Goal: Task Accomplishment & Management: Manage account settings

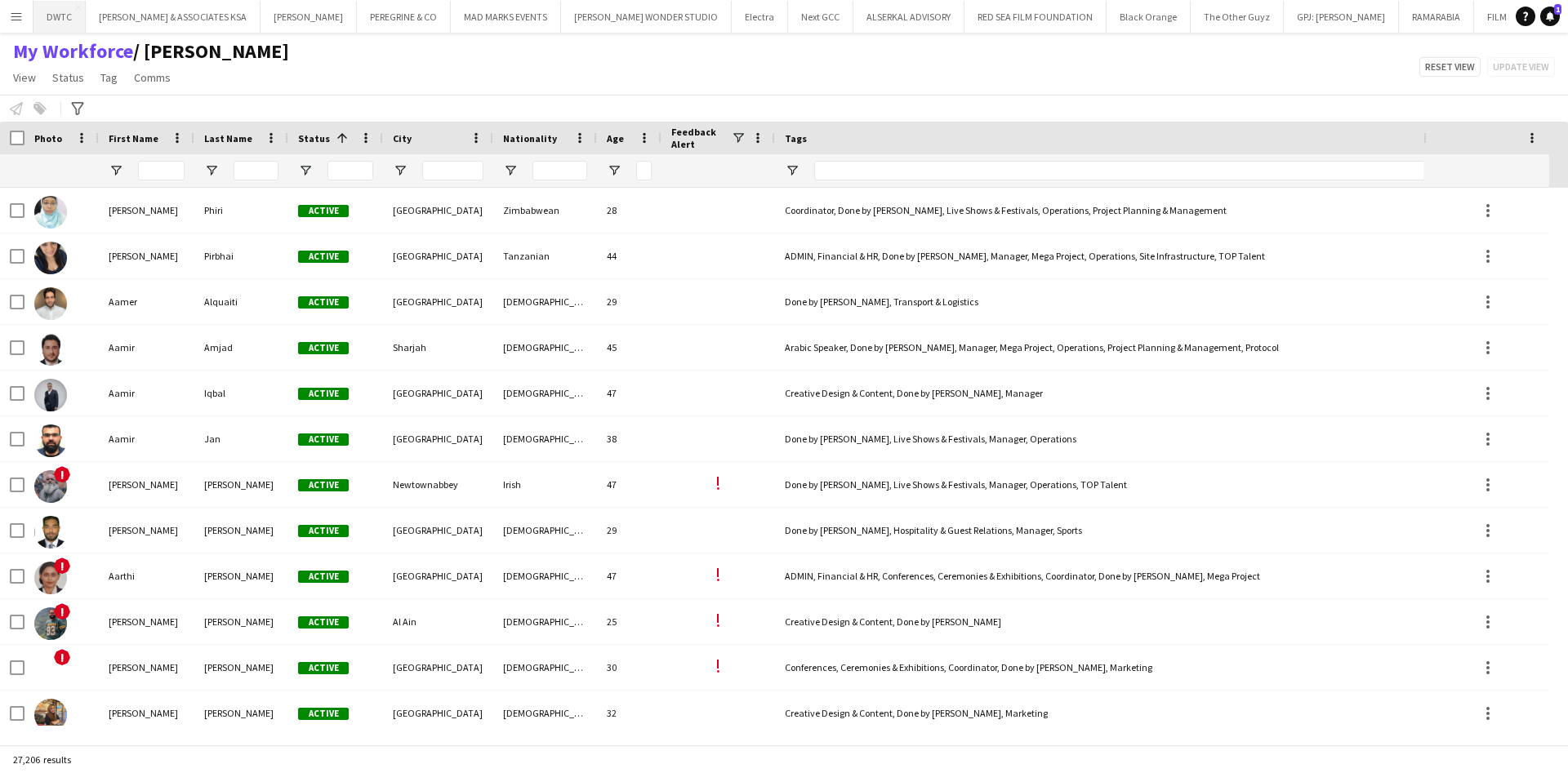
click at [60, 18] on button "DWTC Close" at bounding box center [59, 17] width 52 height 32
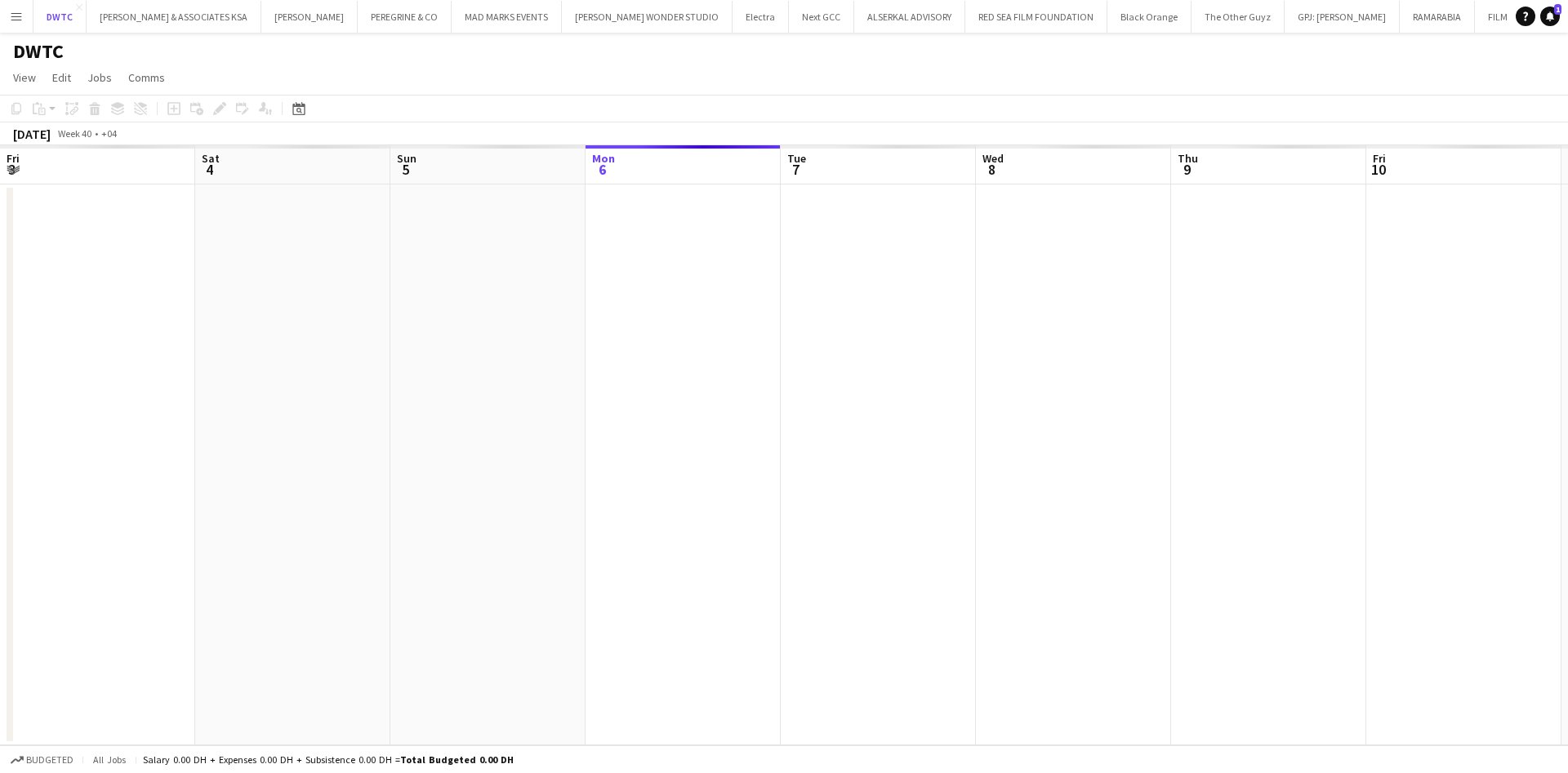
scroll to position [0, 391]
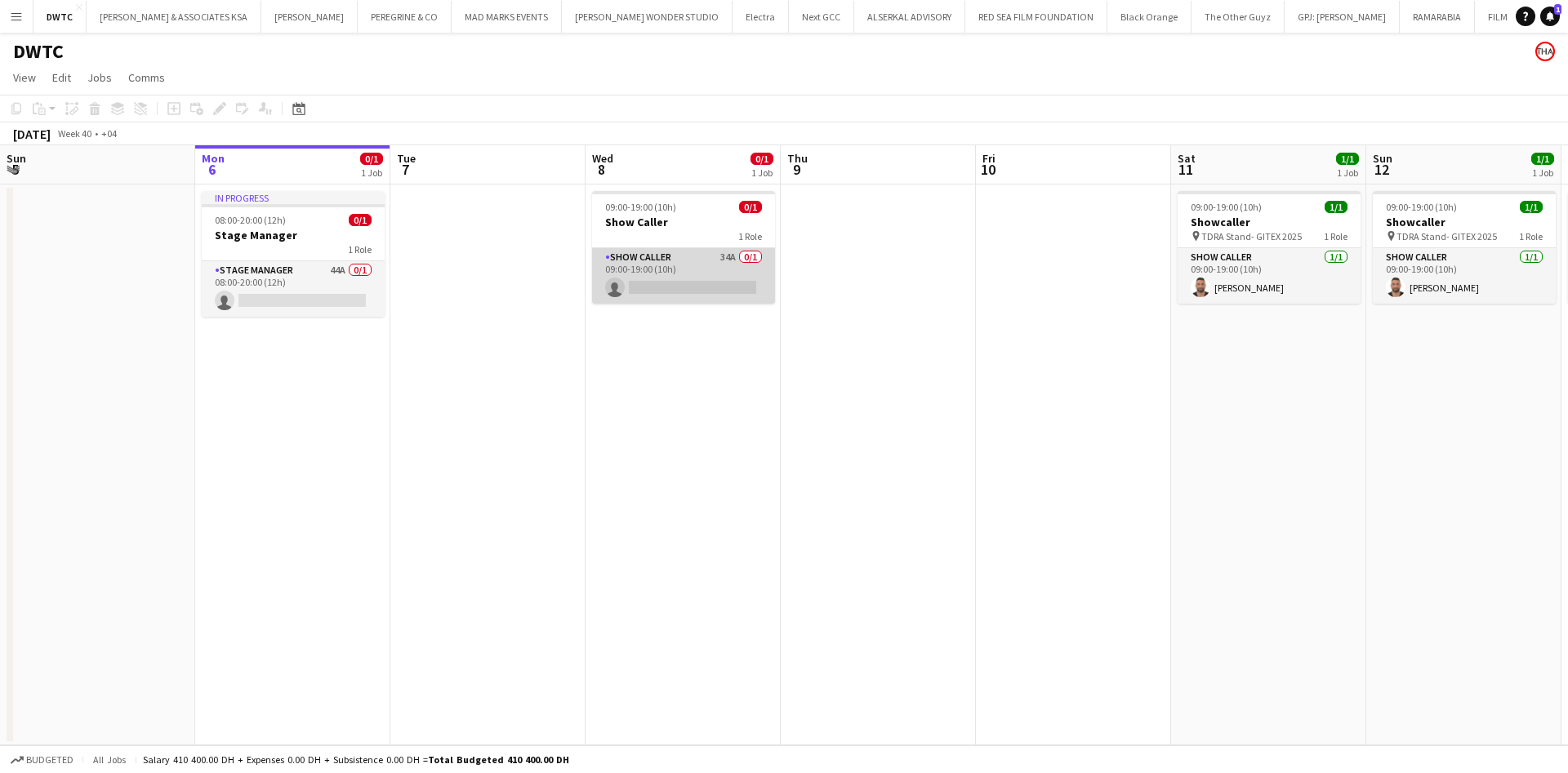
click at [697, 260] on app-card-role "Show Caller 34A 0/1 09:00-19:00 (10h) single-neutral-actions" at bounding box center [683, 276] width 183 height 55
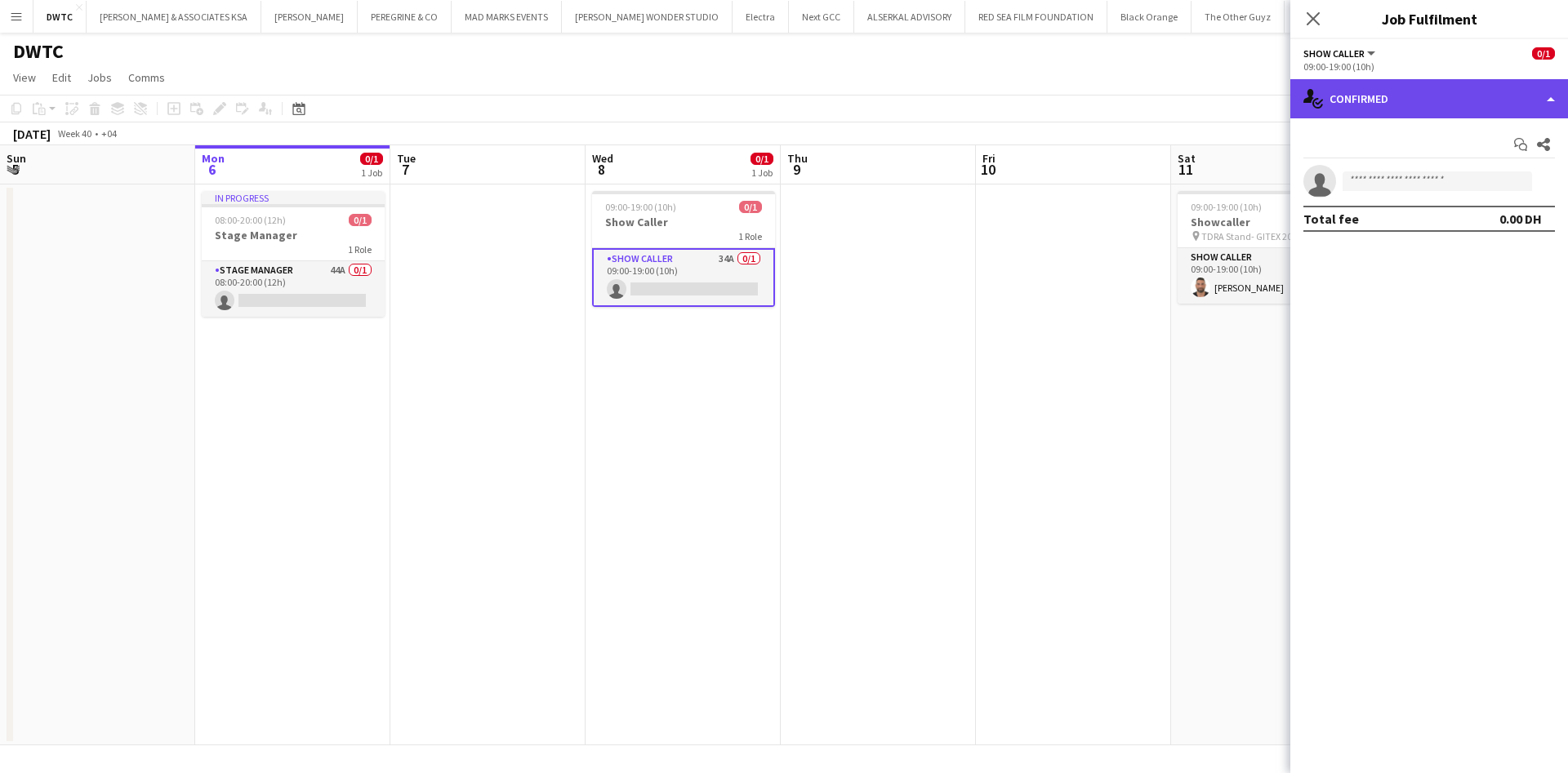
click at [1389, 84] on div "single-neutral-actions-check-2 Confirmed" at bounding box center [1429, 98] width 278 height 39
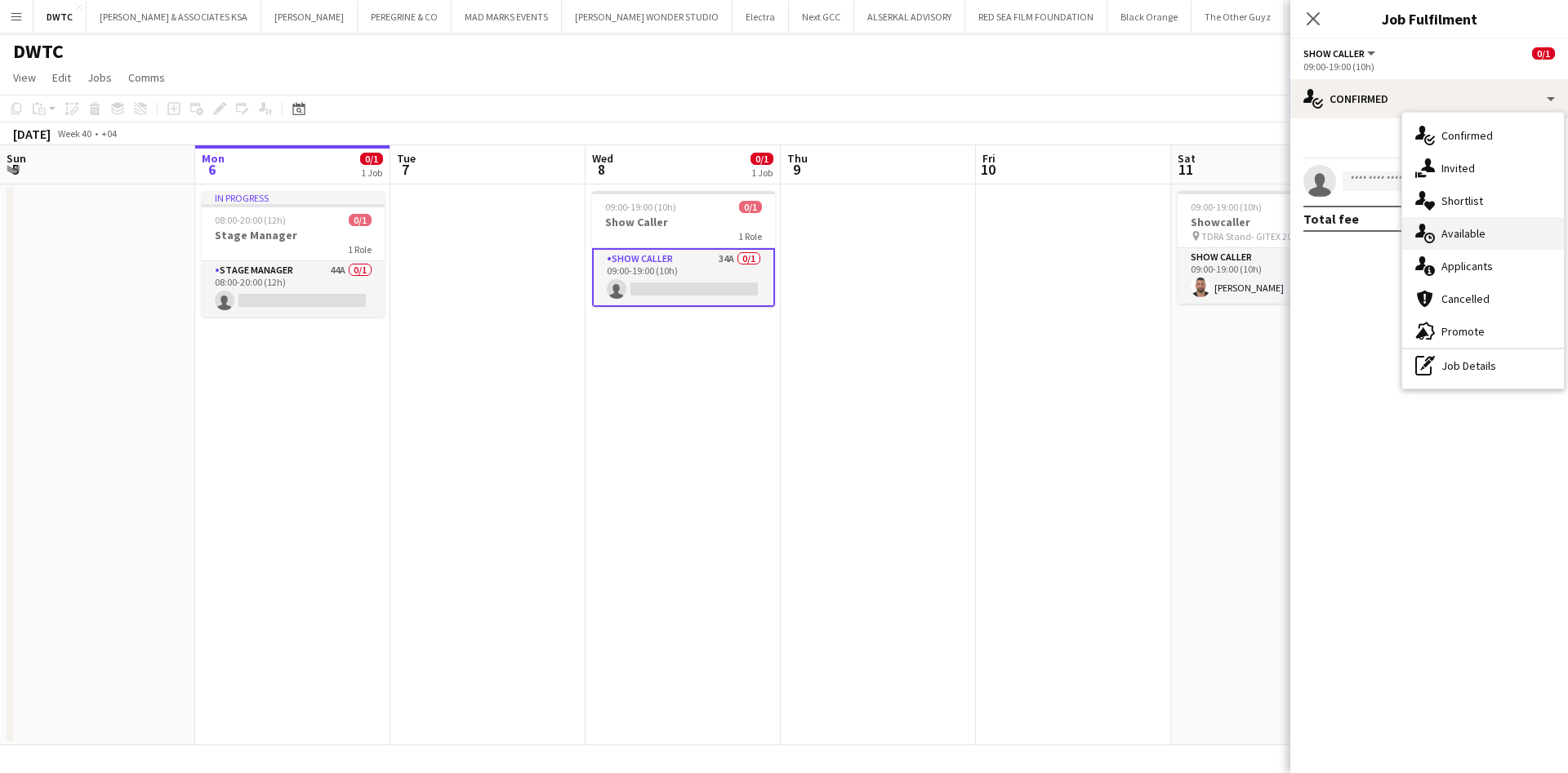
click at [1452, 239] on span "Available" at bounding box center [1463, 234] width 44 height 15
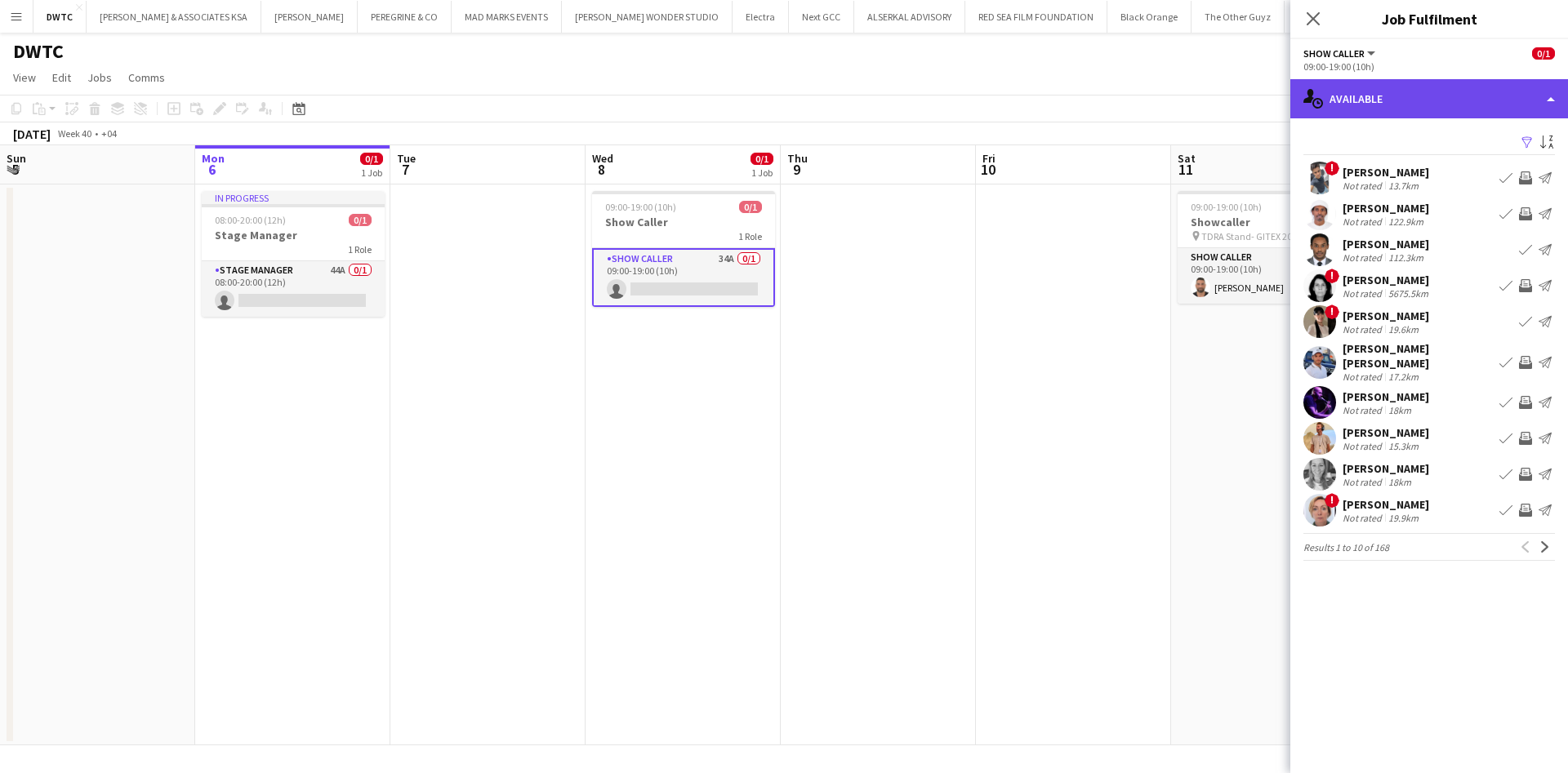
click at [1431, 80] on div "single-neutral-actions-upload Available" at bounding box center [1429, 98] width 278 height 39
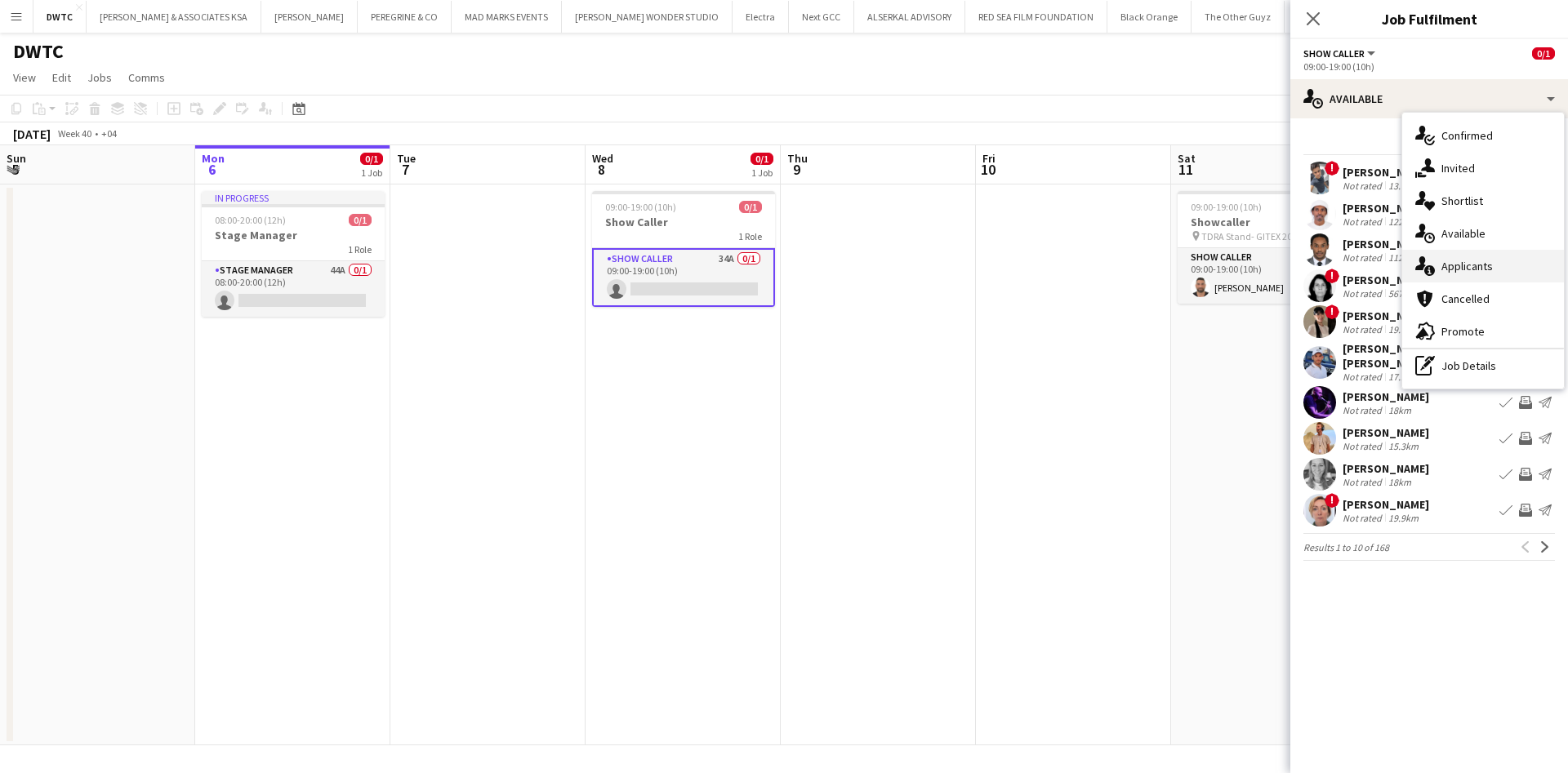
click at [1452, 259] on span "Applicants" at bounding box center [1467, 266] width 51 height 15
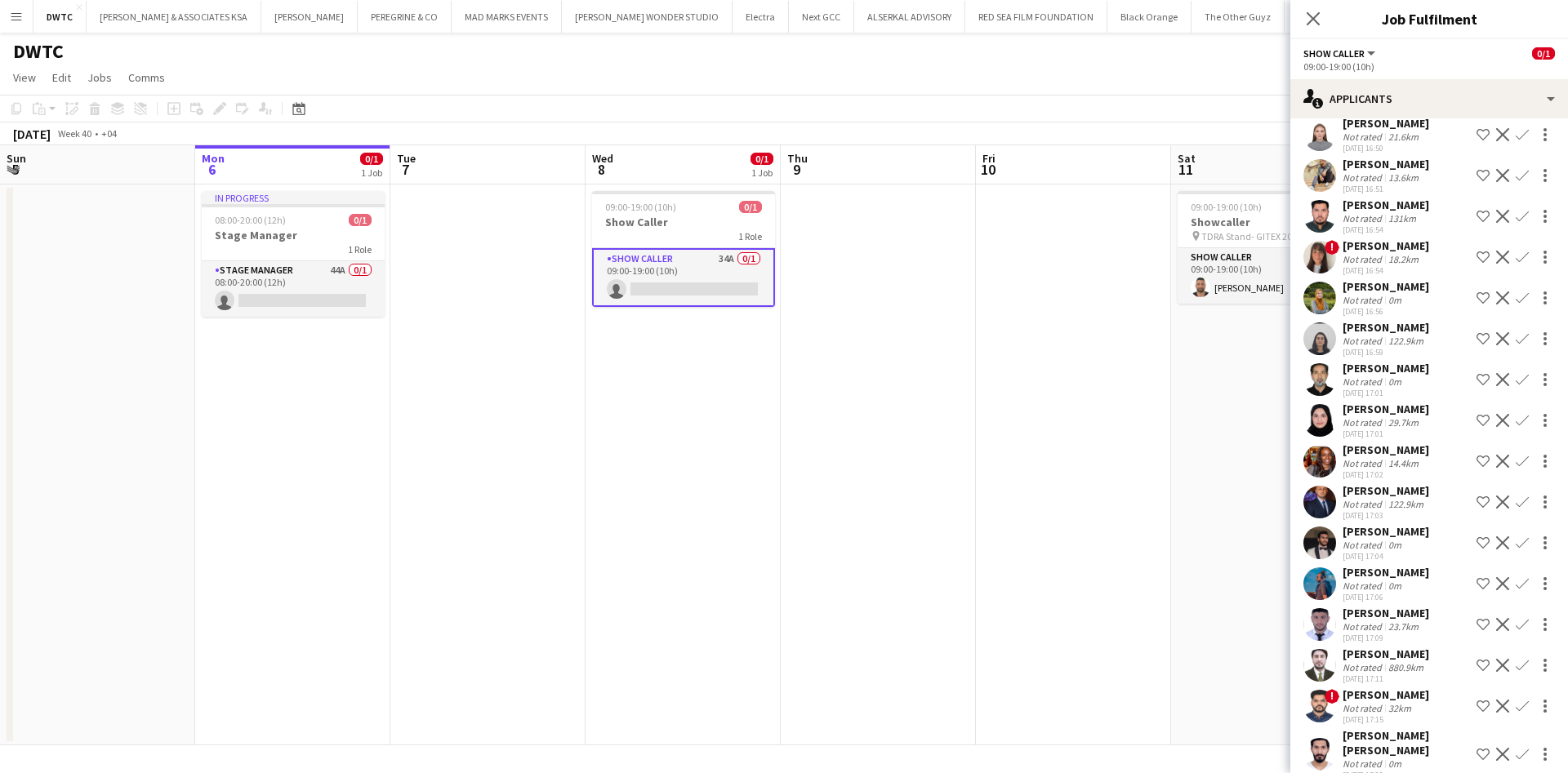
scroll to position [813, 0]
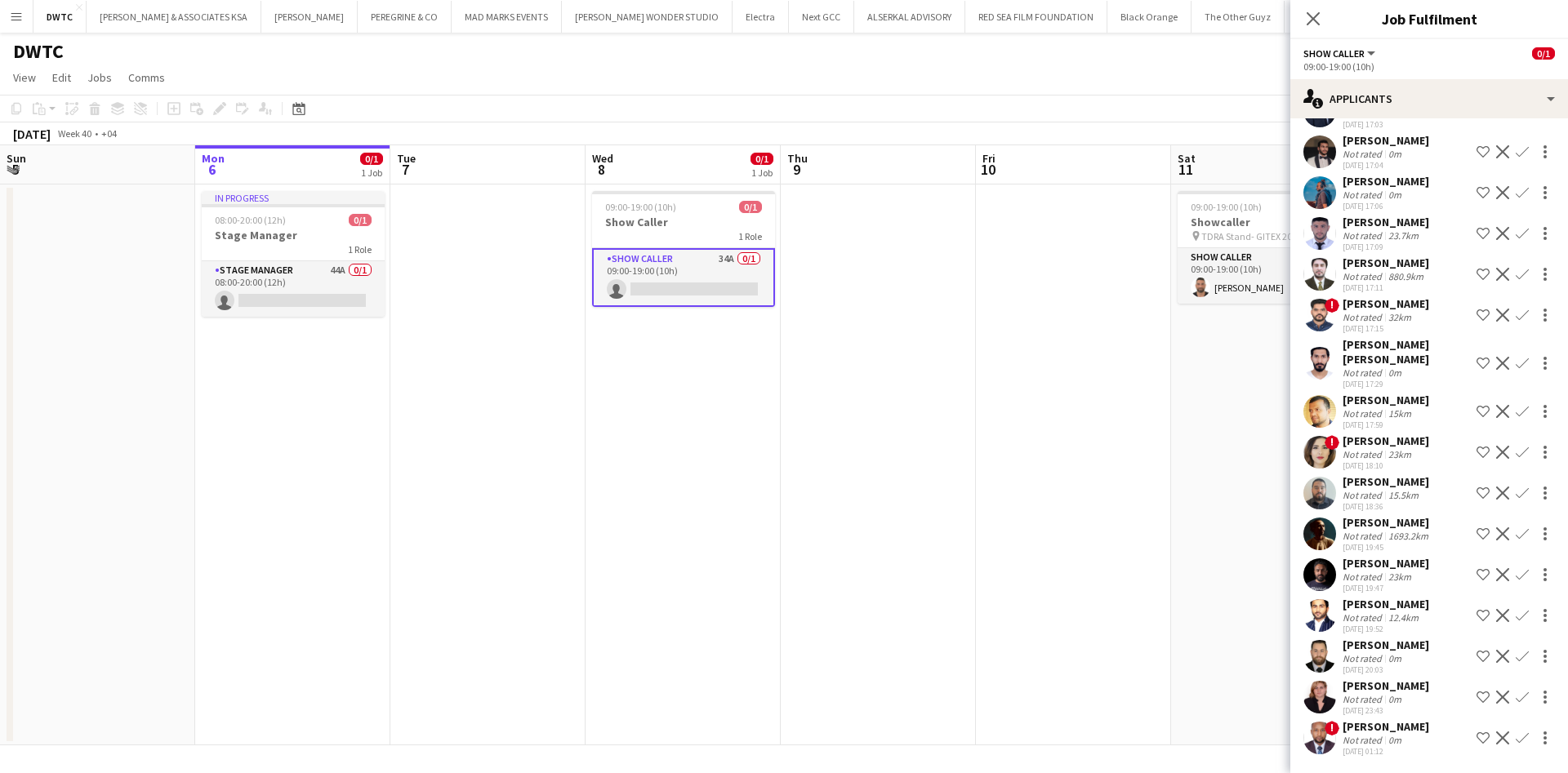
click at [1319, 646] on app-user-avatar at bounding box center [1320, 657] width 33 height 33
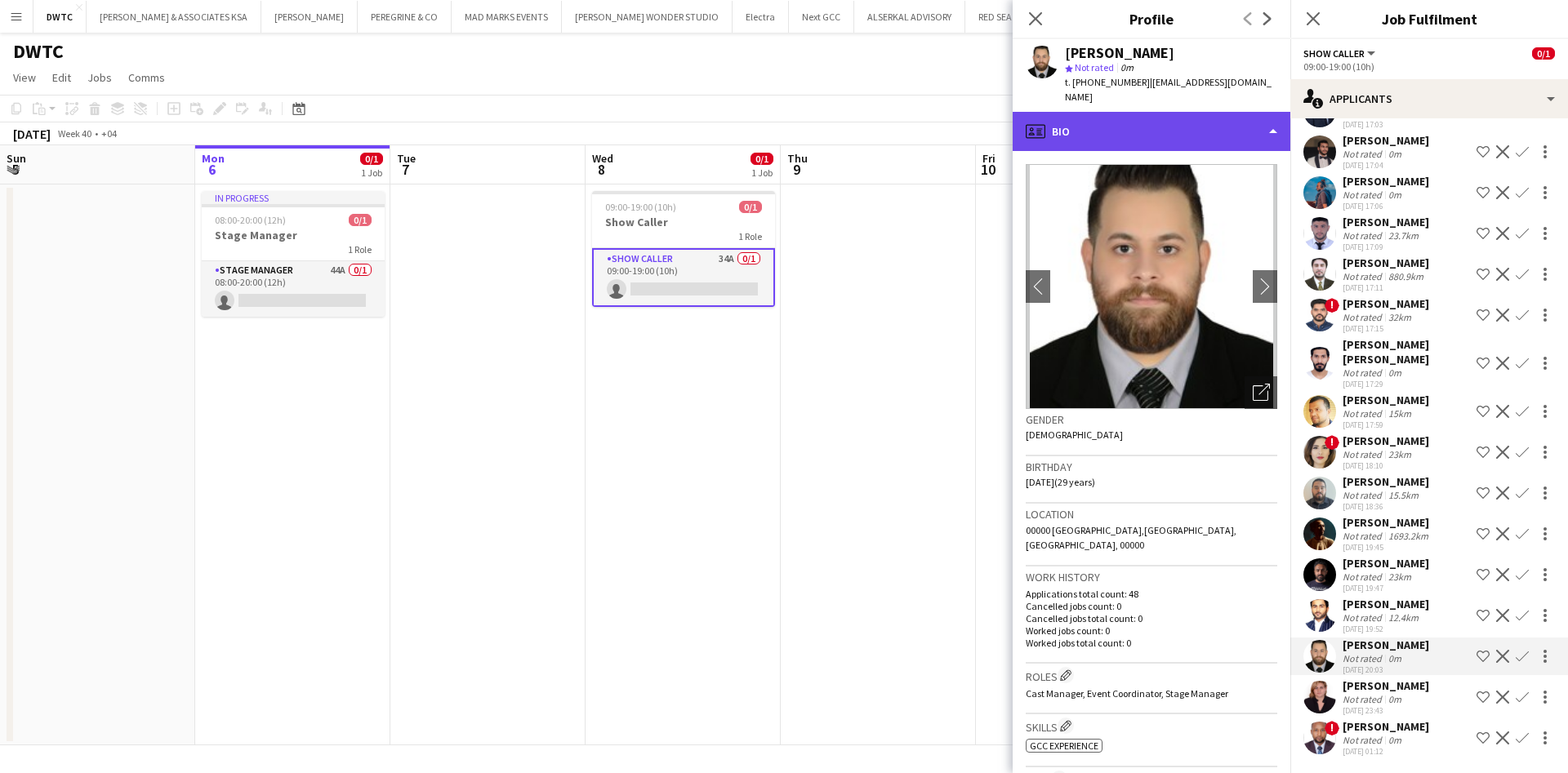
click at [1160, 118] on div "profile Bio" at bounding box center [1152, 130] width 278 height 39
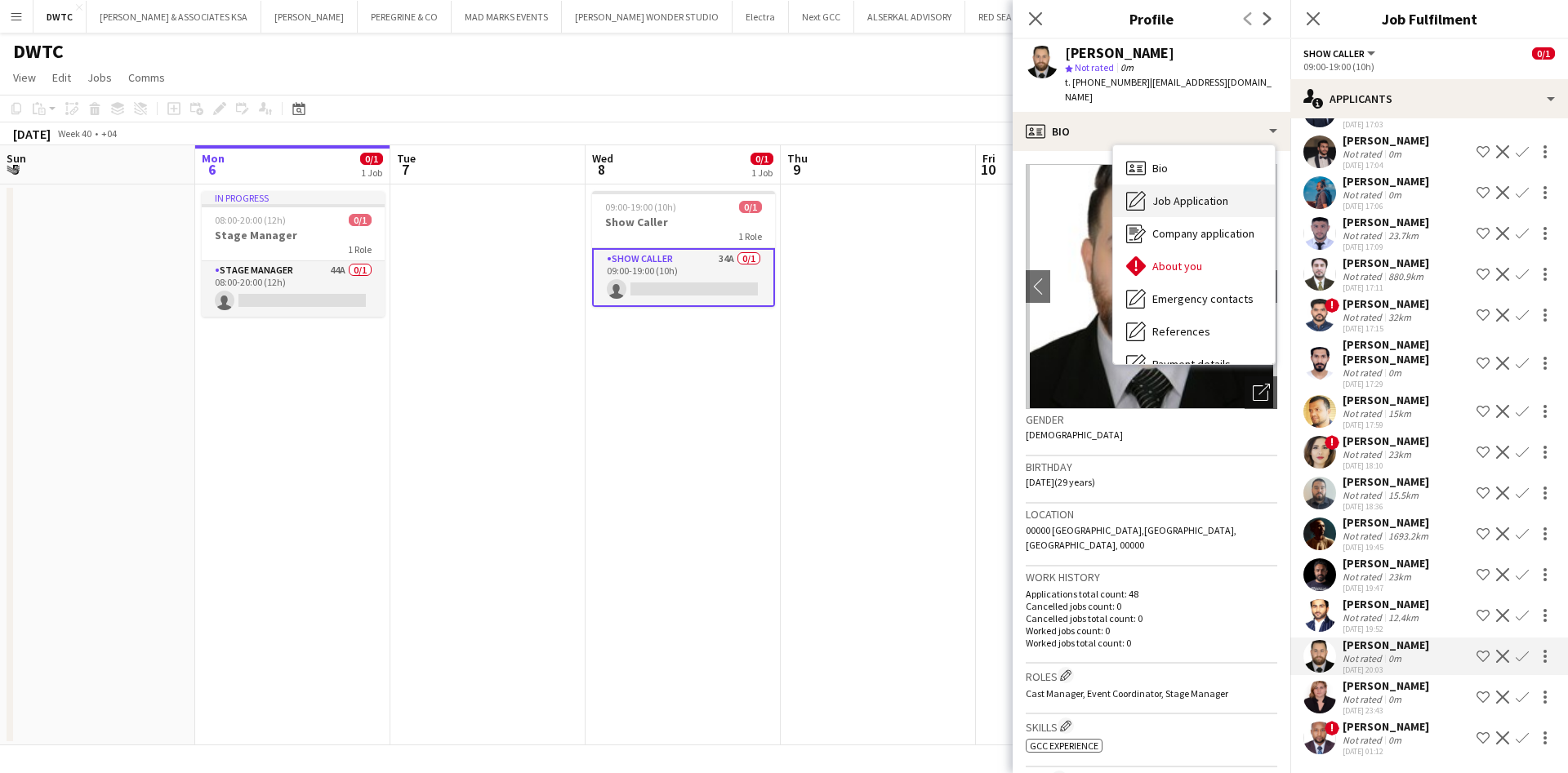
click at [1206, 193] on span "Job Application" at bounding box center [1190, 201] width 76 height 15
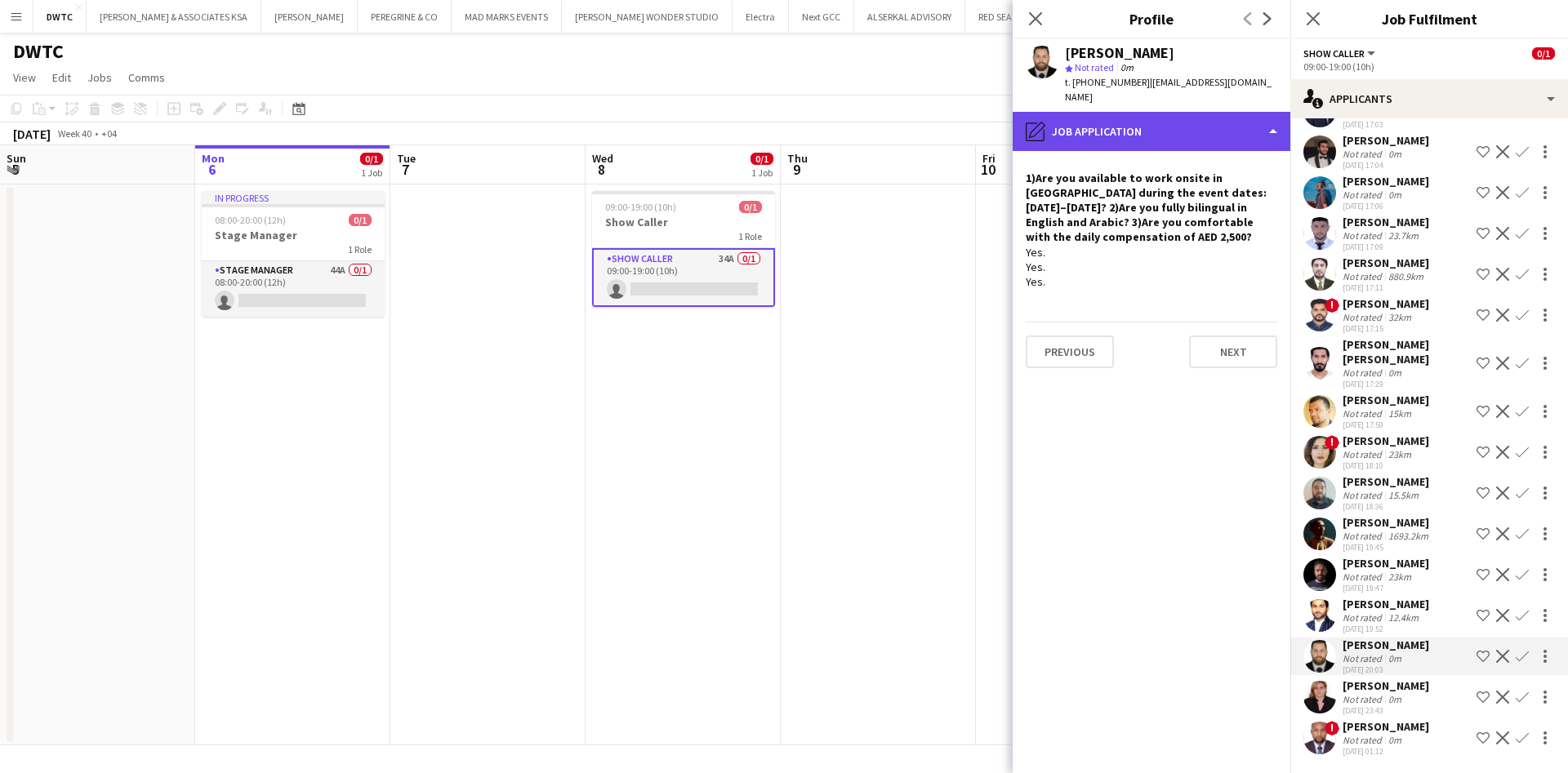
click at [1195, 115] on div "pencil4 Job Application" at bounding box center [1152, 130] width 278 height 39
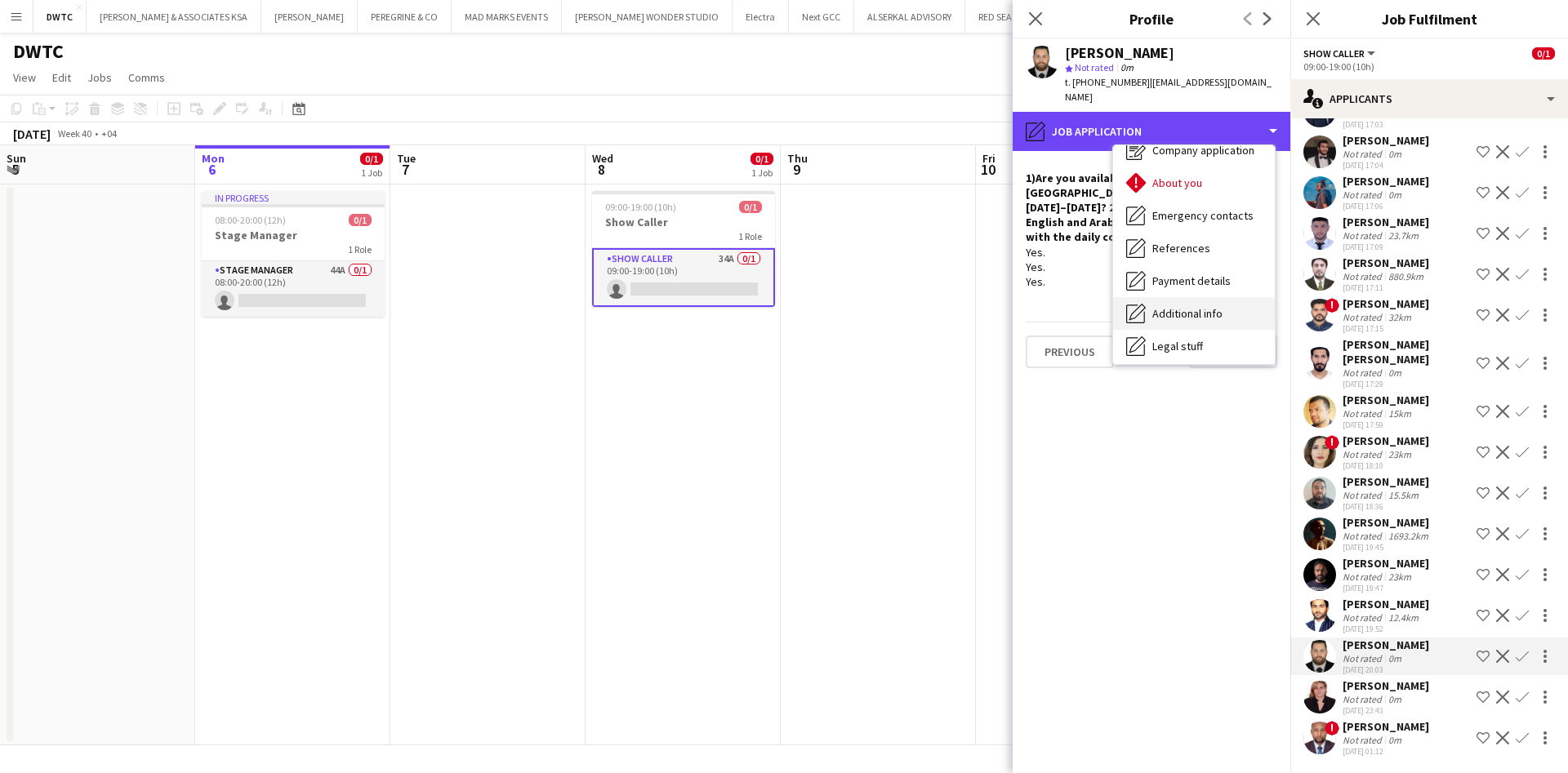
scroll to position [154, 0]
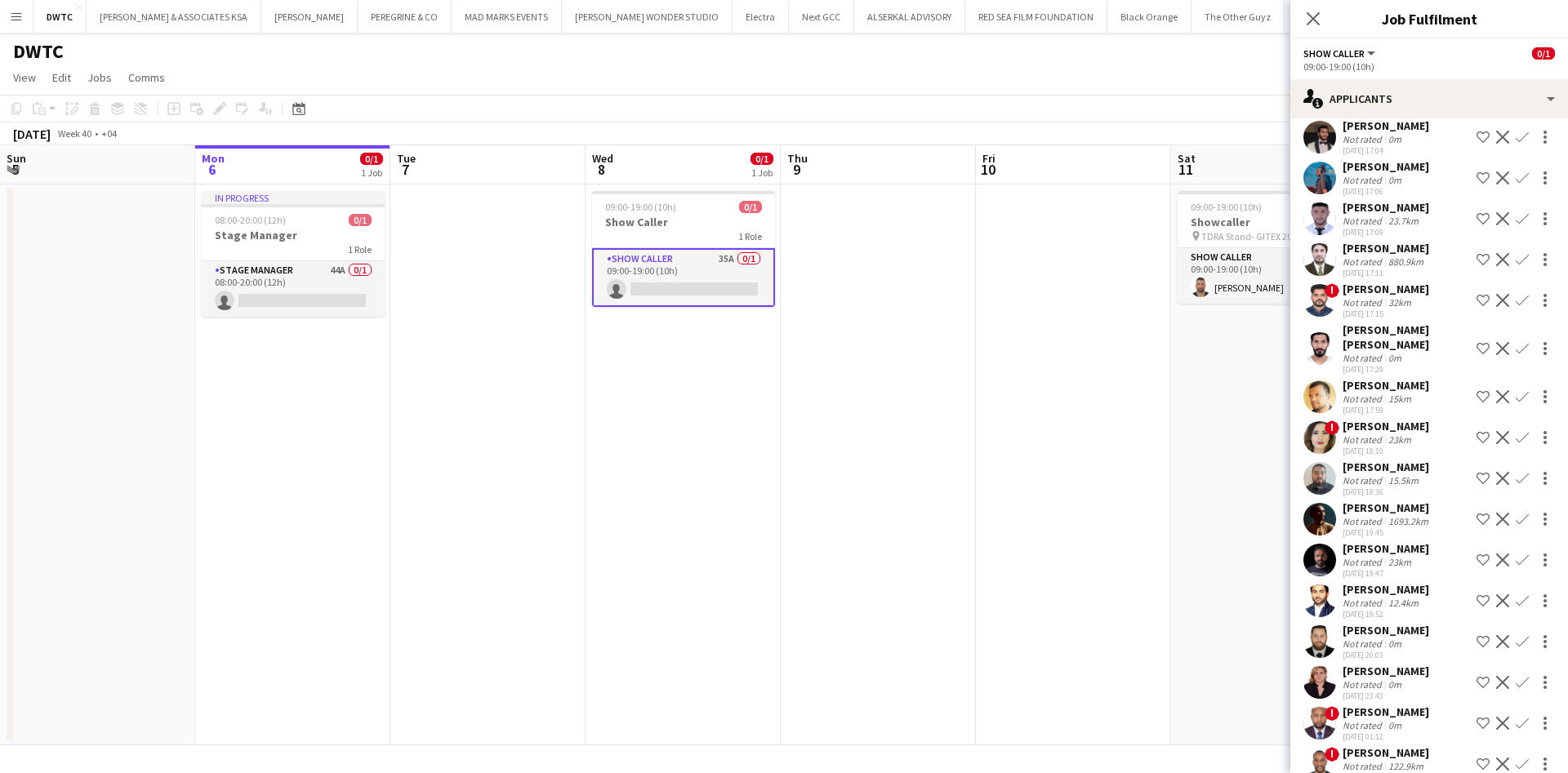
click at [1337, 635] on div "[PERSON_NAME] Not rated 0m [DATE] 20:03 Shortlist crew Decline Confirm" at bounding box center [1429, 641] width 278 height 37
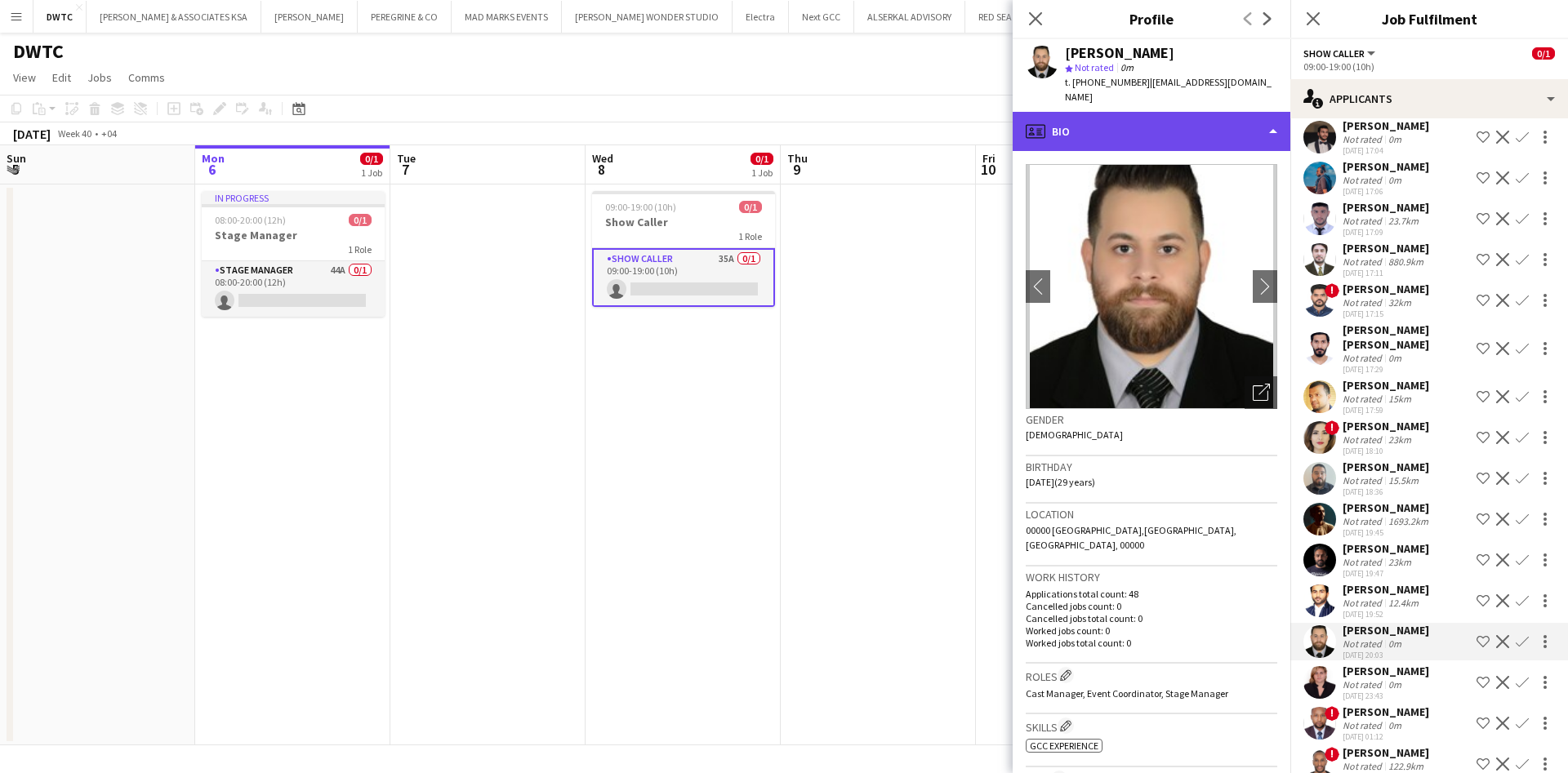
click at [1225, 114] on div "profile Bio" at bounding box center [1152, 130] width 278 height 39
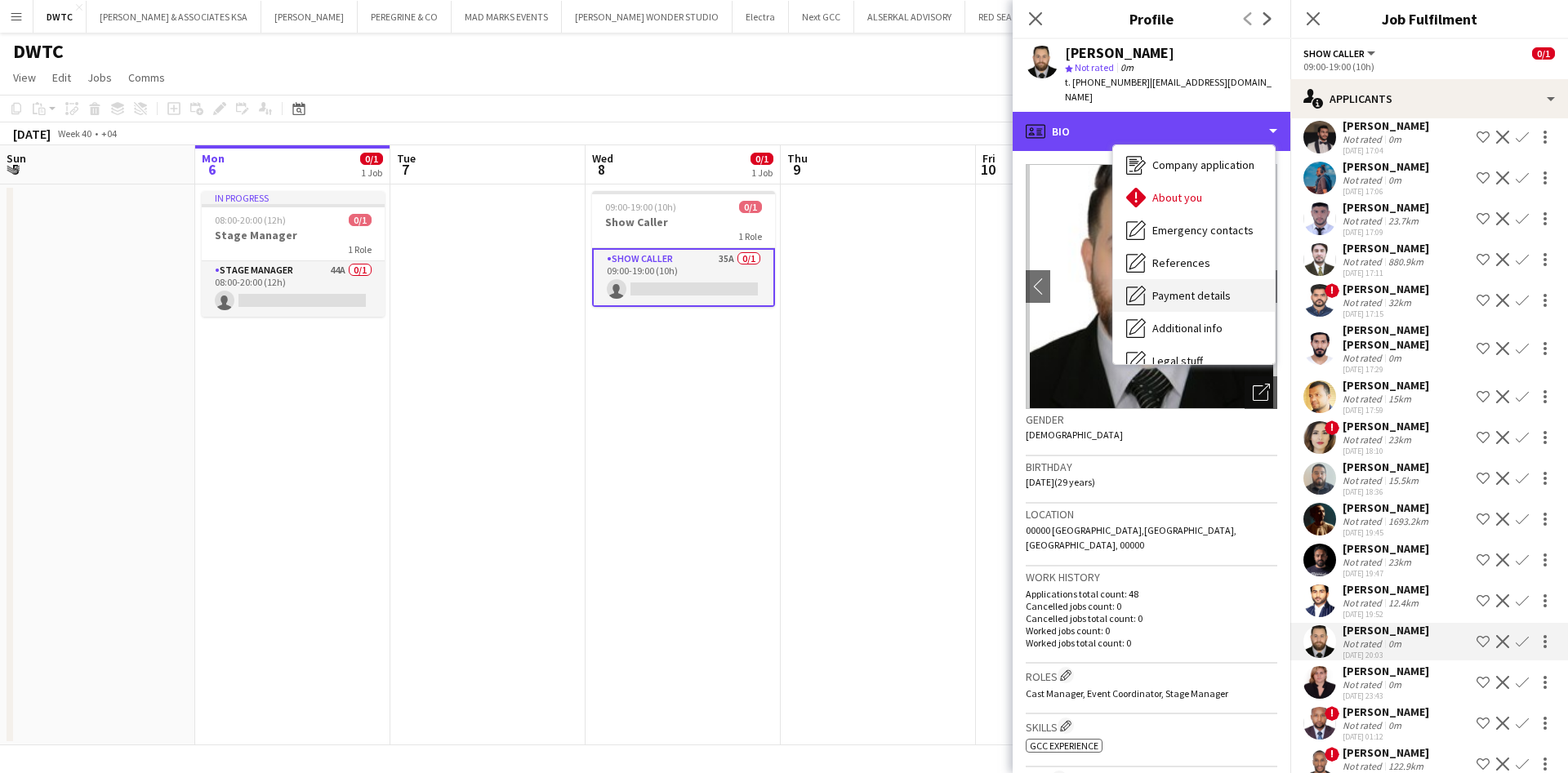
scroll to position [122, 0]
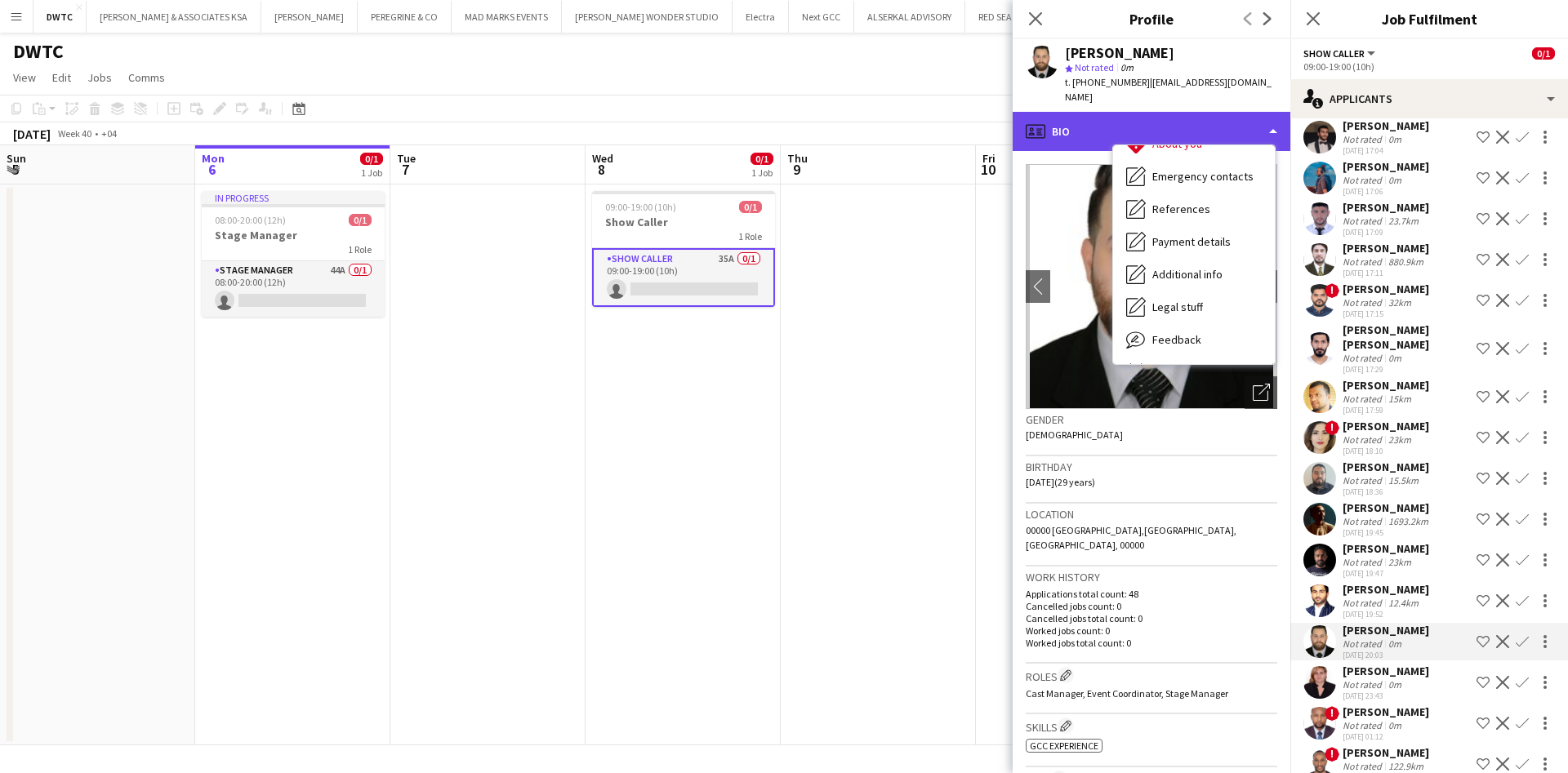
click at [1269, 112] on div "profile Bio" at bounding box center [1152, 130] width 278 height 39
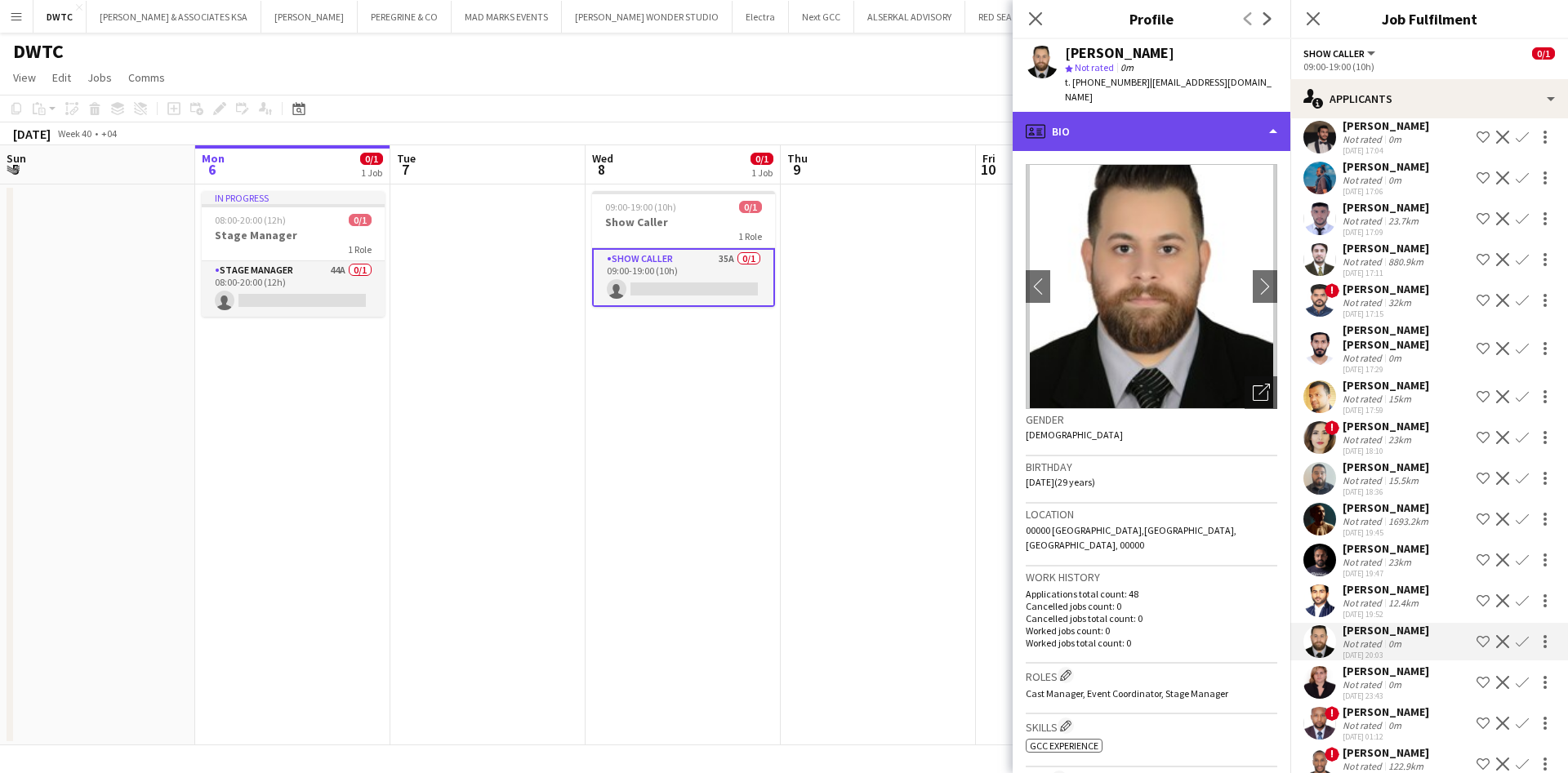
click at [1271, 112] on div "profile Bio" at bounding box center [1152, 130] width 278 height 39
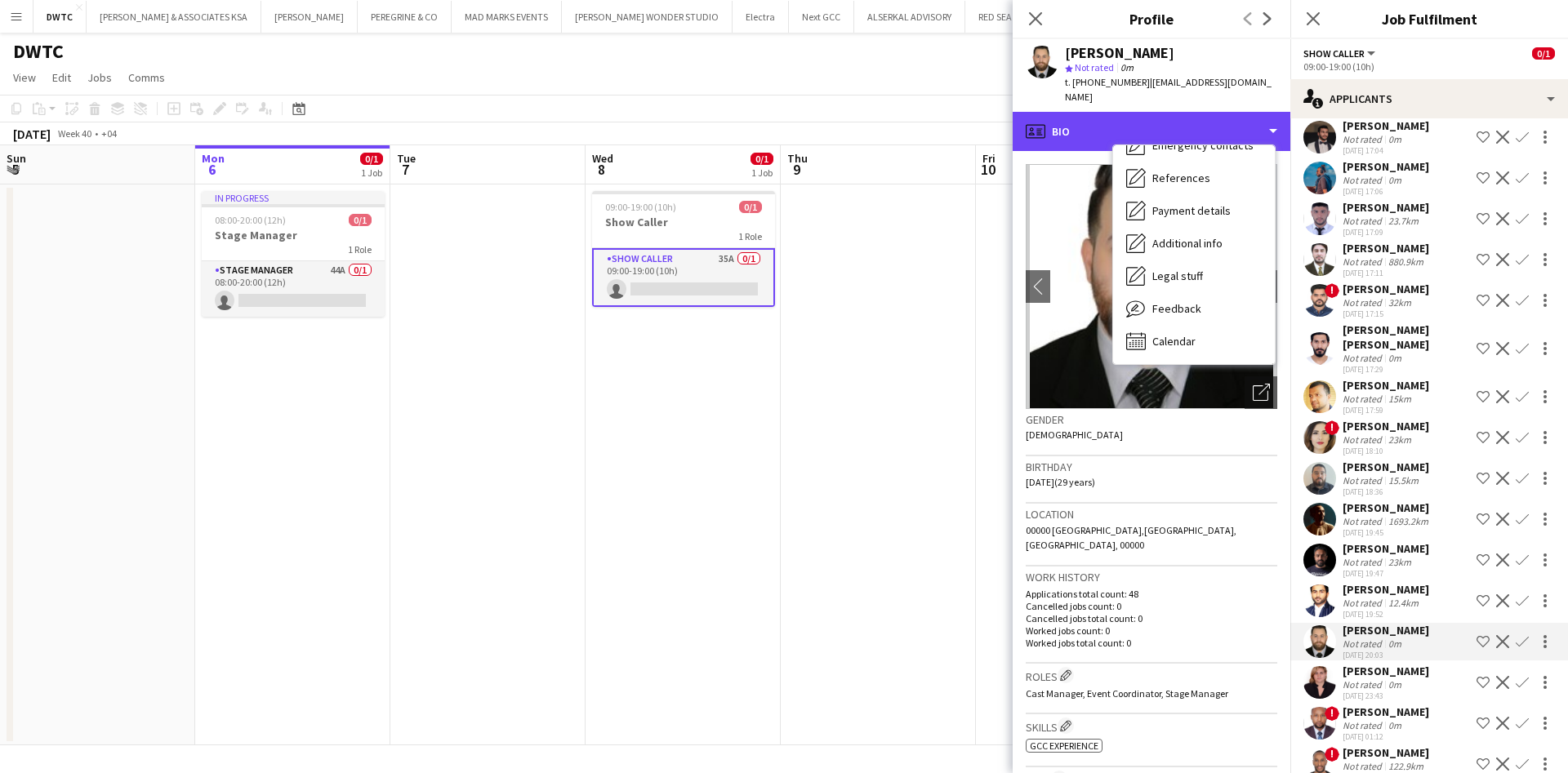
scroll to position [41, 0]
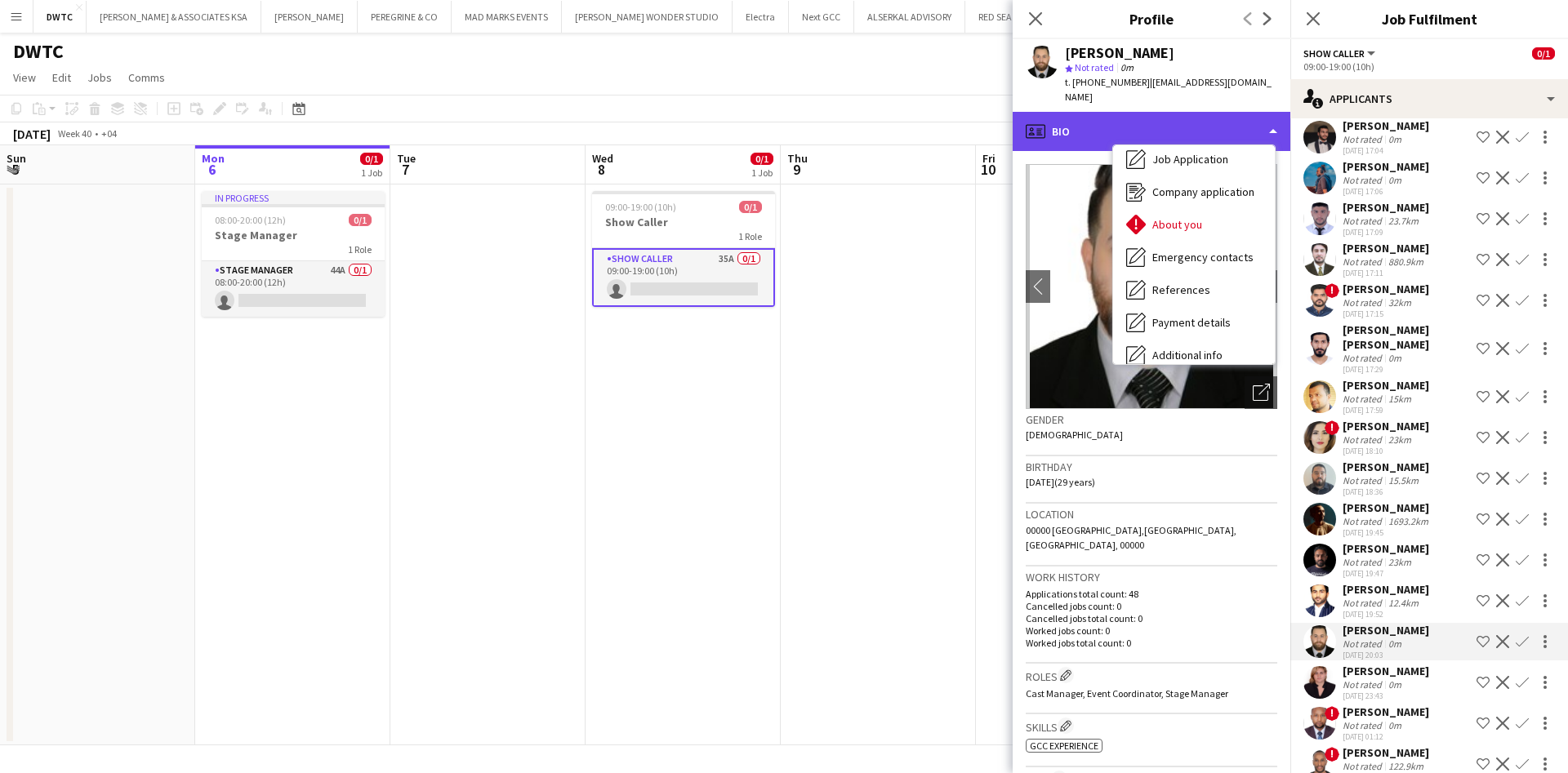
click at [1261, 112] on div "profile Bio" at bounding box center [1152, 130] width 278 height 39
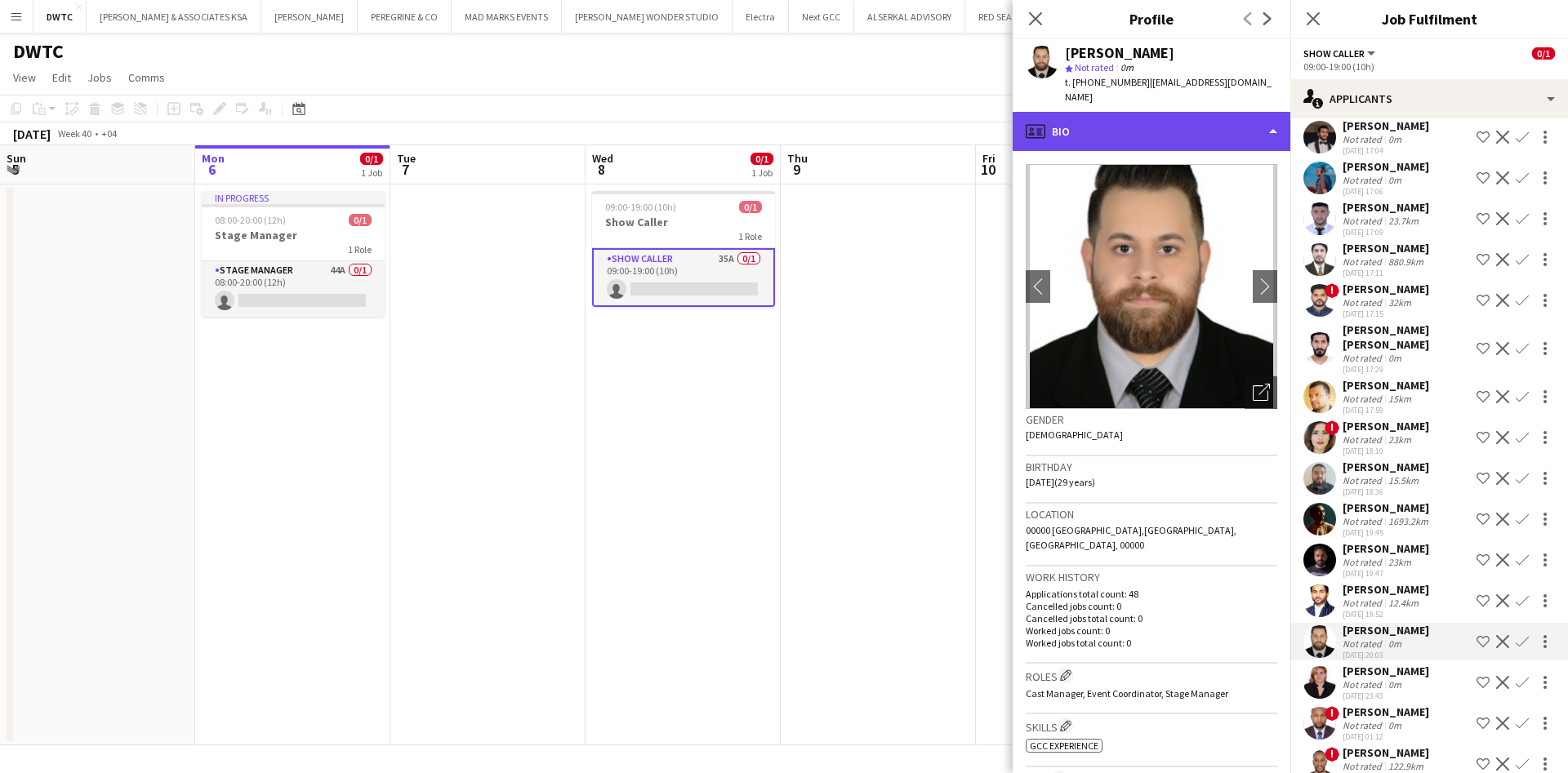
click at [1261, 112] on div "profile Bio" at bounding box center [1152, 130] width 278 height 39
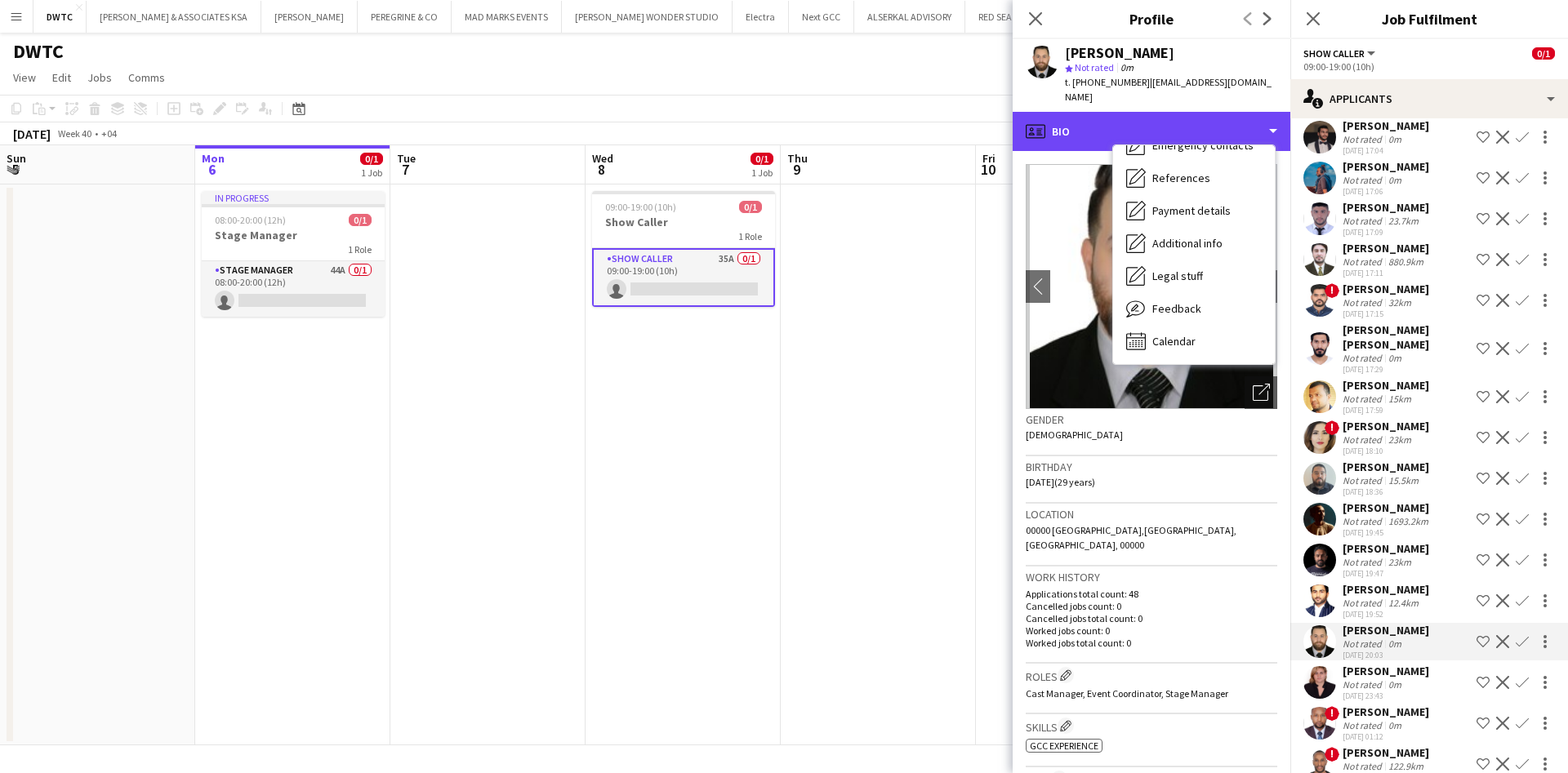
scroll to position [0, 0]
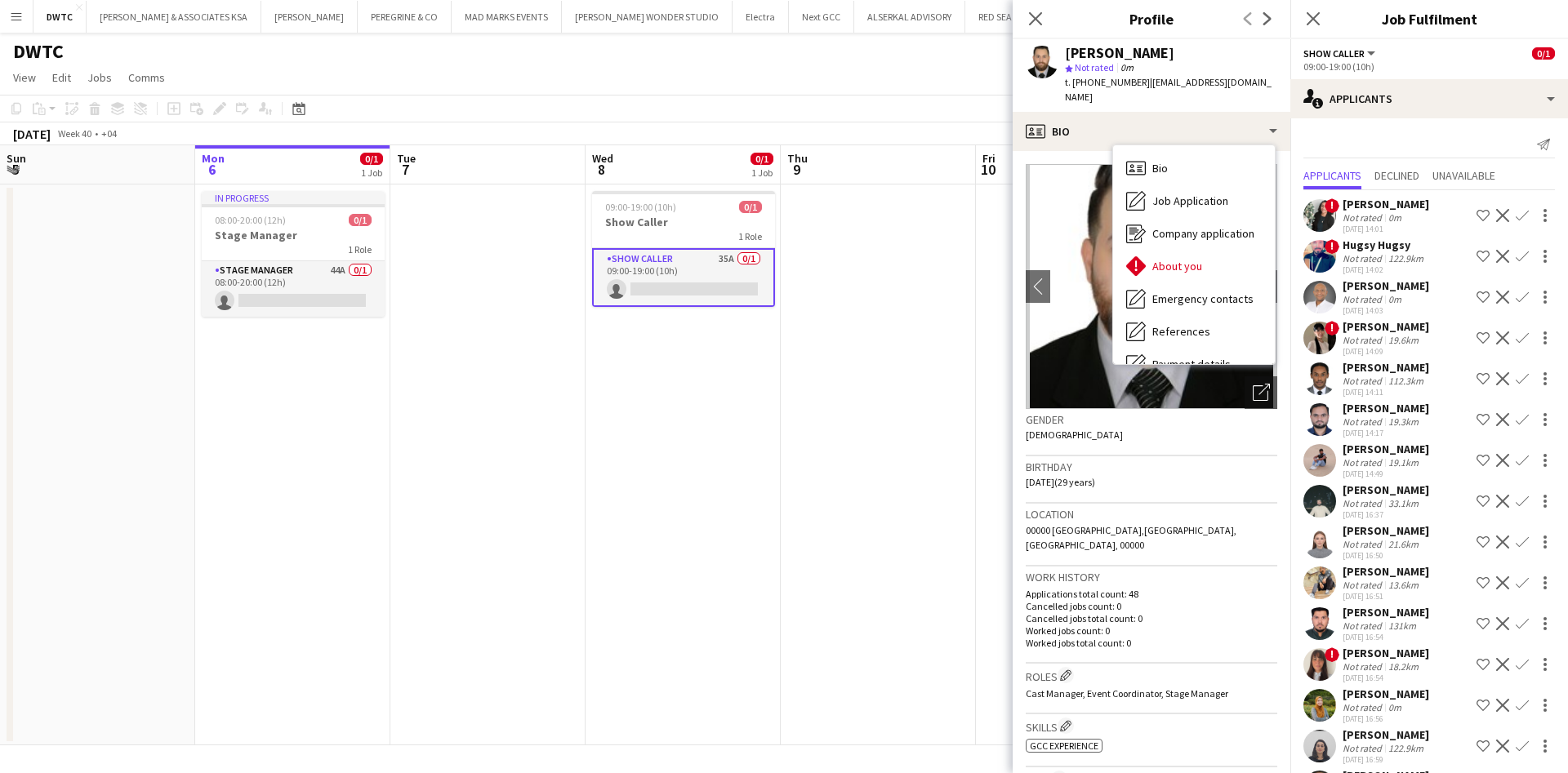
click at [1476, 294] on app-icon "Shortlist crew" at bounding box center [1483, 297] width 13 height 13
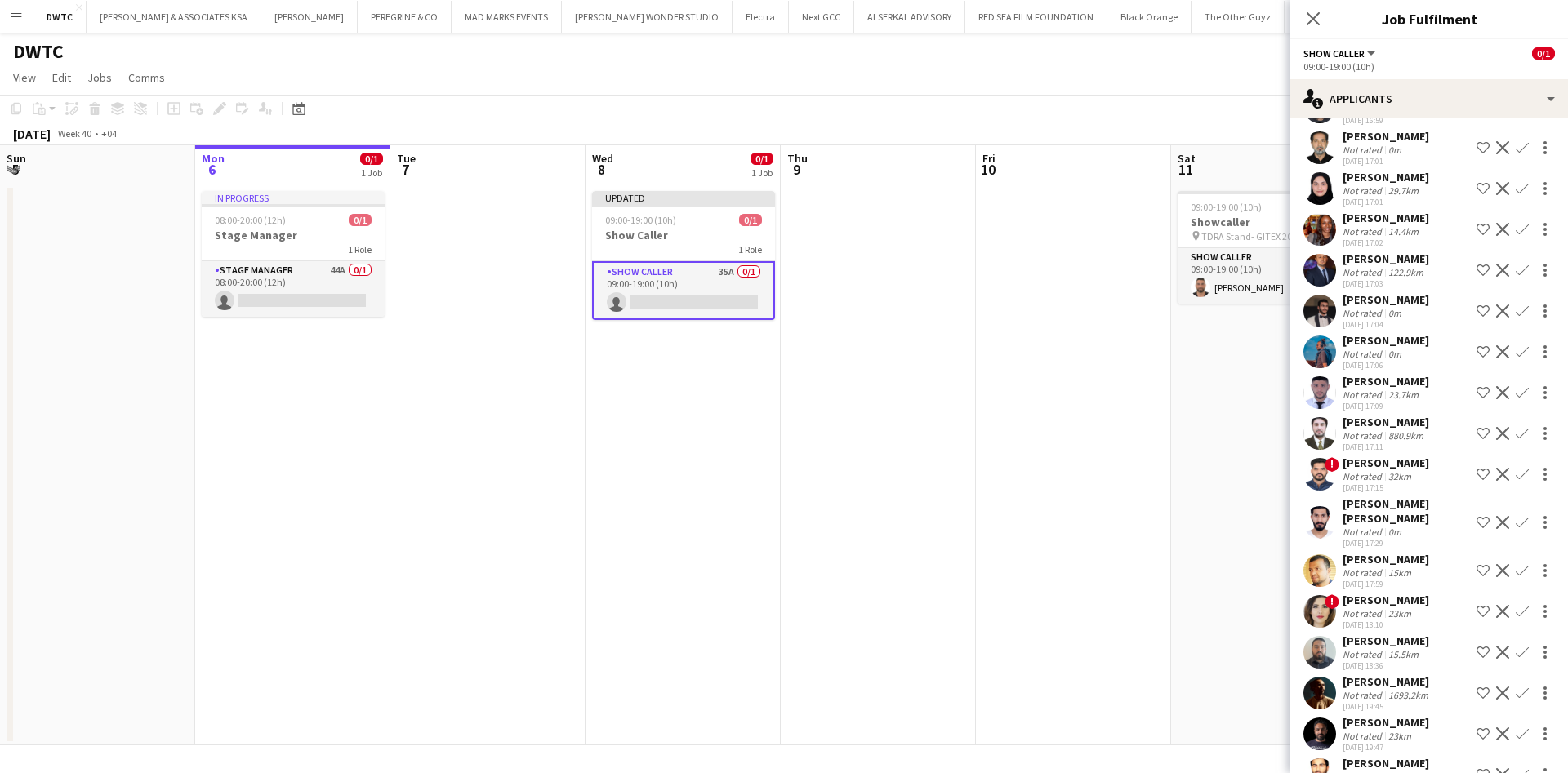
scroll to position [593, 0]
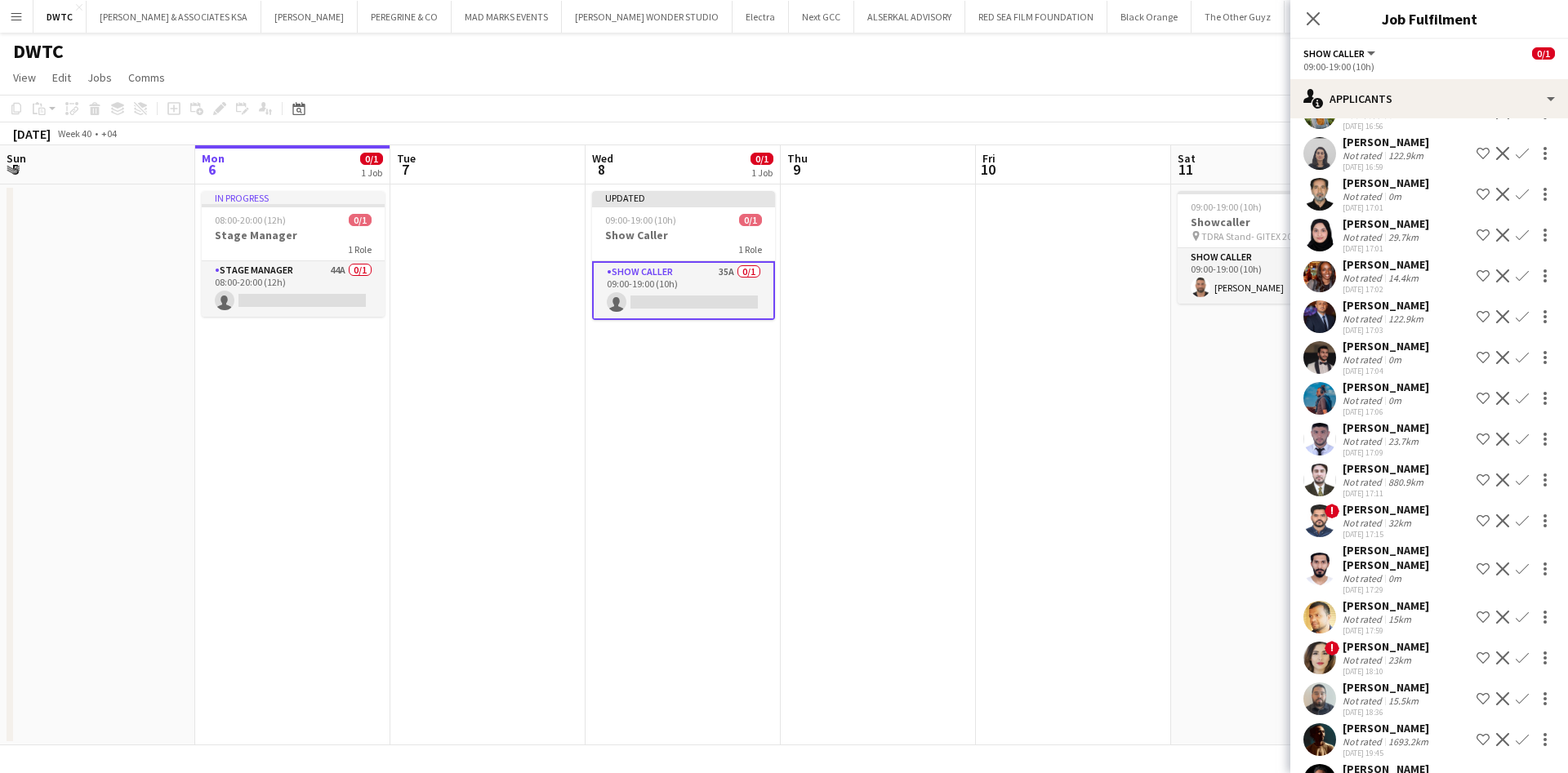
click at [1476, 273] on app-icon "Shortlist crew" at bounding box center [1483, 276] width 13 height 13
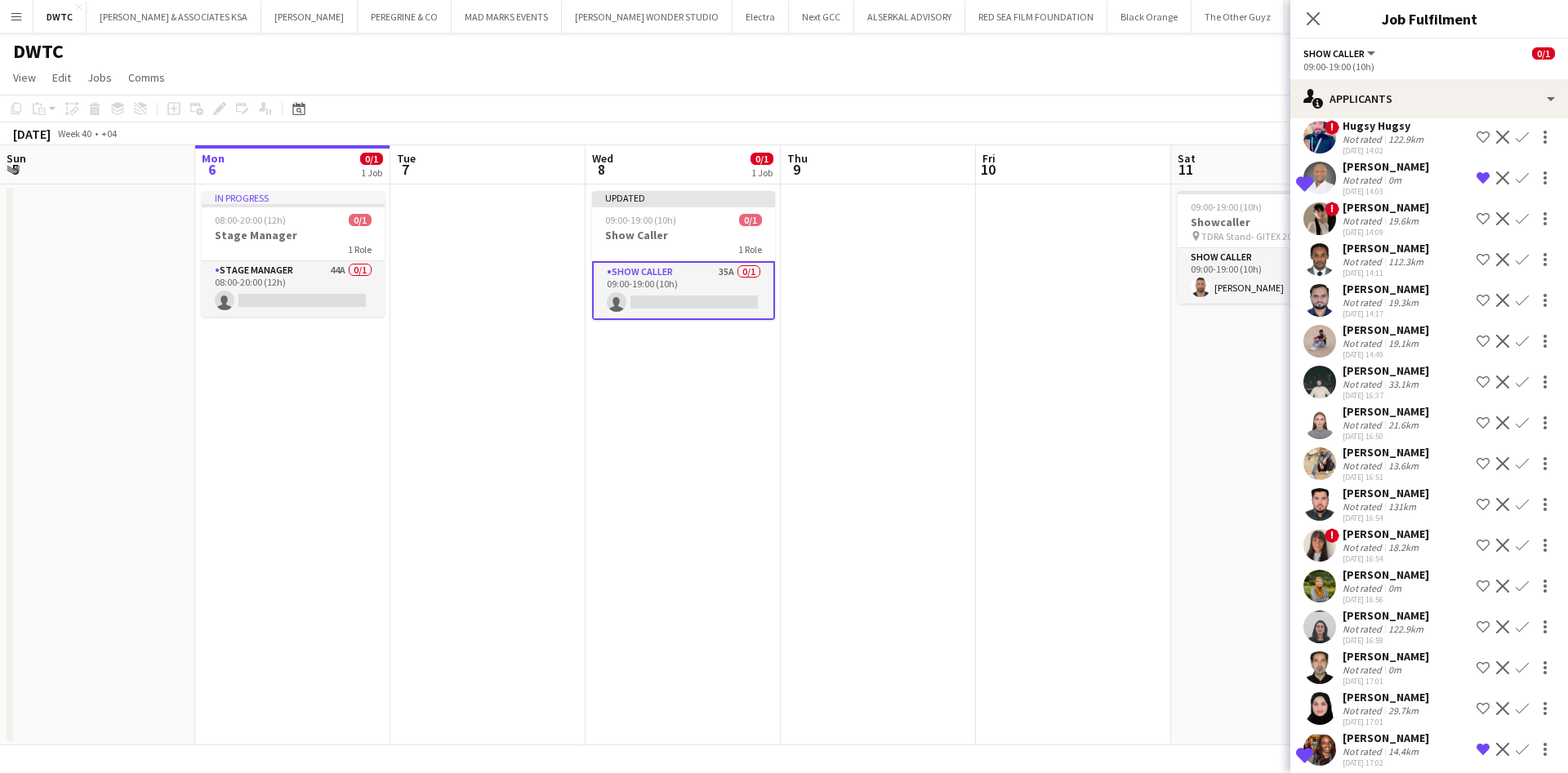
scroll to position [0, 0]
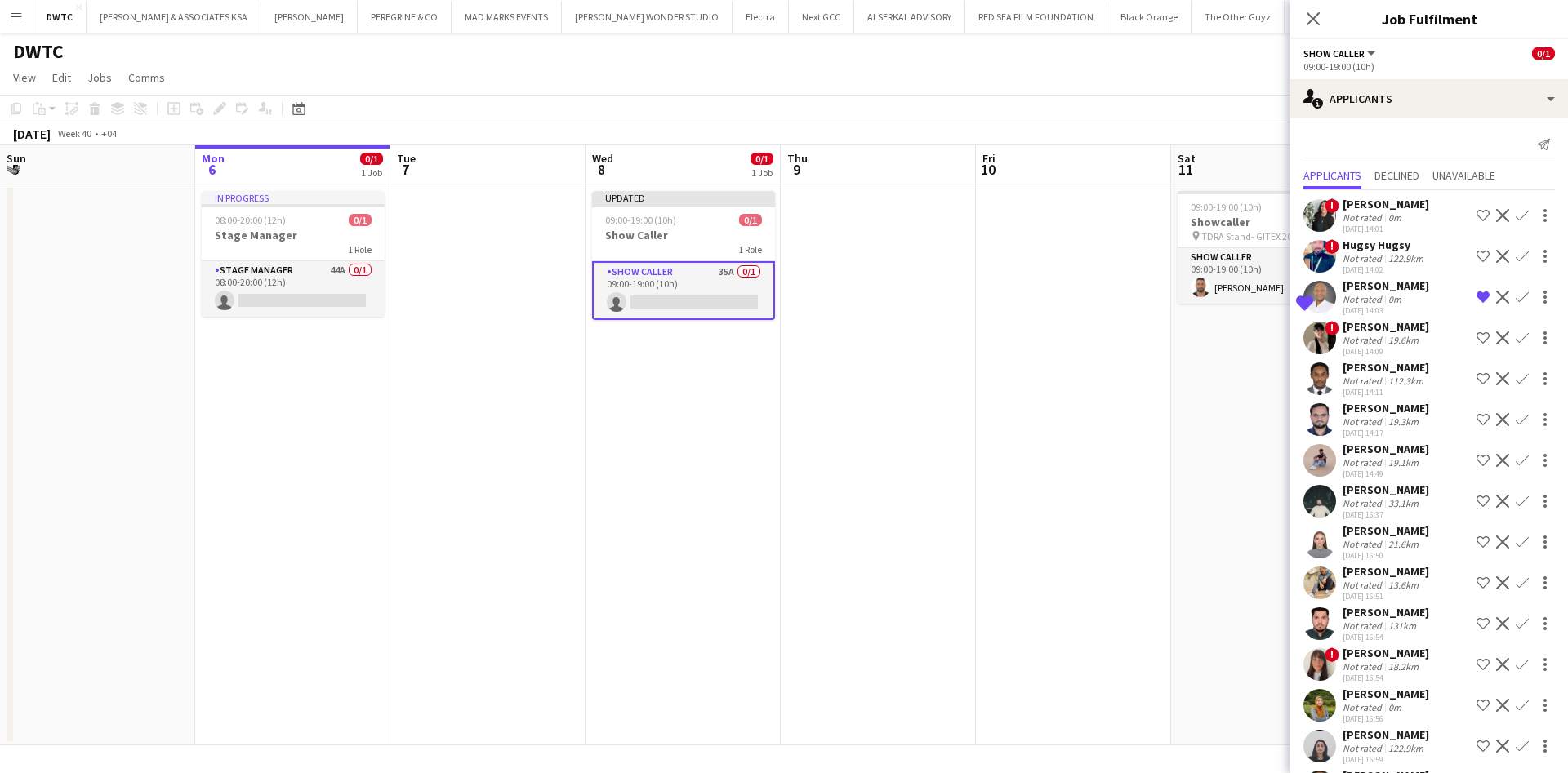
click at [1326, 222] on app-user-avatar at bounding box center [1320, 216] width 33 height 33
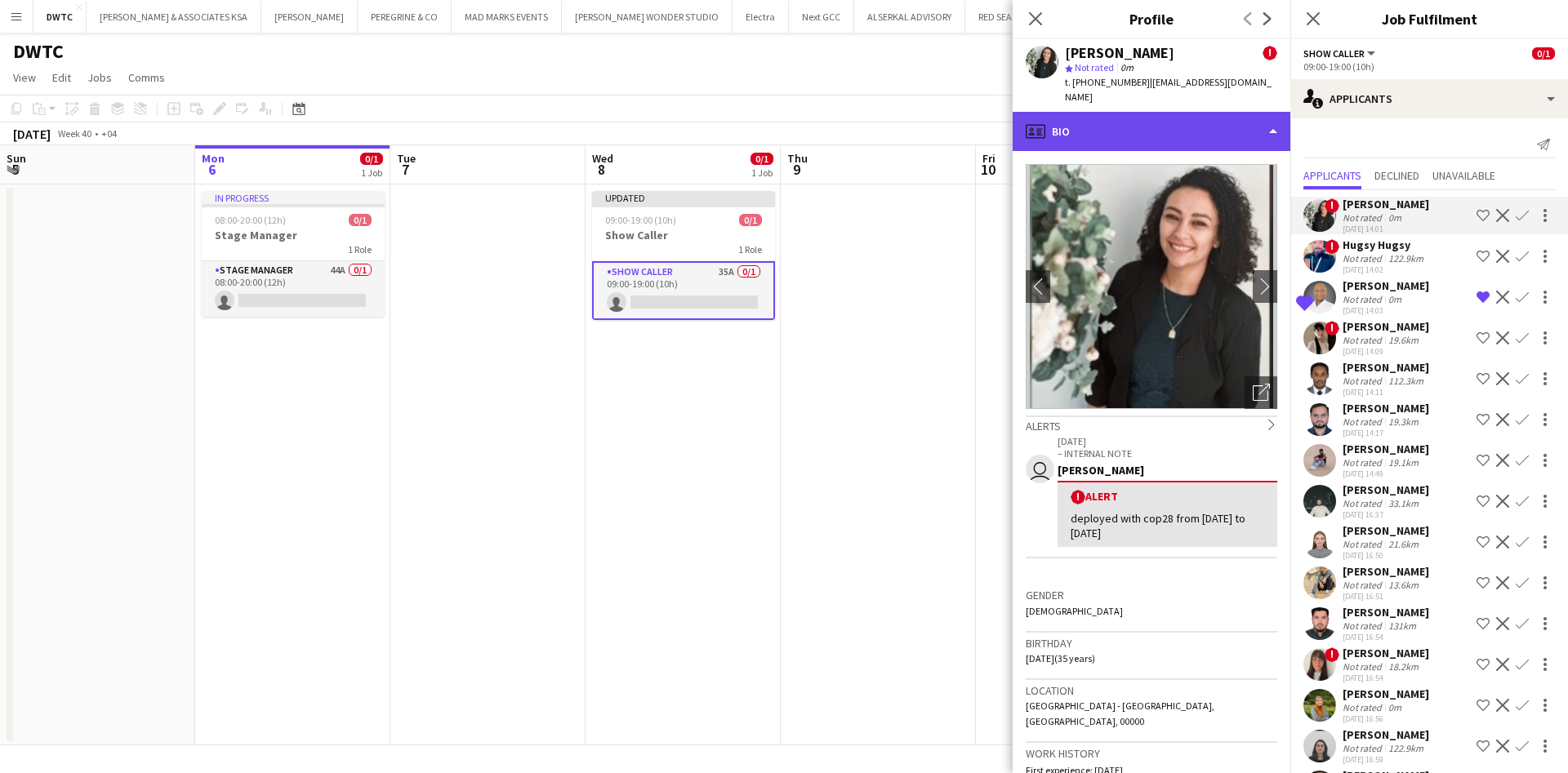
click at [1219, 131] on div "profile Bio" at bounding box center [1152, 130] width 278 height 39
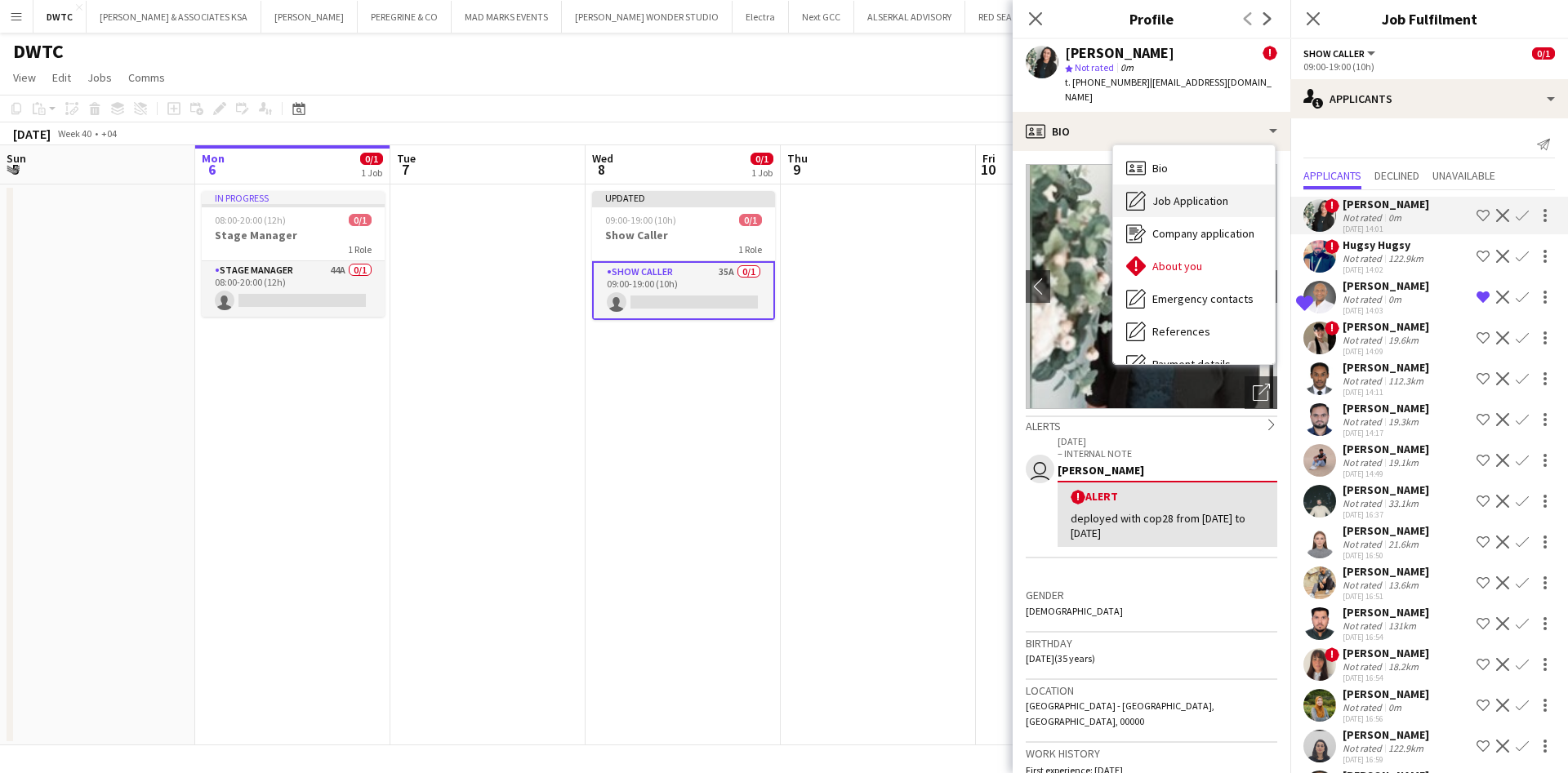
click at [1210, 184] on div "Job Application Job Application" at bounding box center [1195, 201] width 162 height 33
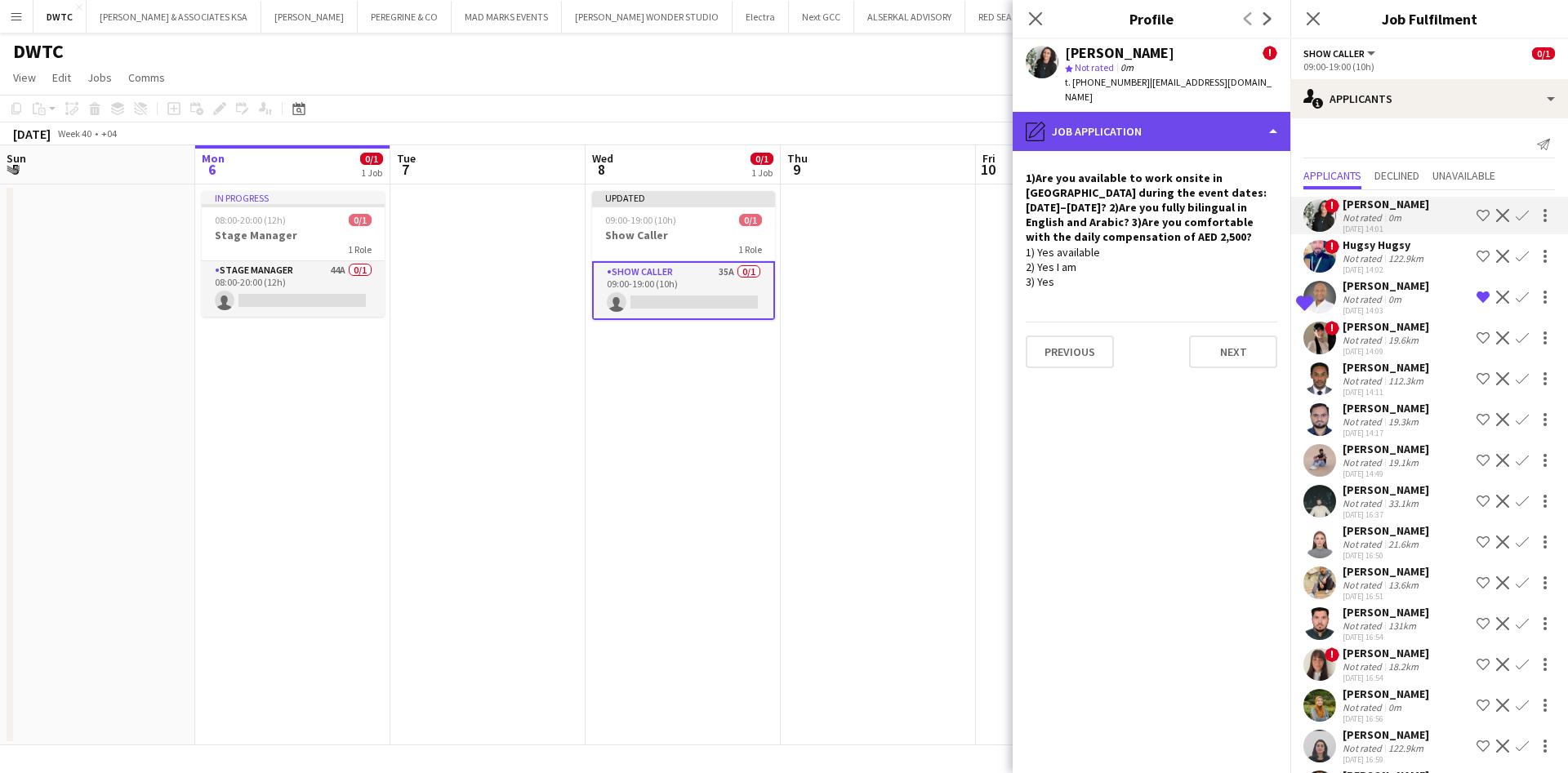
click at [1212, 128] on div "pencil4 Job Application" at bounding box center [1152, 130] width 278 height 39
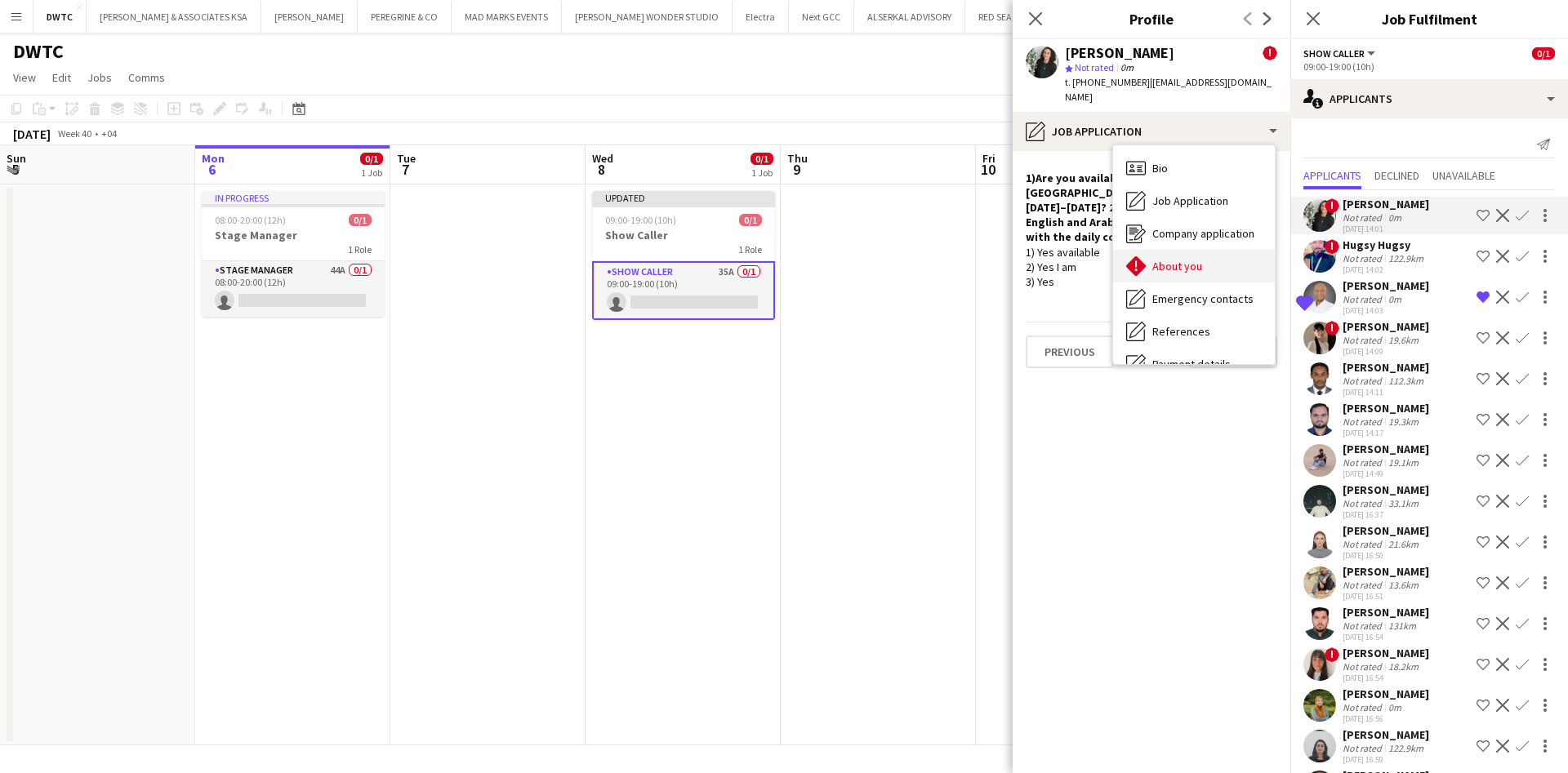
click at [1224, 250] on div "About you About you" at bounding box center [1195, 267] width 162 height 33
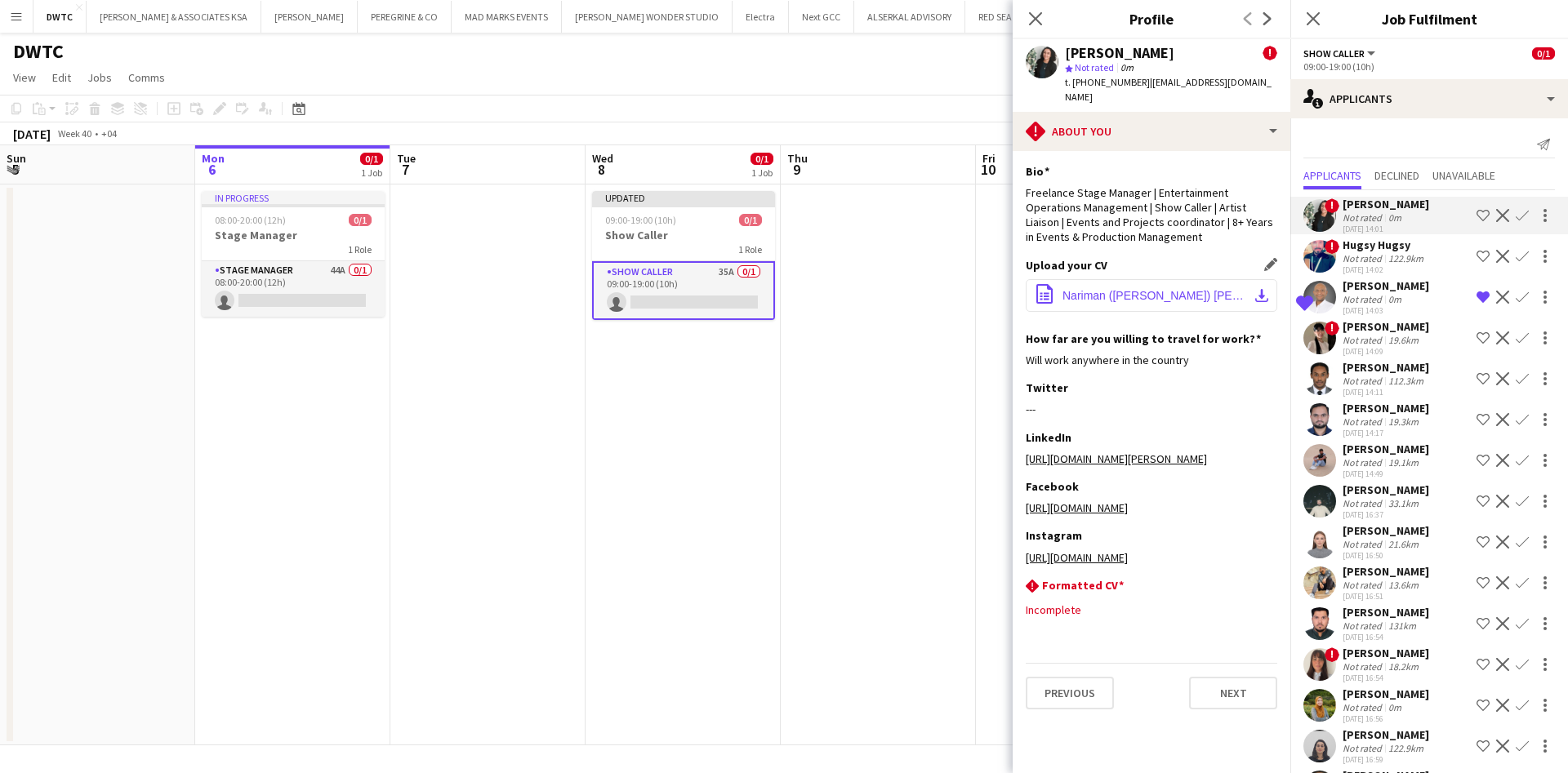
click at [1264, 289] on app-icon "download-bottom" at bounding box center [1262, 296] width 13 height 13
click at [1328, 252] on app-user-avatar at bounding box center [1320, 257] width 33 height 33
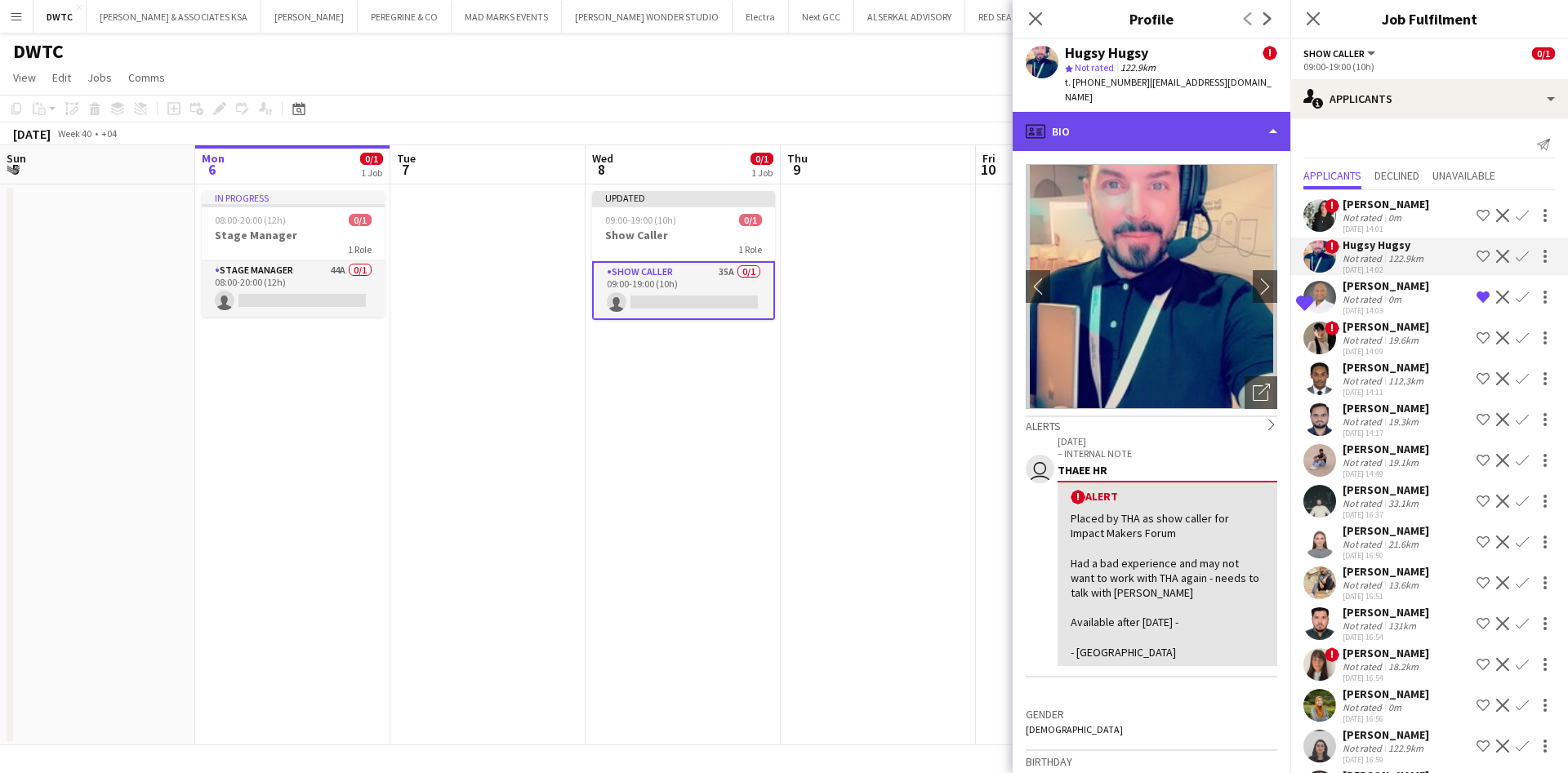
click at [1260, 111] on div "profile Bio" at bounding box center [1152, 130] width 278 height 39
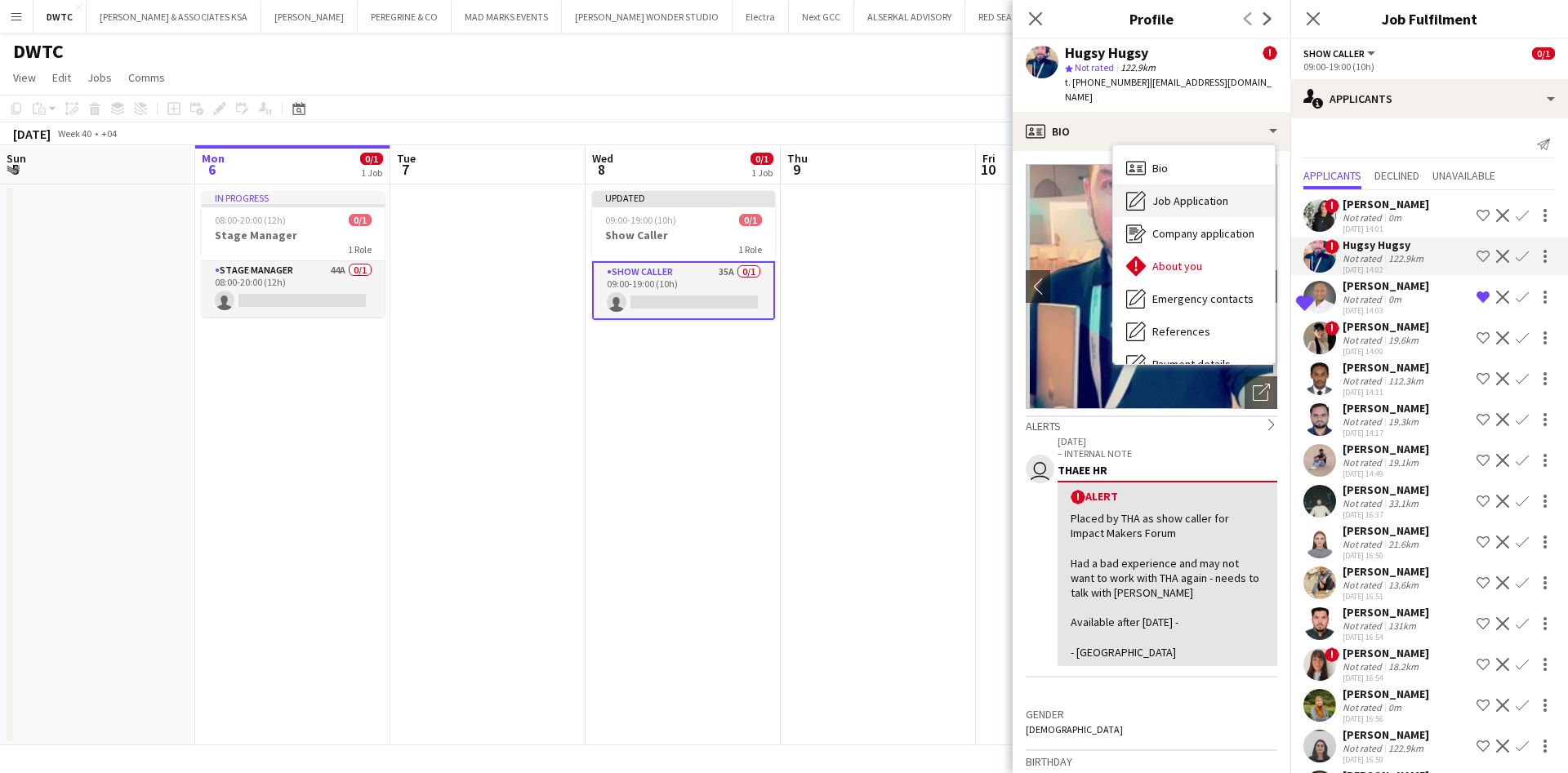
click at [1194, 193] on span "Job Application" at bounding box center [1190, 201] width 76 height 15
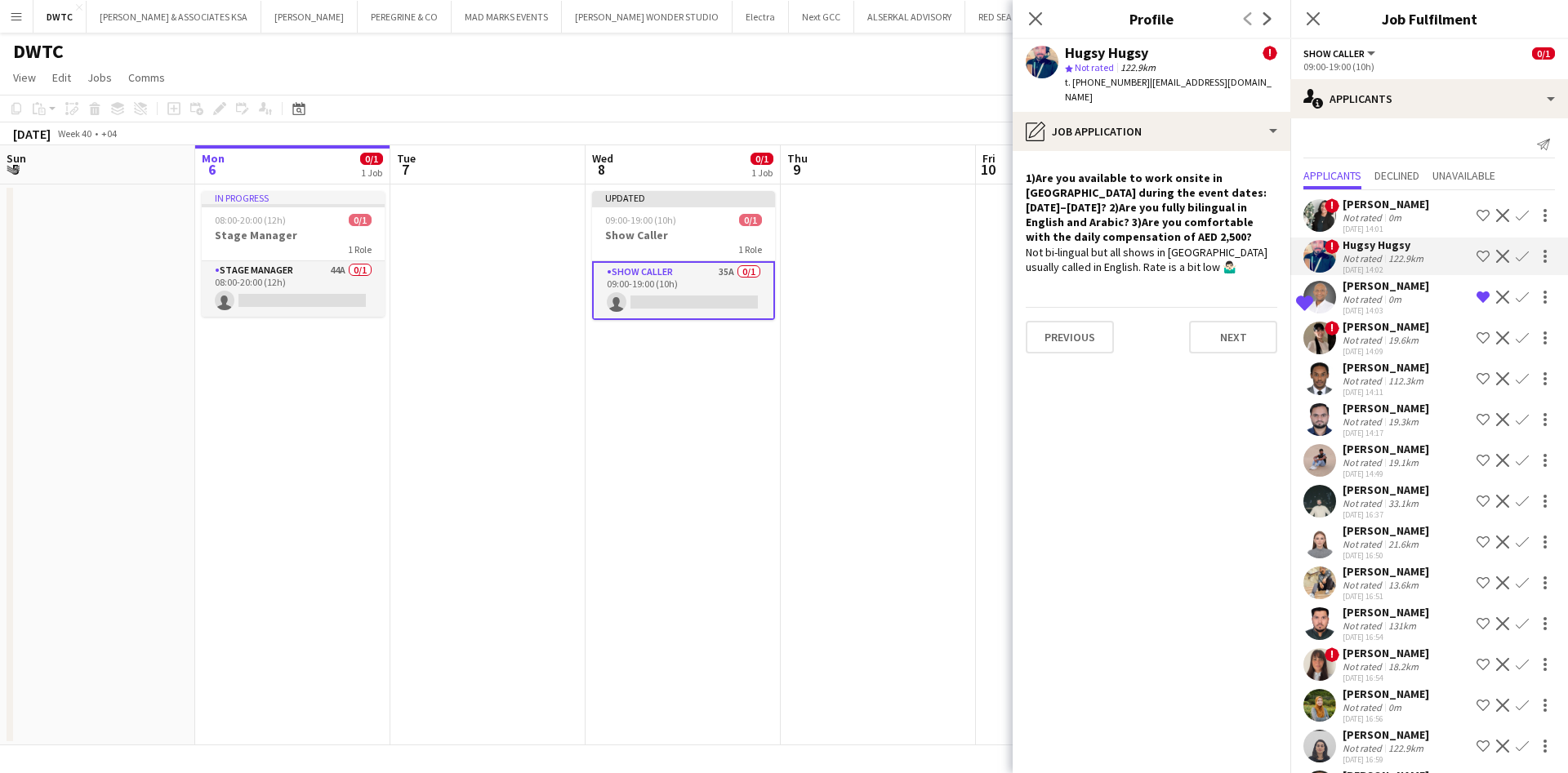
click at [1321, 505] on app-user-avatar at bounding box center [1320, 501] width 33 height 33
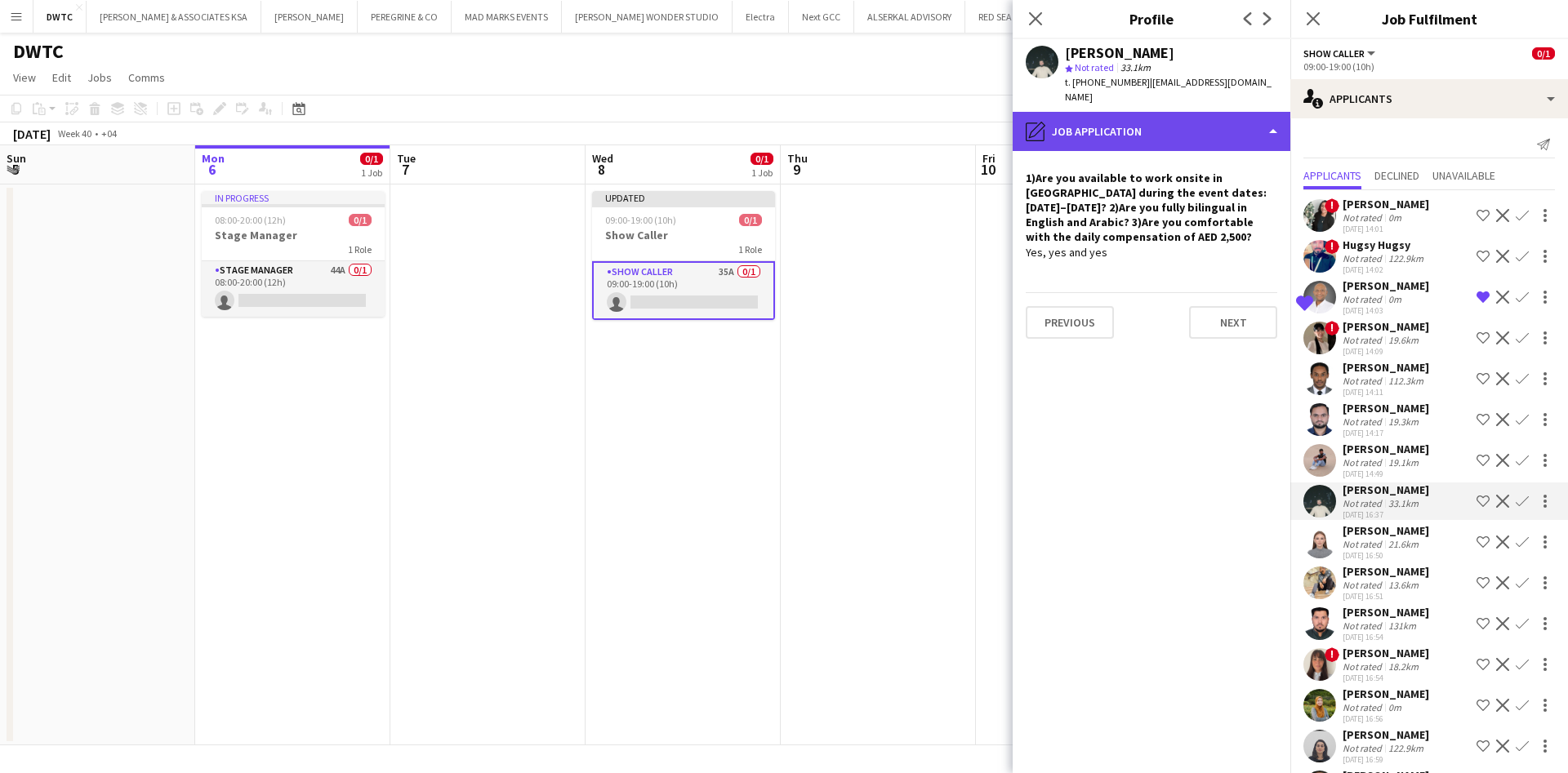
click at [1200, 124] on div "pencil4 Job Application" at bounding box center [1152, 130] width 278 height 39
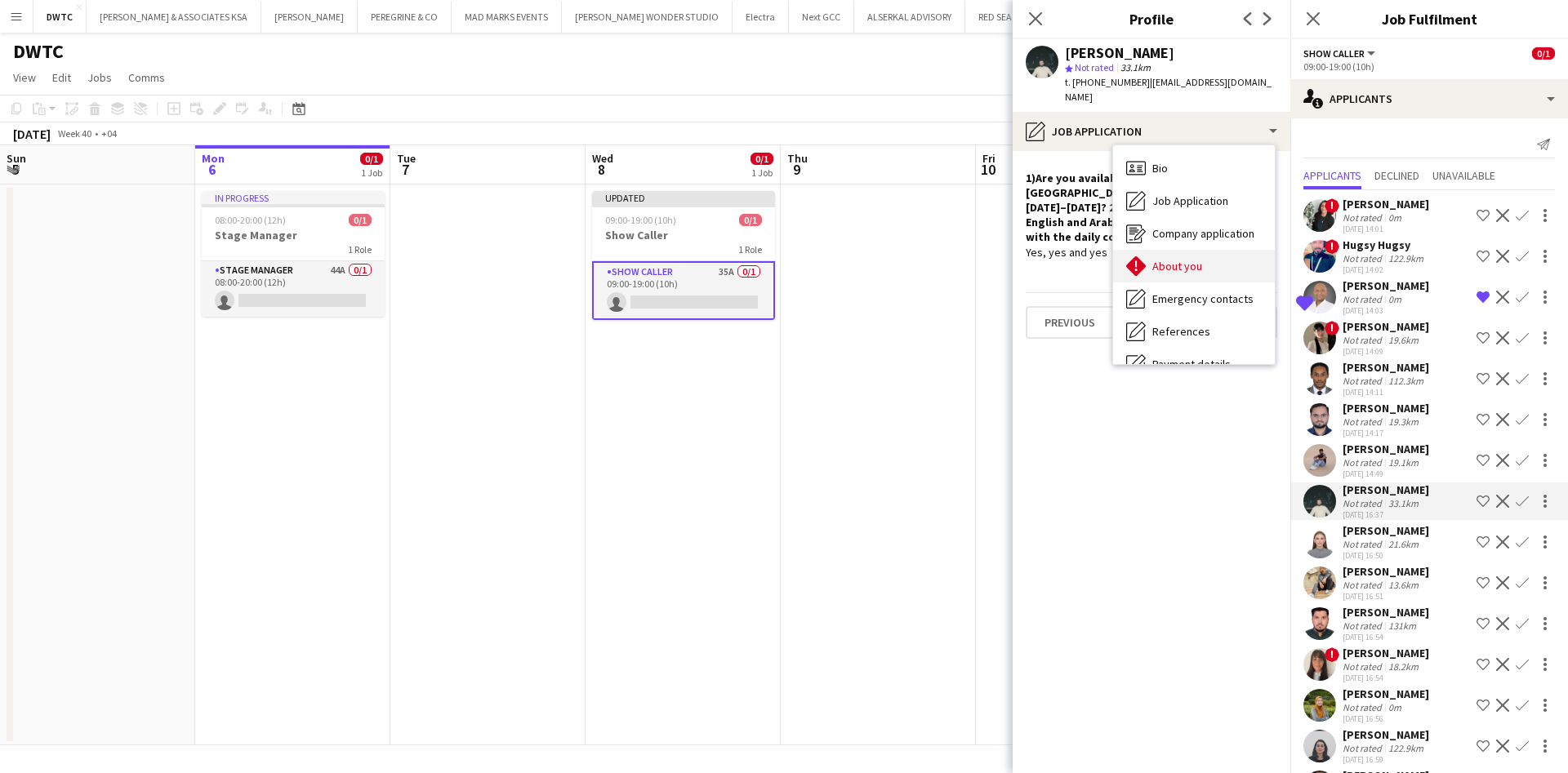
click at [1202, 250] on div "About you About you" at bounding box center [1195, 267] width 162 height 33
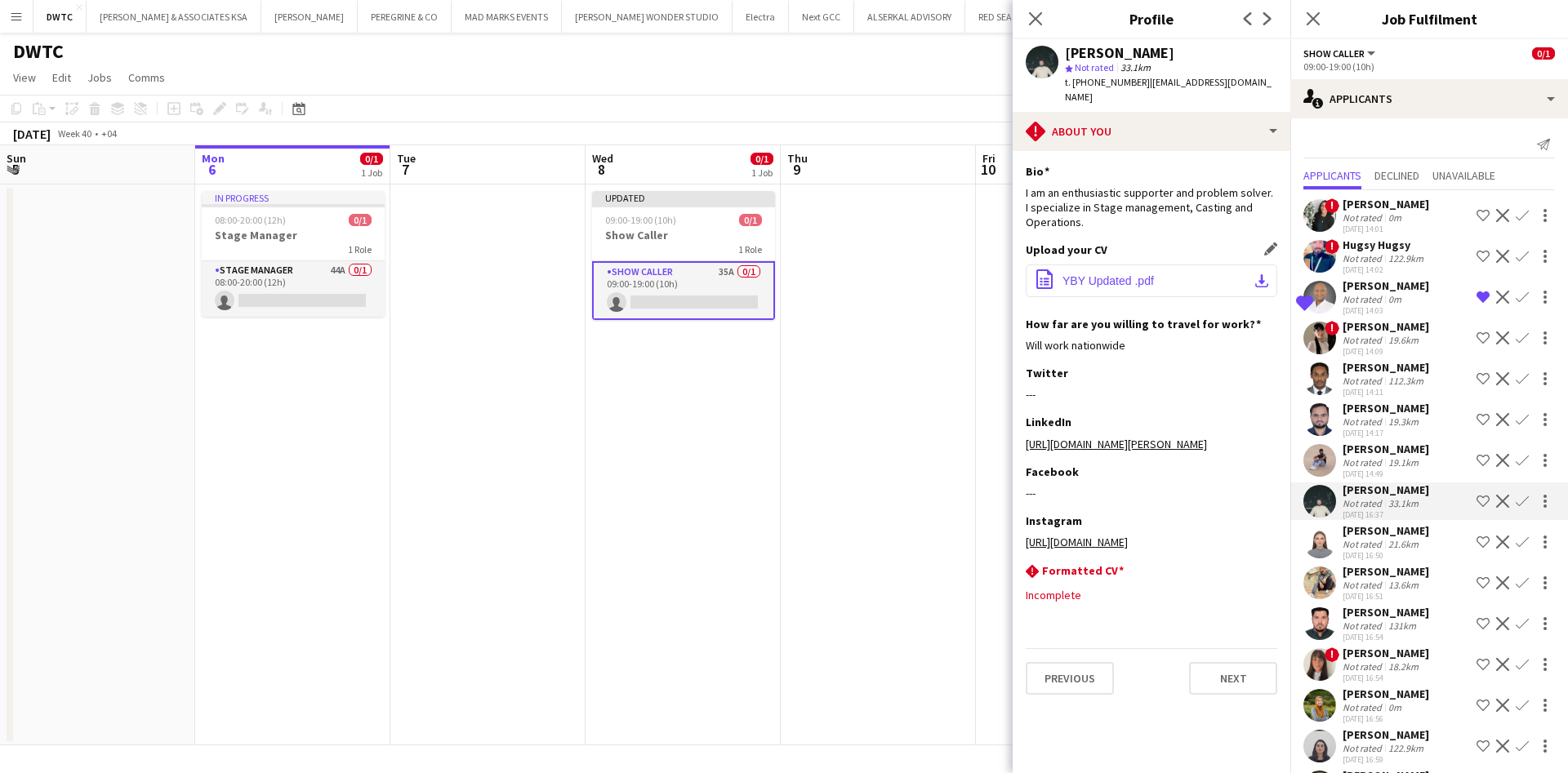
click at [1266, 274] on app-icon "download-bottom" at bounding box center [1262, 281] width 13 height 13
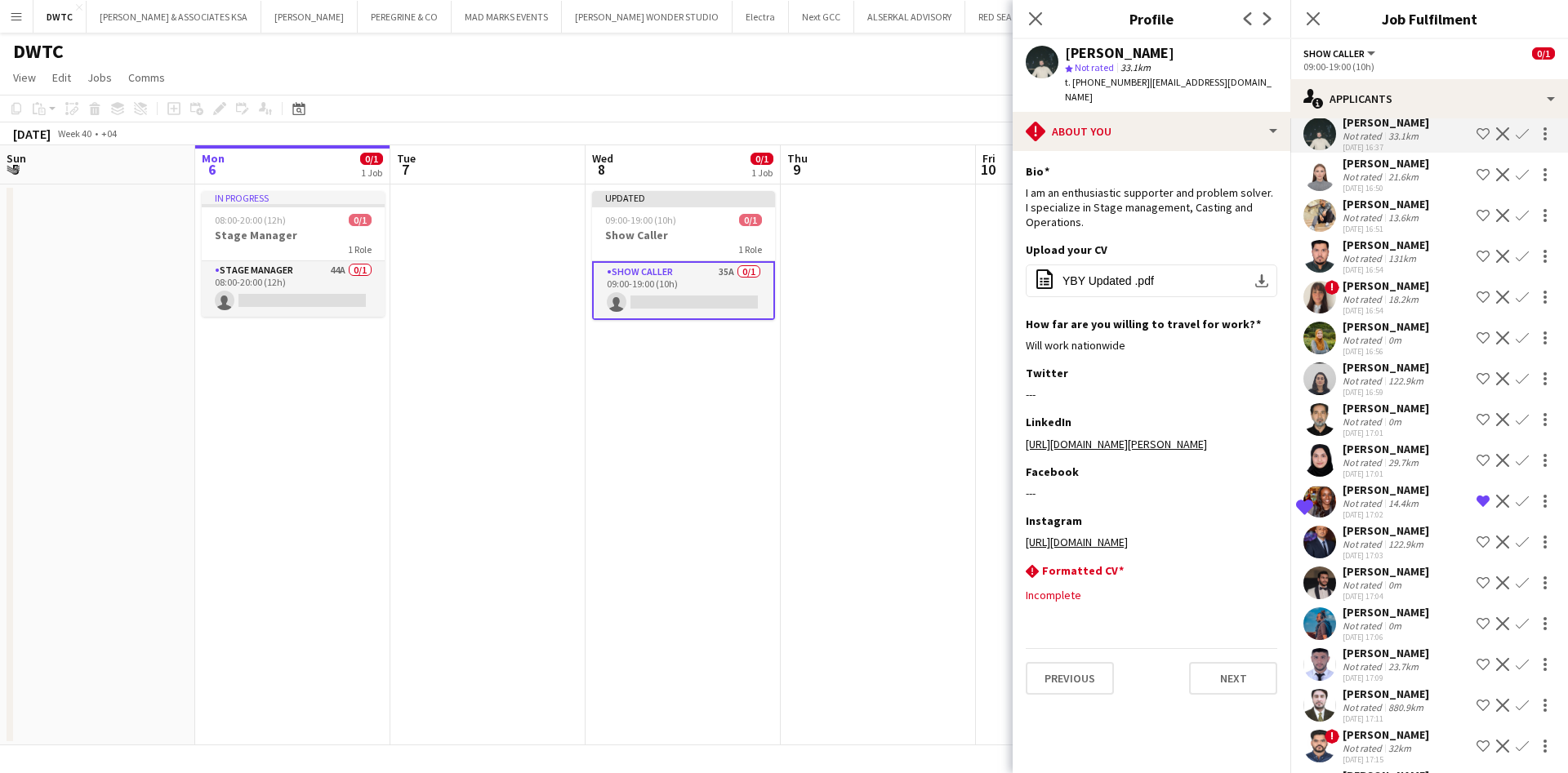
scroll to position [490, 0]
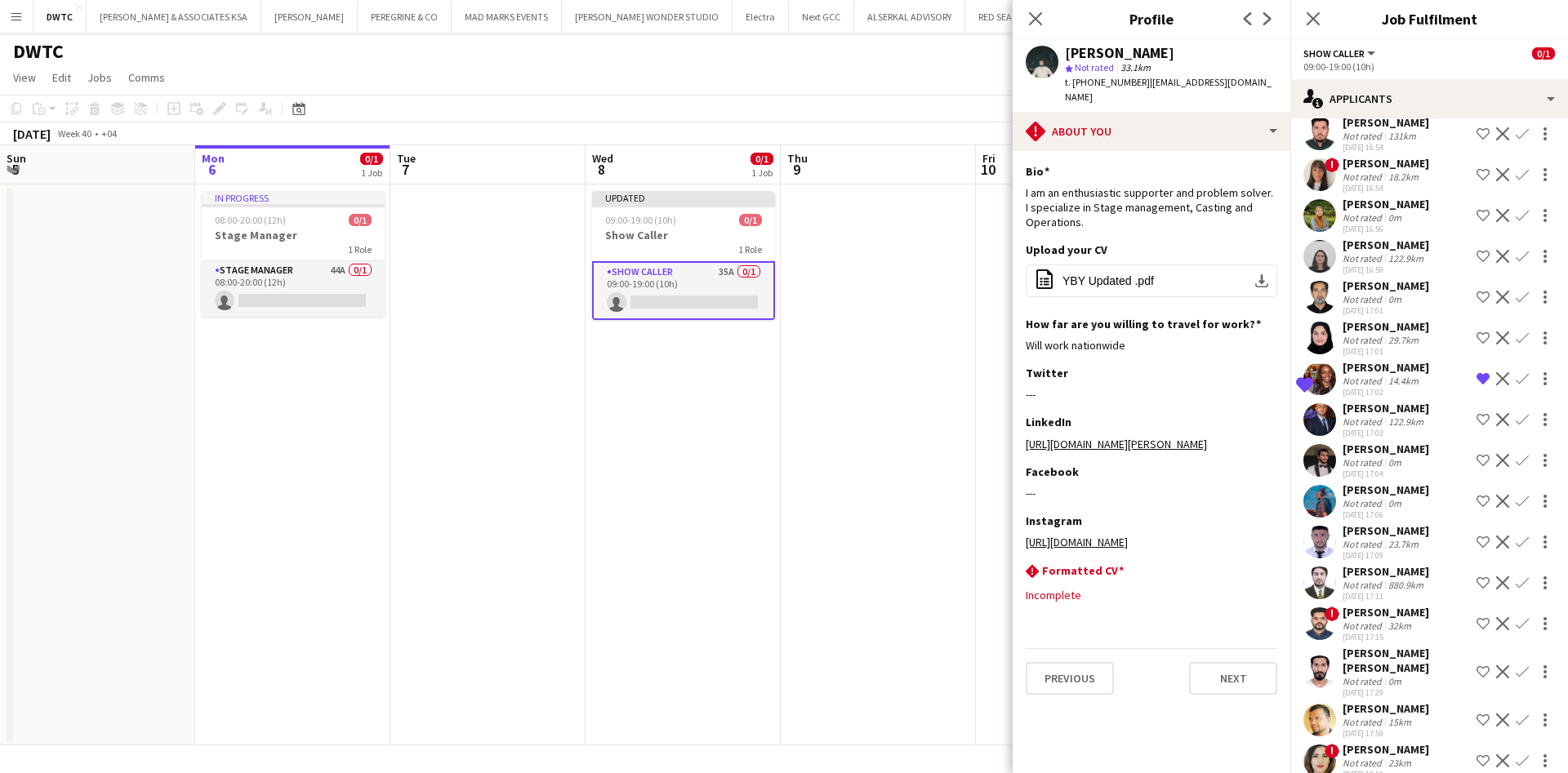
click at [1317, 418] on app-user-avatar at bounding box center [1320, 420] width 33 height 33
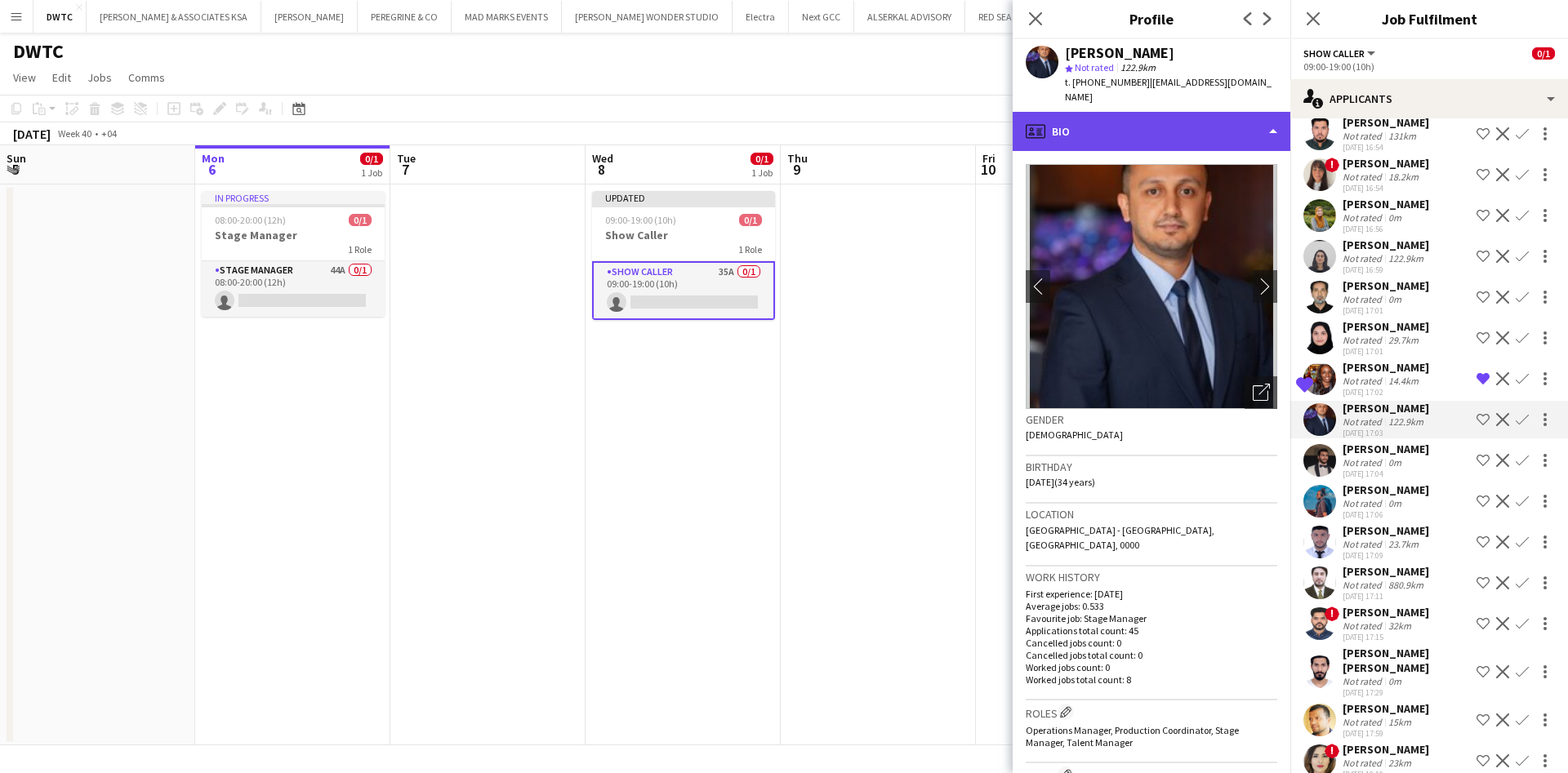
click at [1191, 112] on div "profile Bio" at bounding box center [1152, 130] width 278 height 39
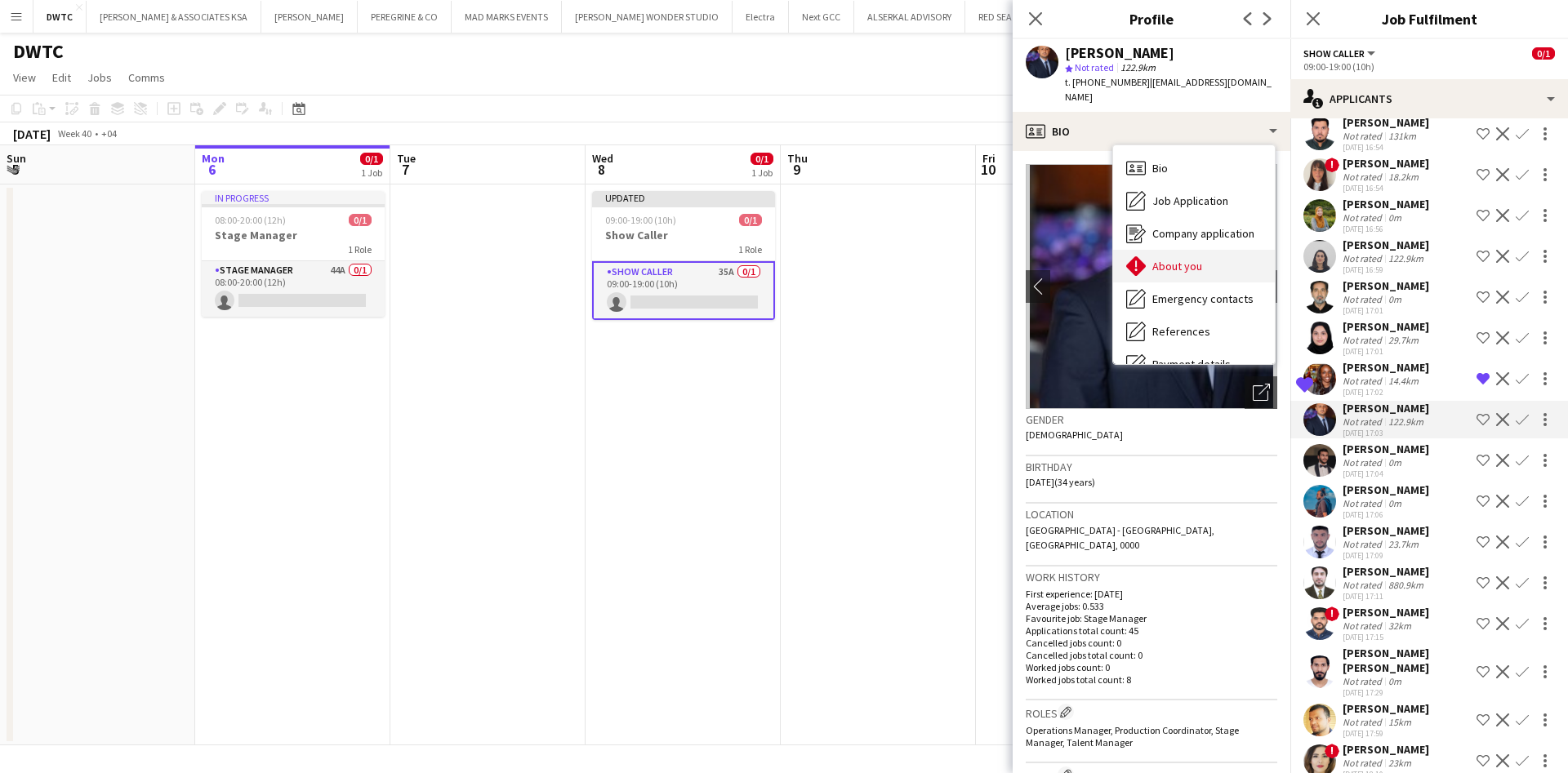
click at [1233, 256] on div "About you About you" at bounding box center [1195, 267] width 162 height 33
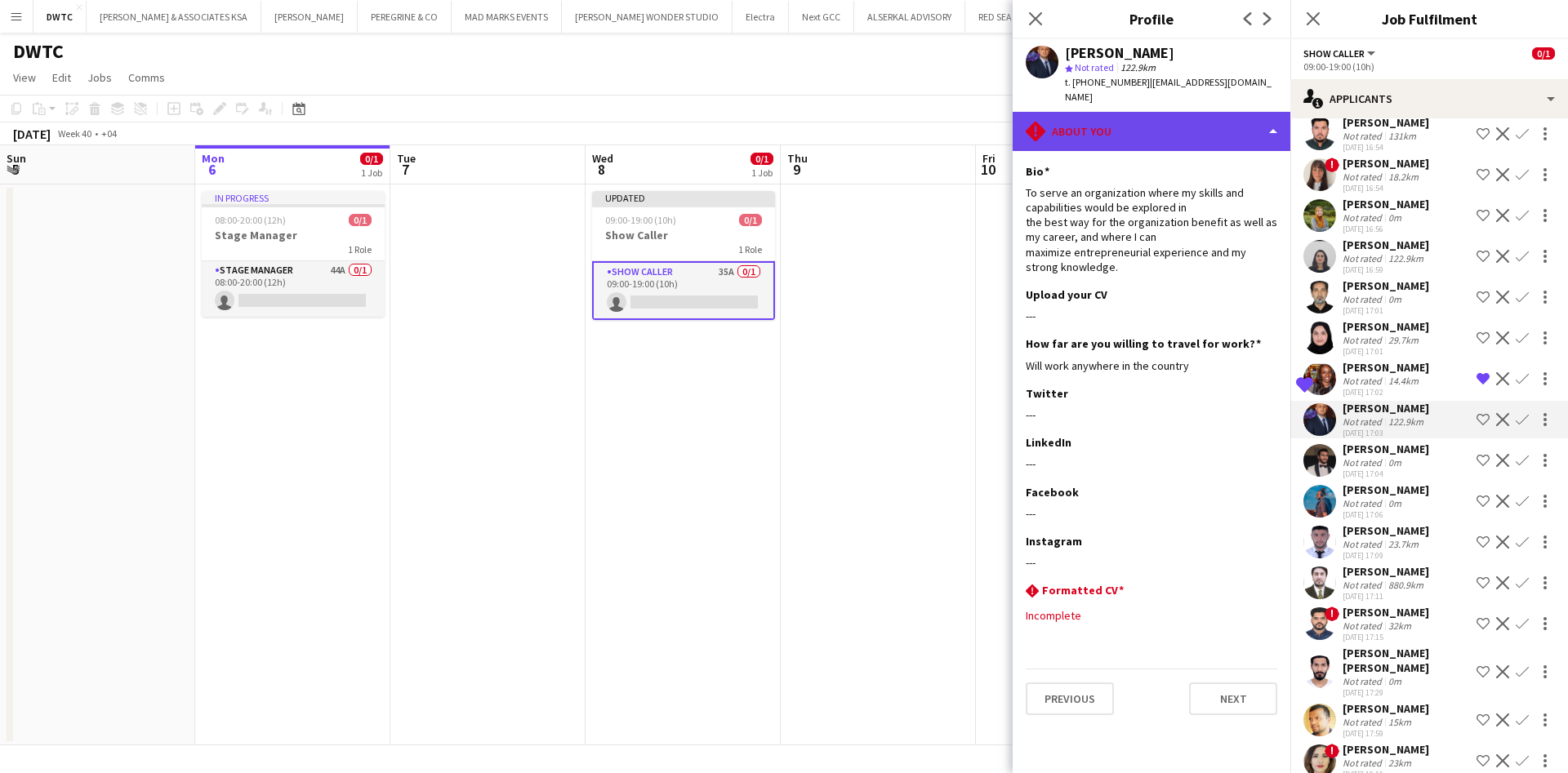
click at [1219, 111] on div "rhombus-alert About you" at bounding box center [1152, 130] width 278 height 39
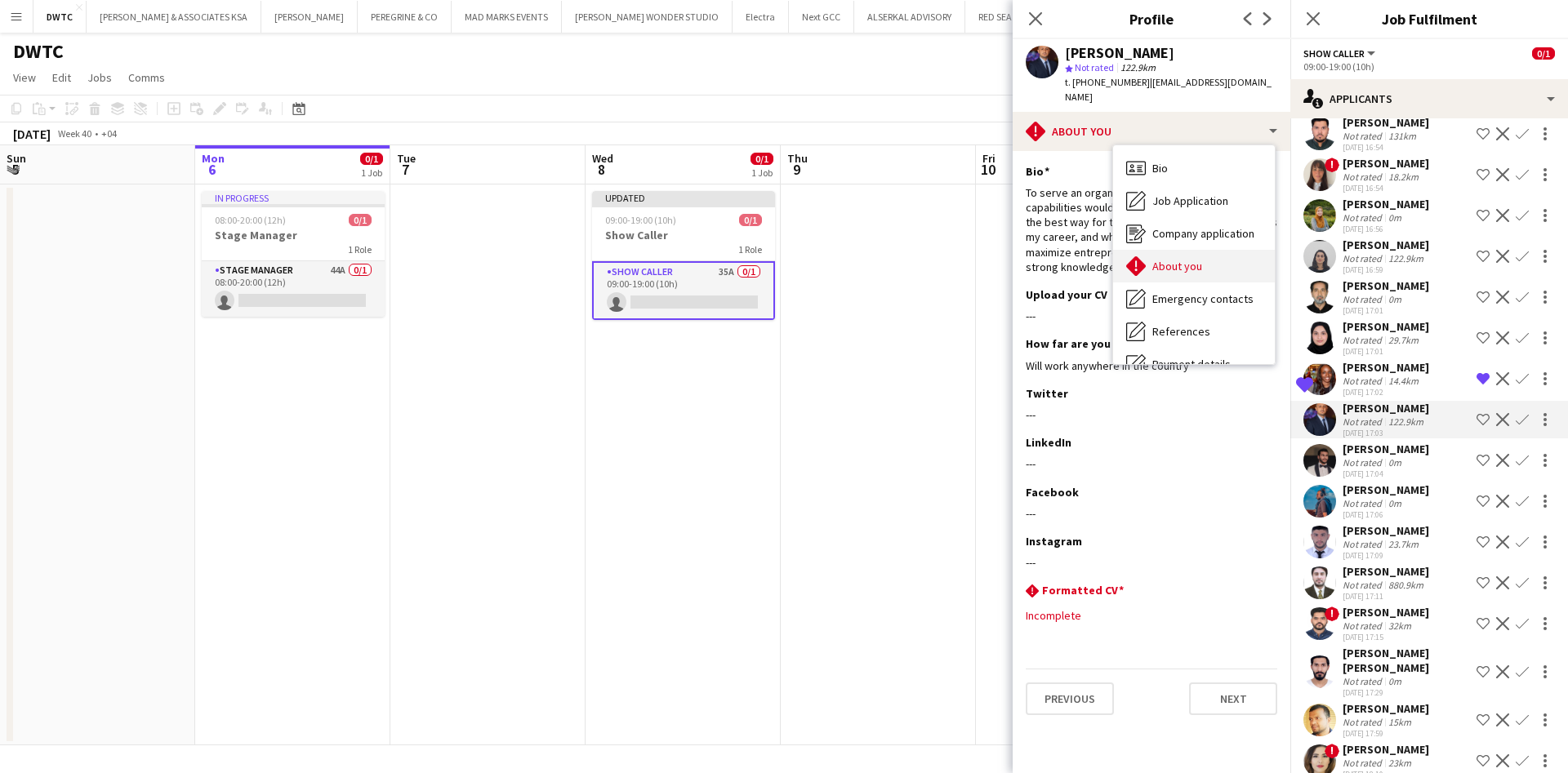
click at [1219, 251] on div "About you About you" at bounding box center [1195, 267] width 162 height 33
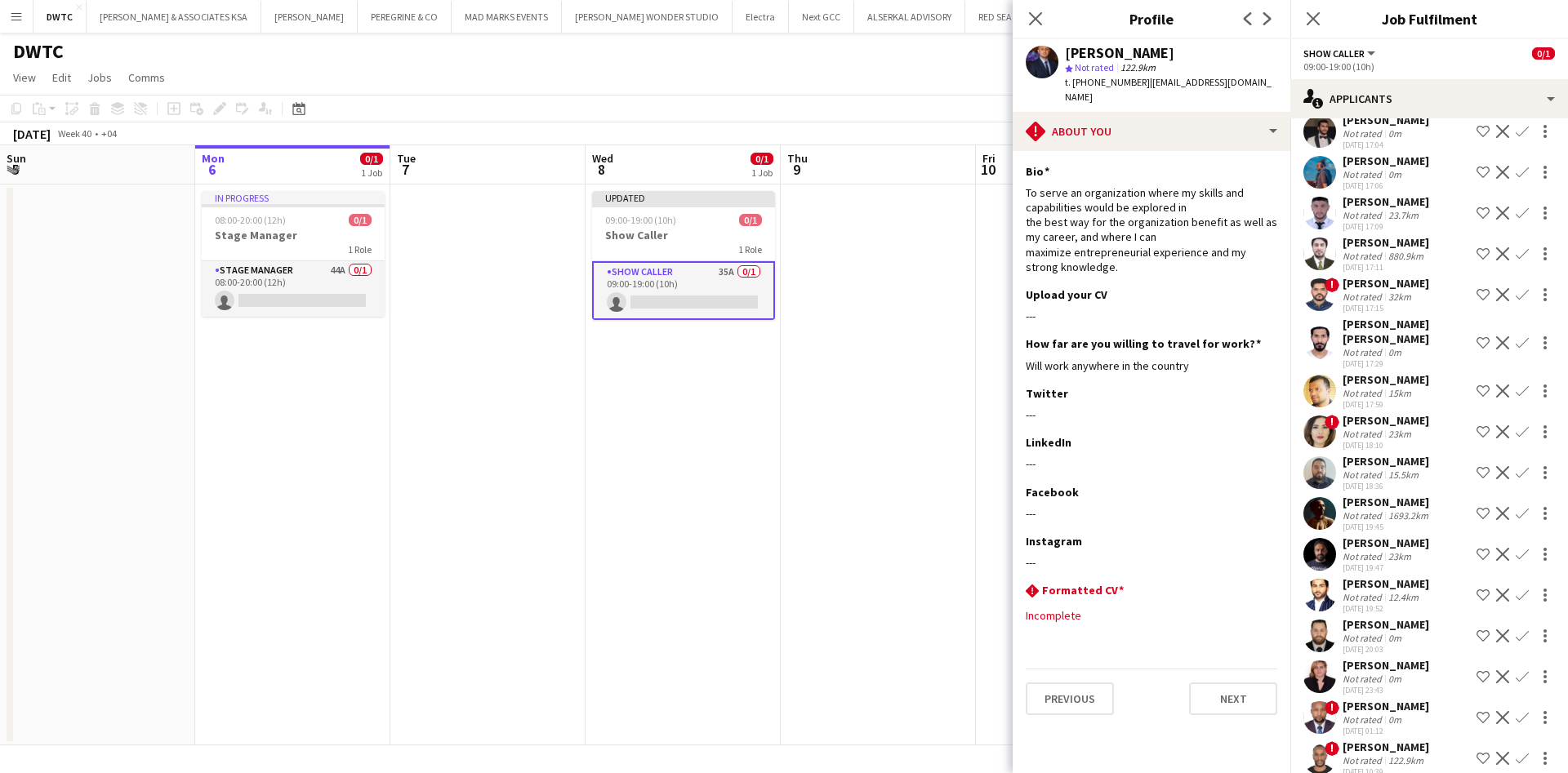
scroll to position [854, 0]
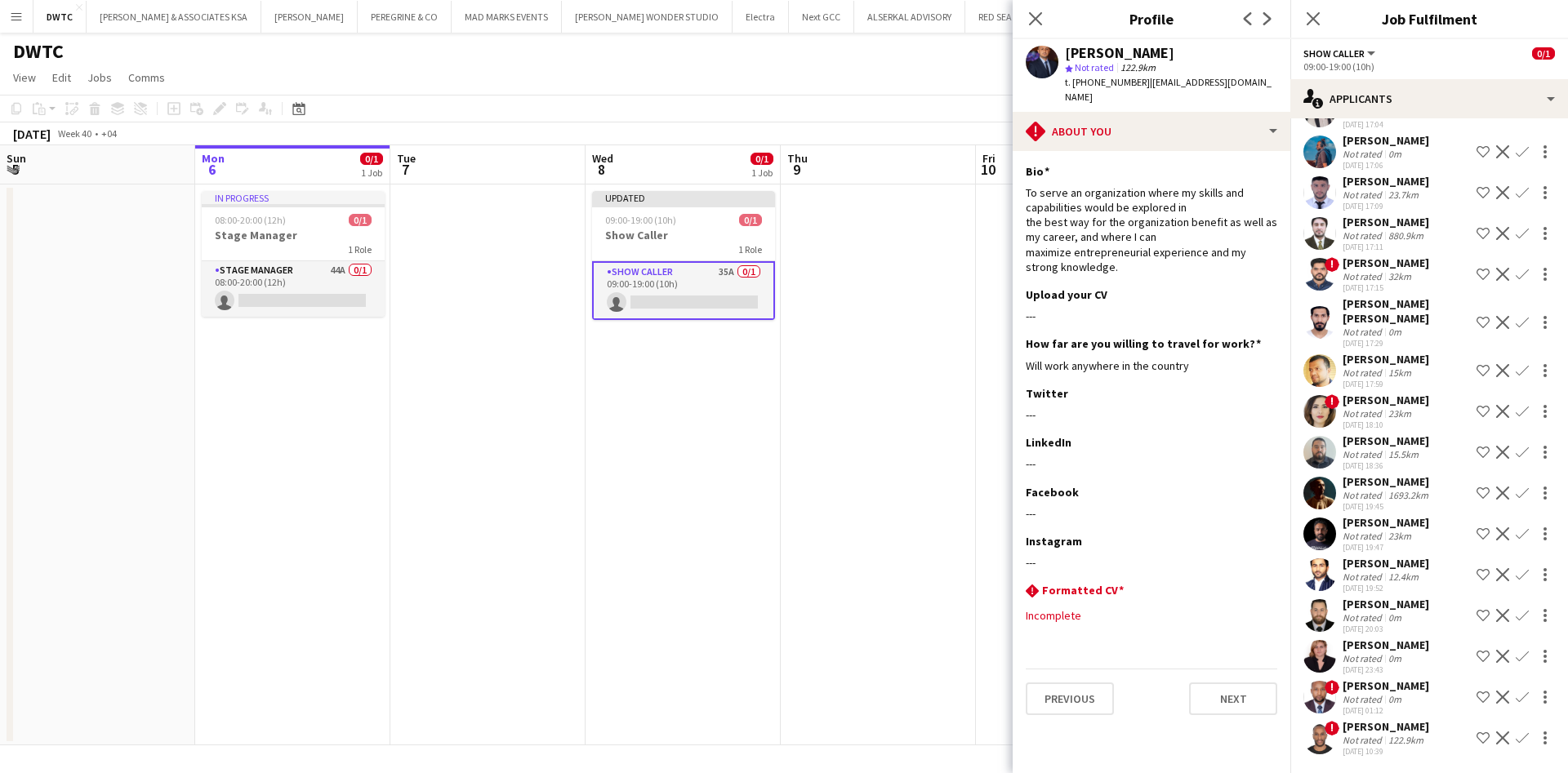
click at [1335, 640] on app-user-avatar at bounding box center [1320, 657] width 33 height 33
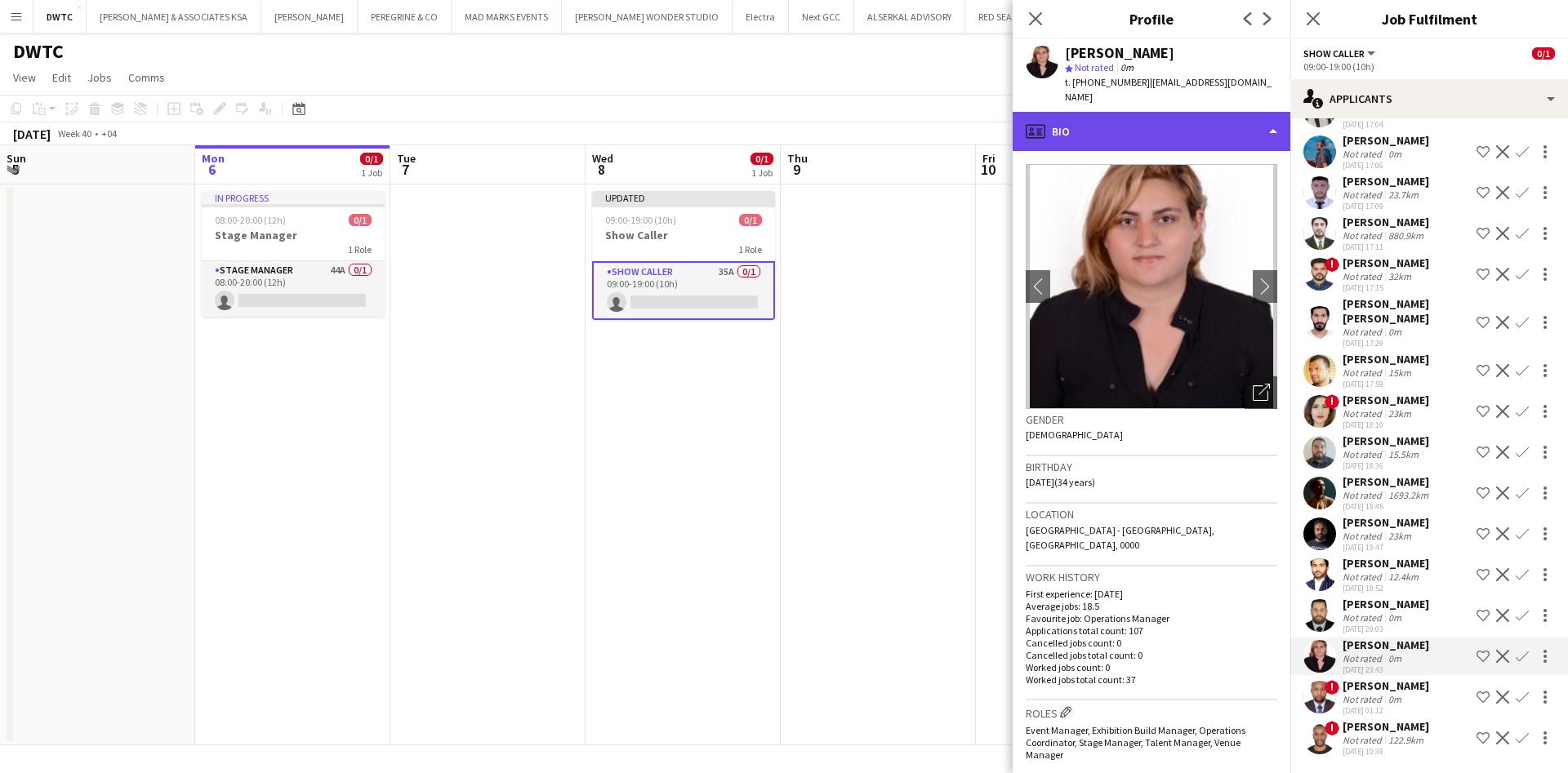
click at [1208, 111] on div "profile Bio" at bounding box center [1152, 130] width 278 height 39
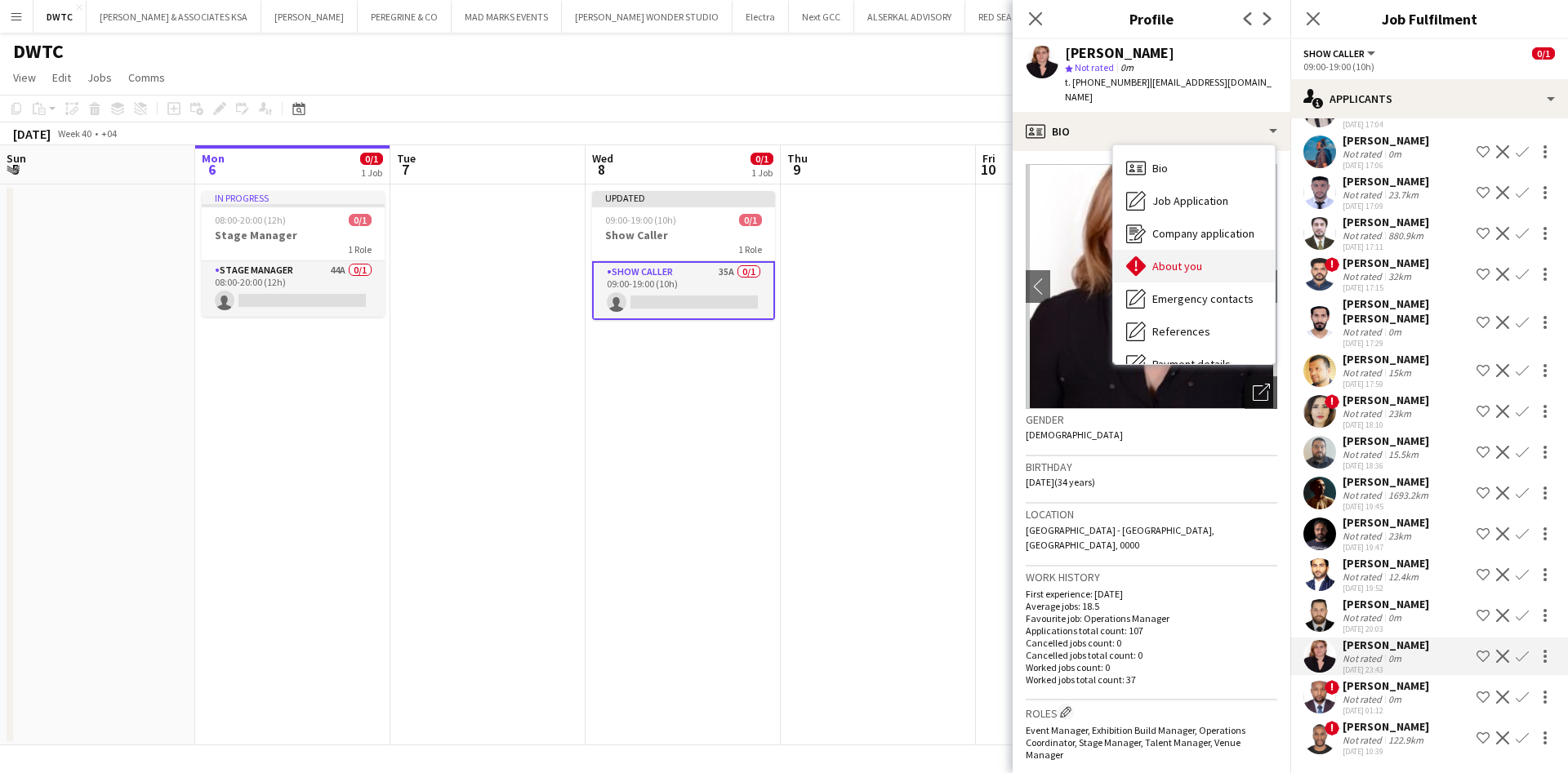
click at [1213, 250] on div "About you About you" at bounding box center [1195, 267] width 162 height 33
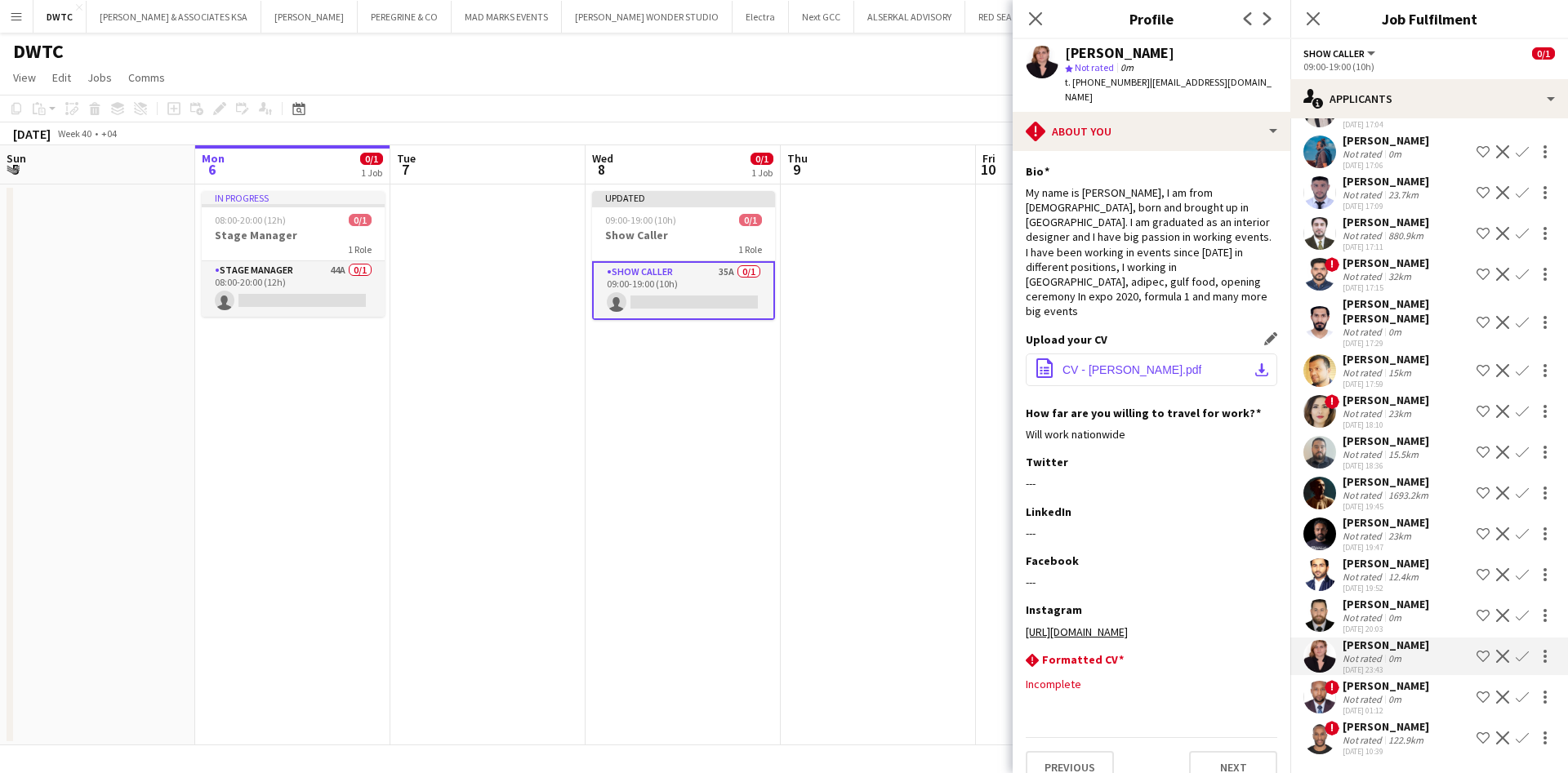
click at [1267, 363] on app-icon "download-bottom" at bounding box center [1262, 370] width 13 height 13
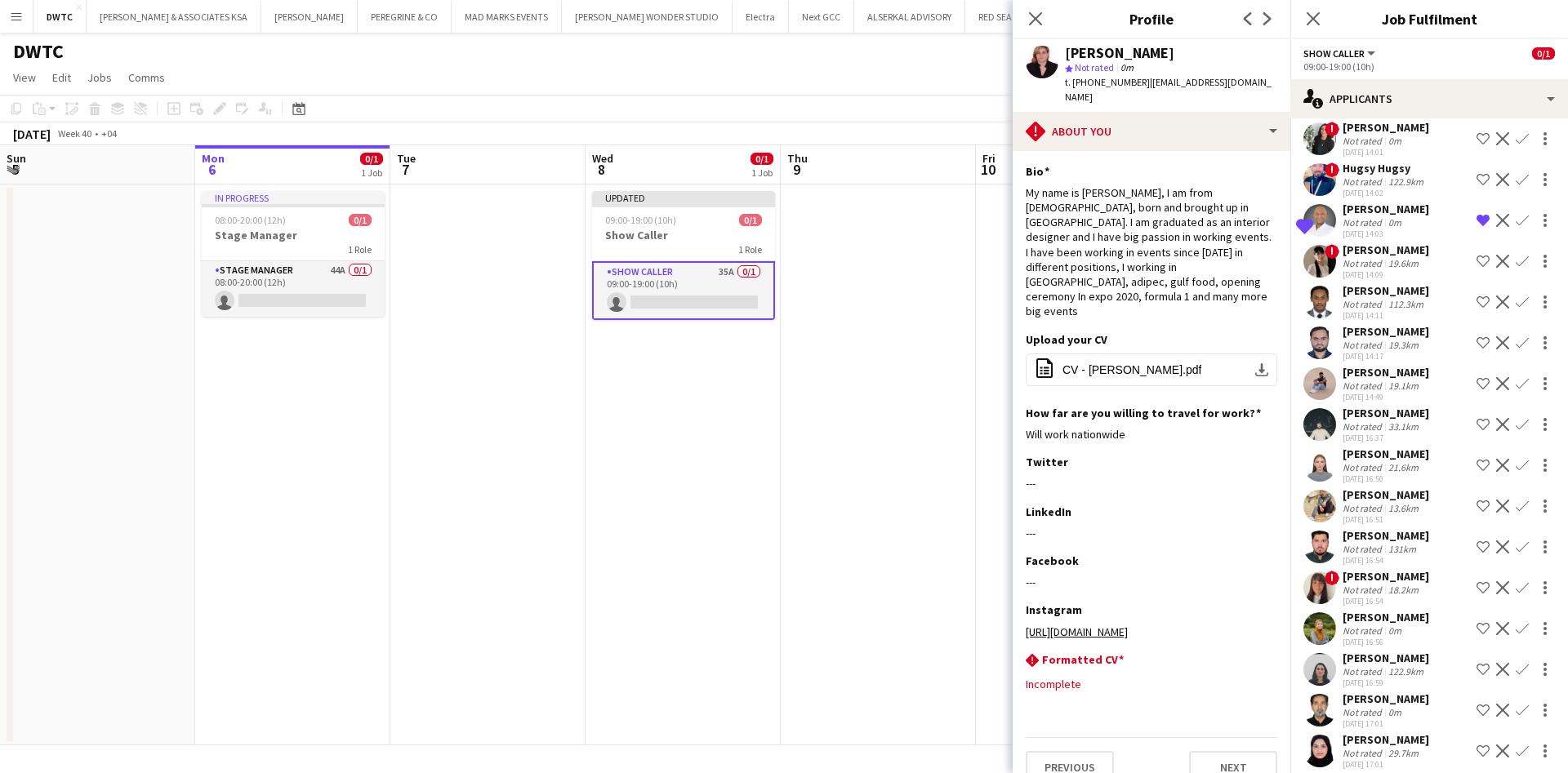
scroll to position [0, 0]
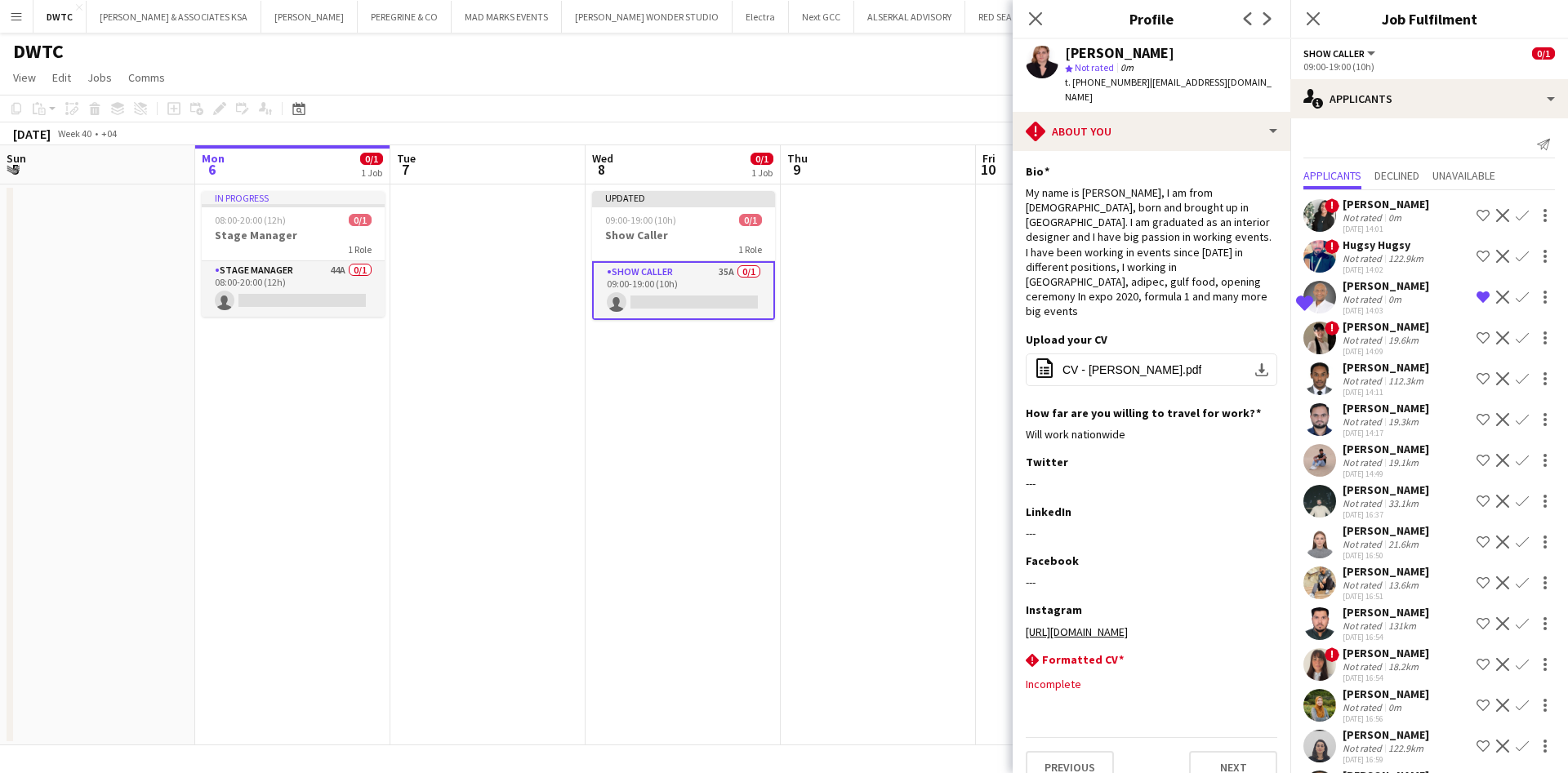
drag, startPoint x: 1320, startPoint y: 505, endPoint x: 1313, endPoint y: 511, distance: 9.2
click at [1314, 510] on app-user-avatar at bounding box center [1320, 501] width 33 height 33
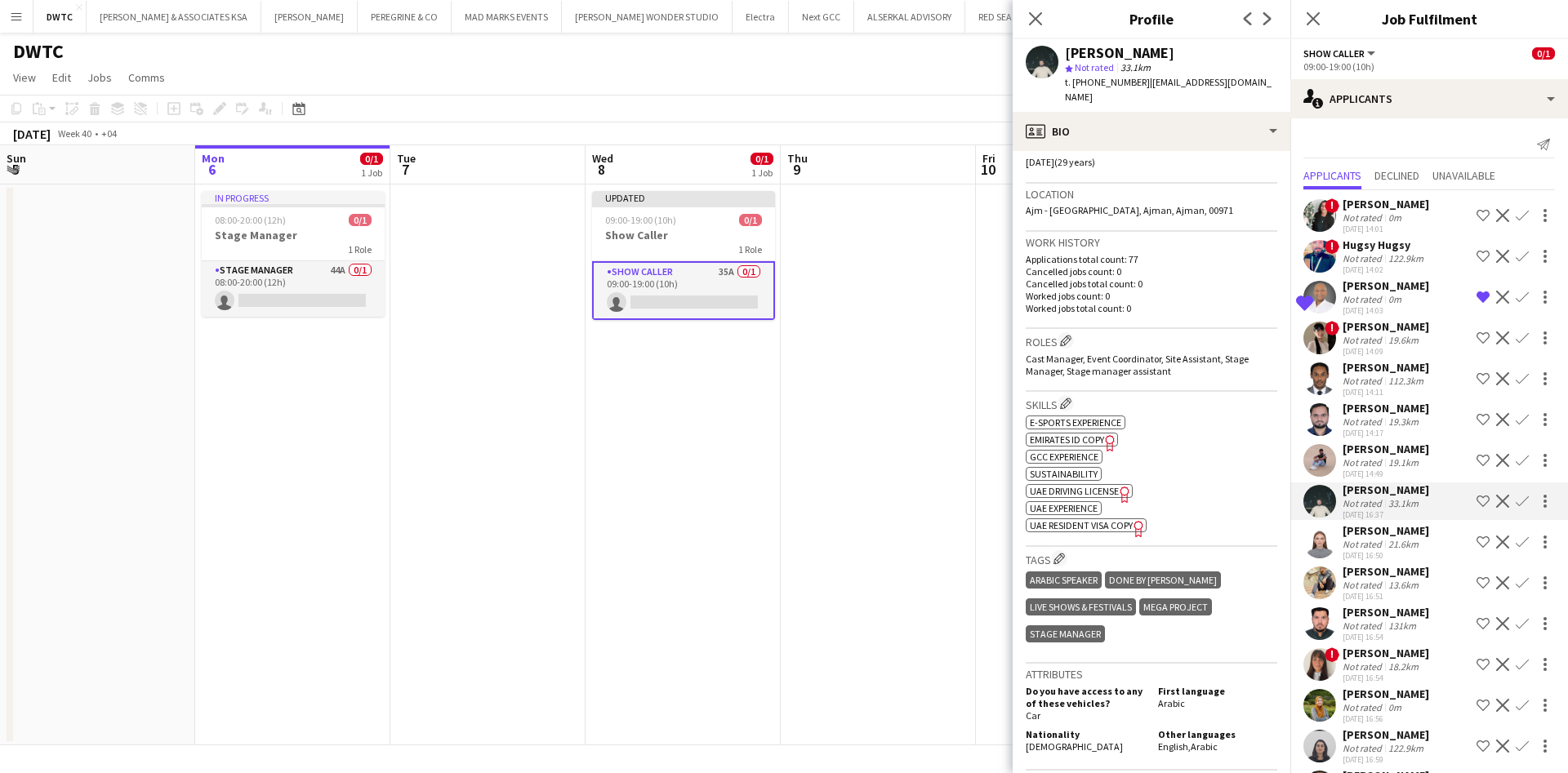
scroll to position [490, 0]
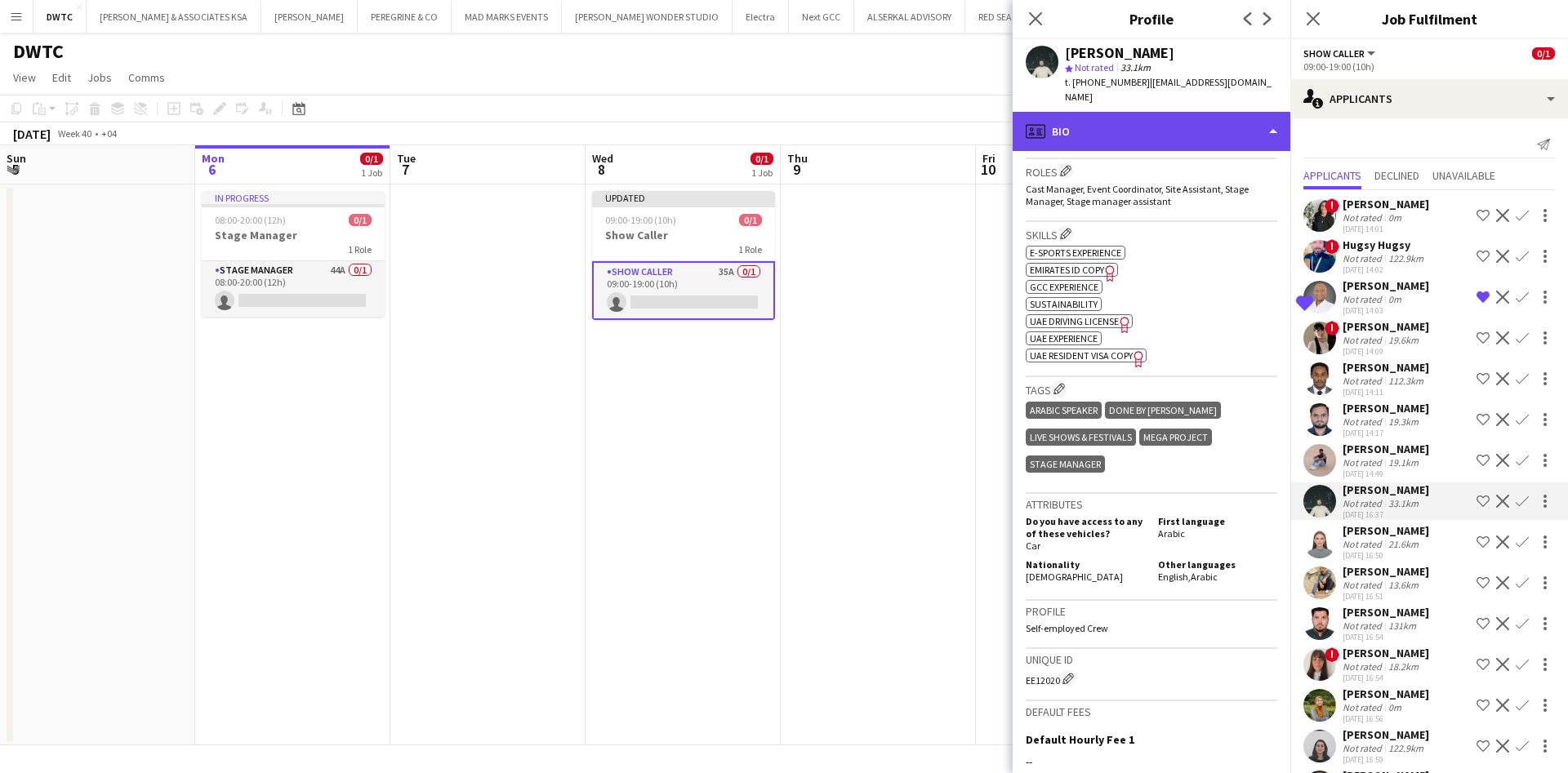
click at [1228, 123] on div "profile Bio" at bounding box center [1152, 130] width 278 height 39
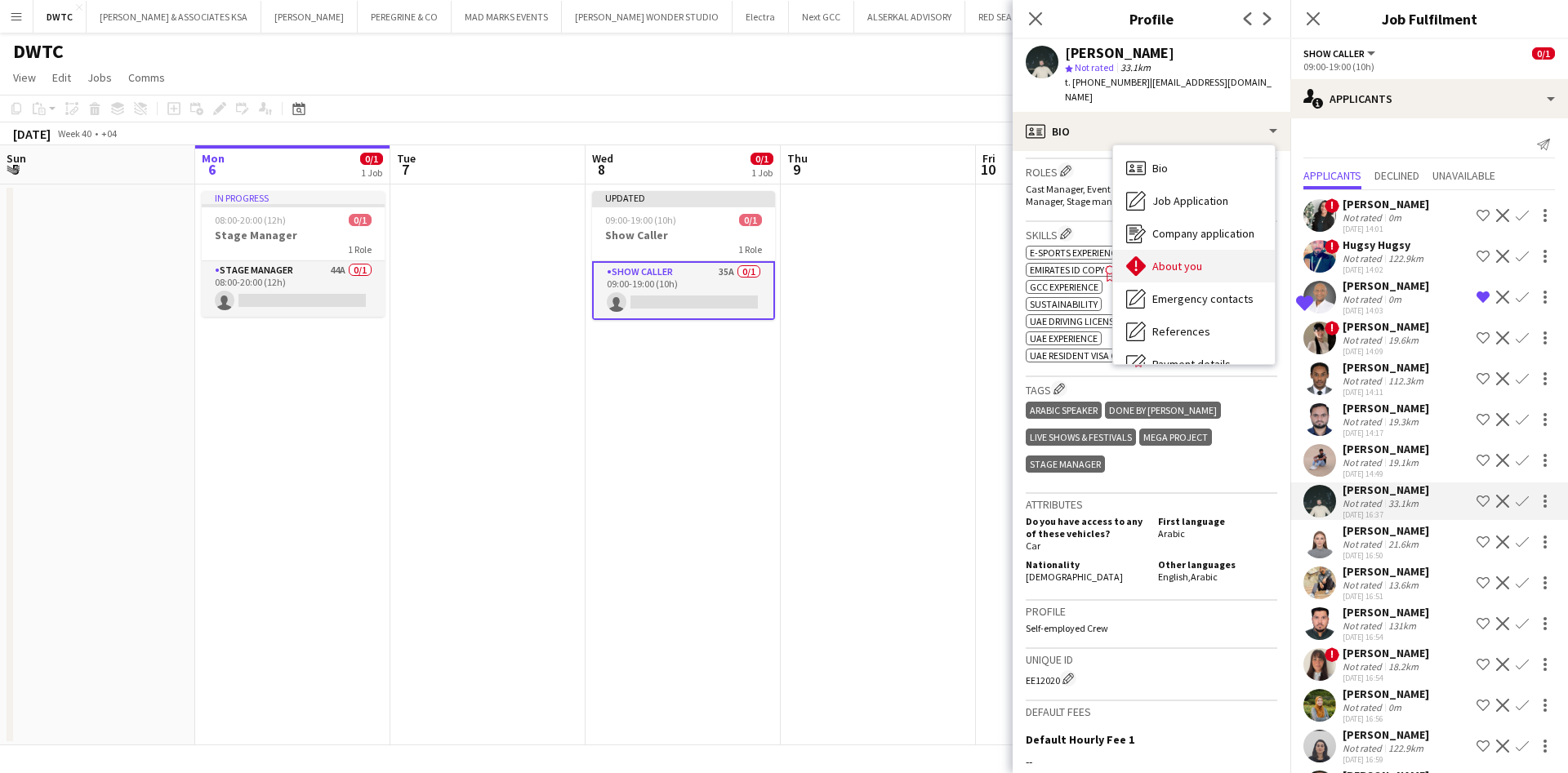
click at [1222, 258] on div "About you About you" at bounding box center [1195, 267] width 162 height 33
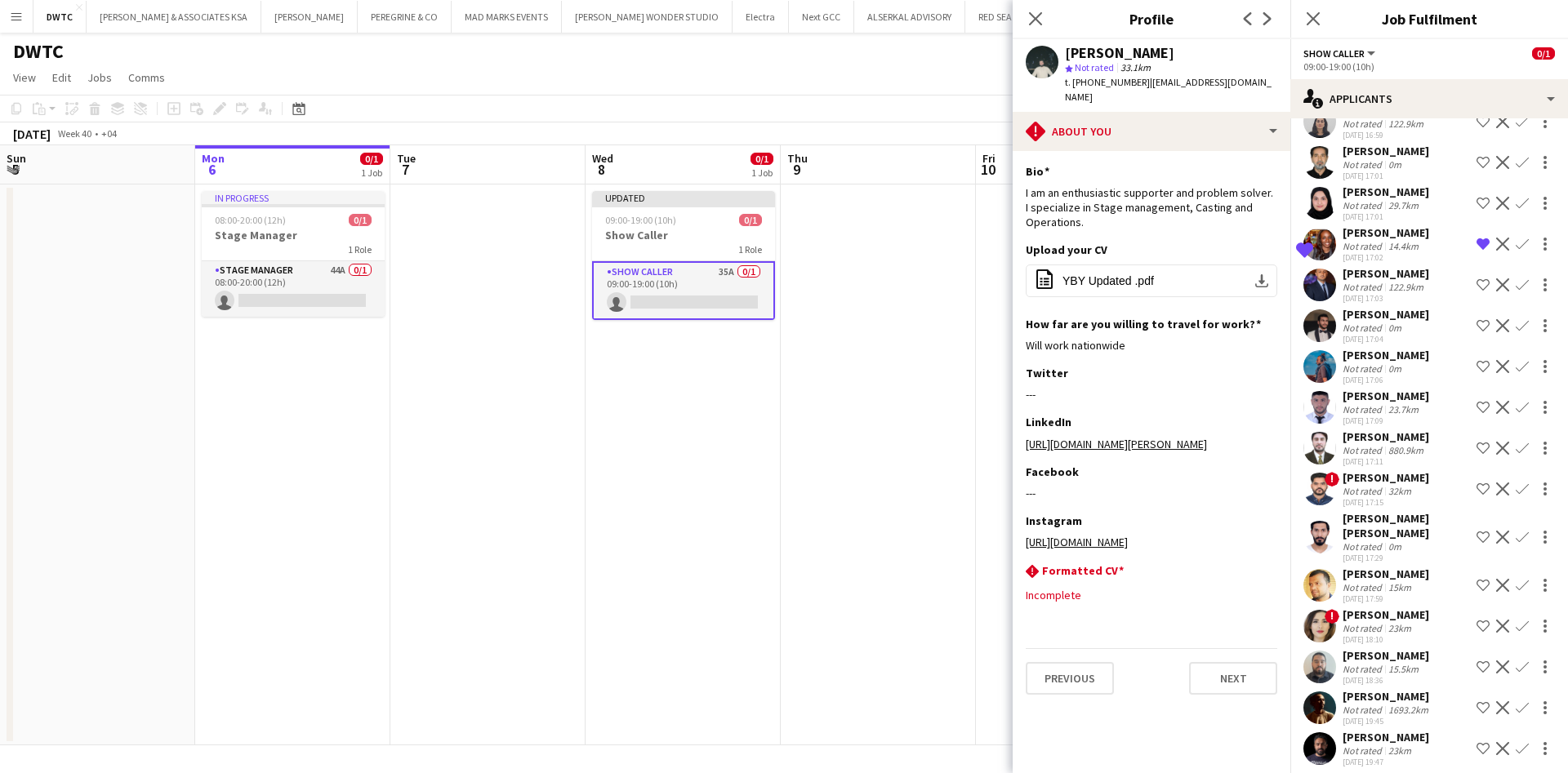
scroll to position [735, 0]
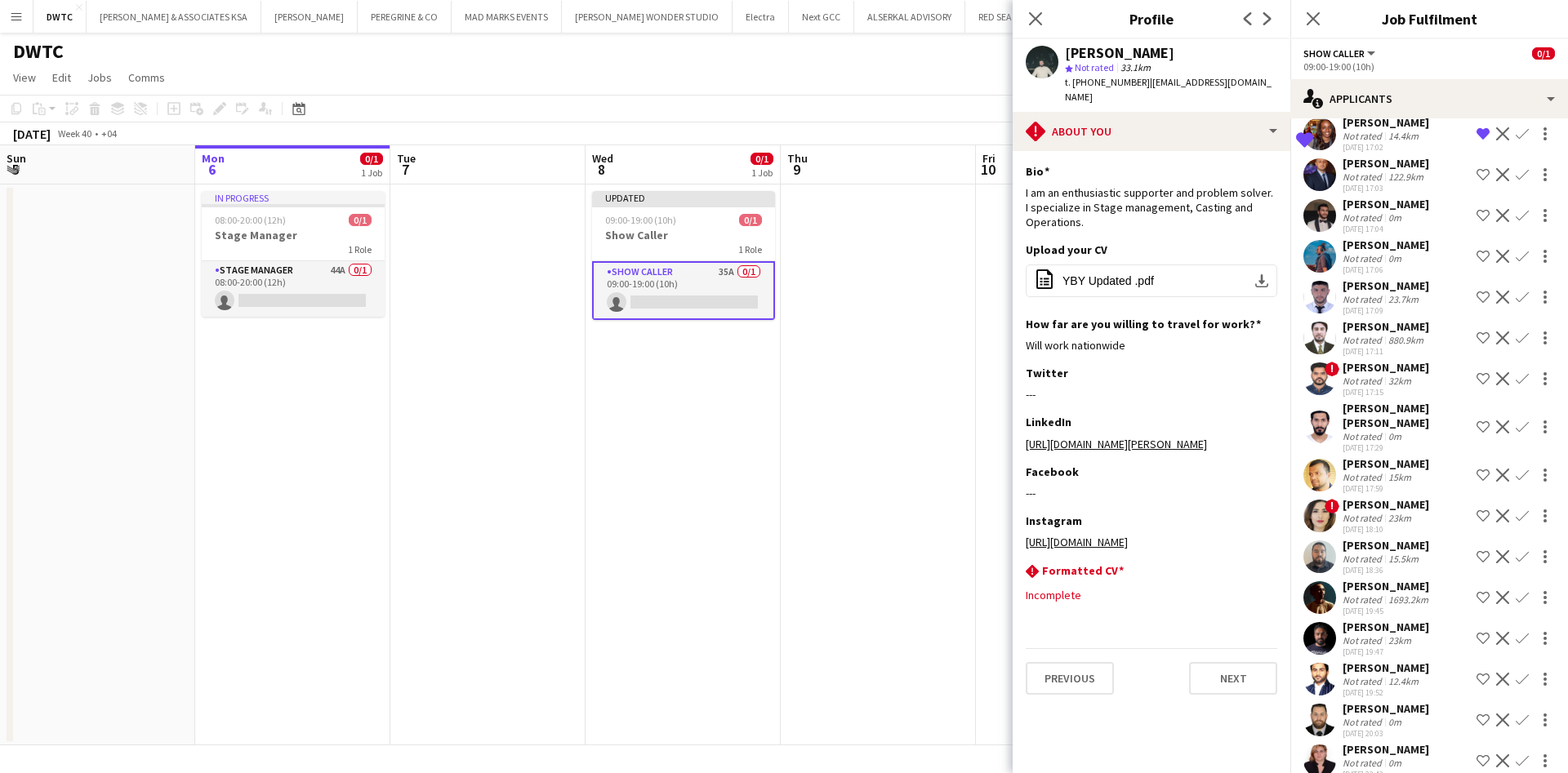
click at [1317, 427] on app-user-avatar at bounding box center [1320, 427] width 33 height 33
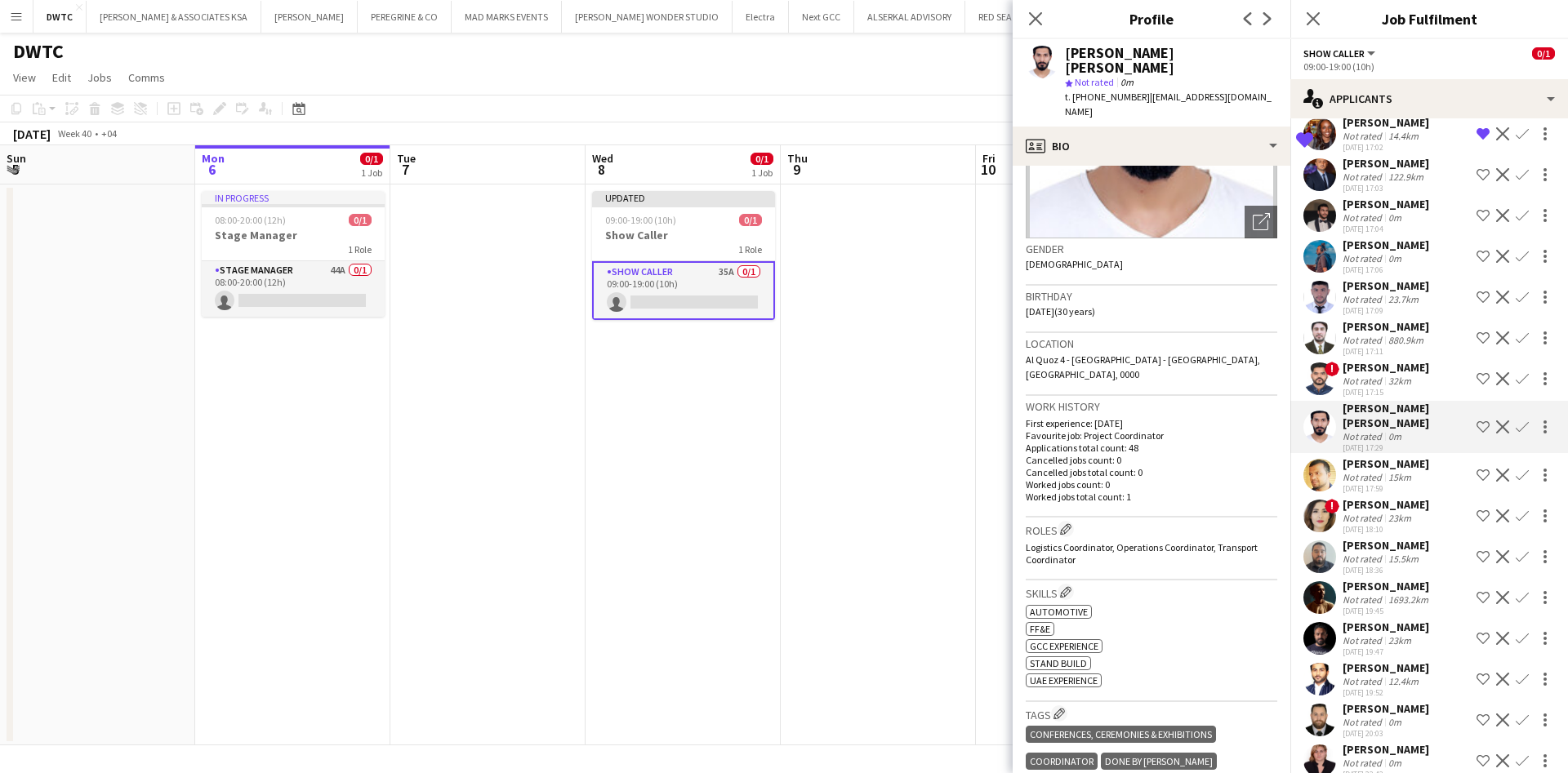
scroll to position [0, 0]
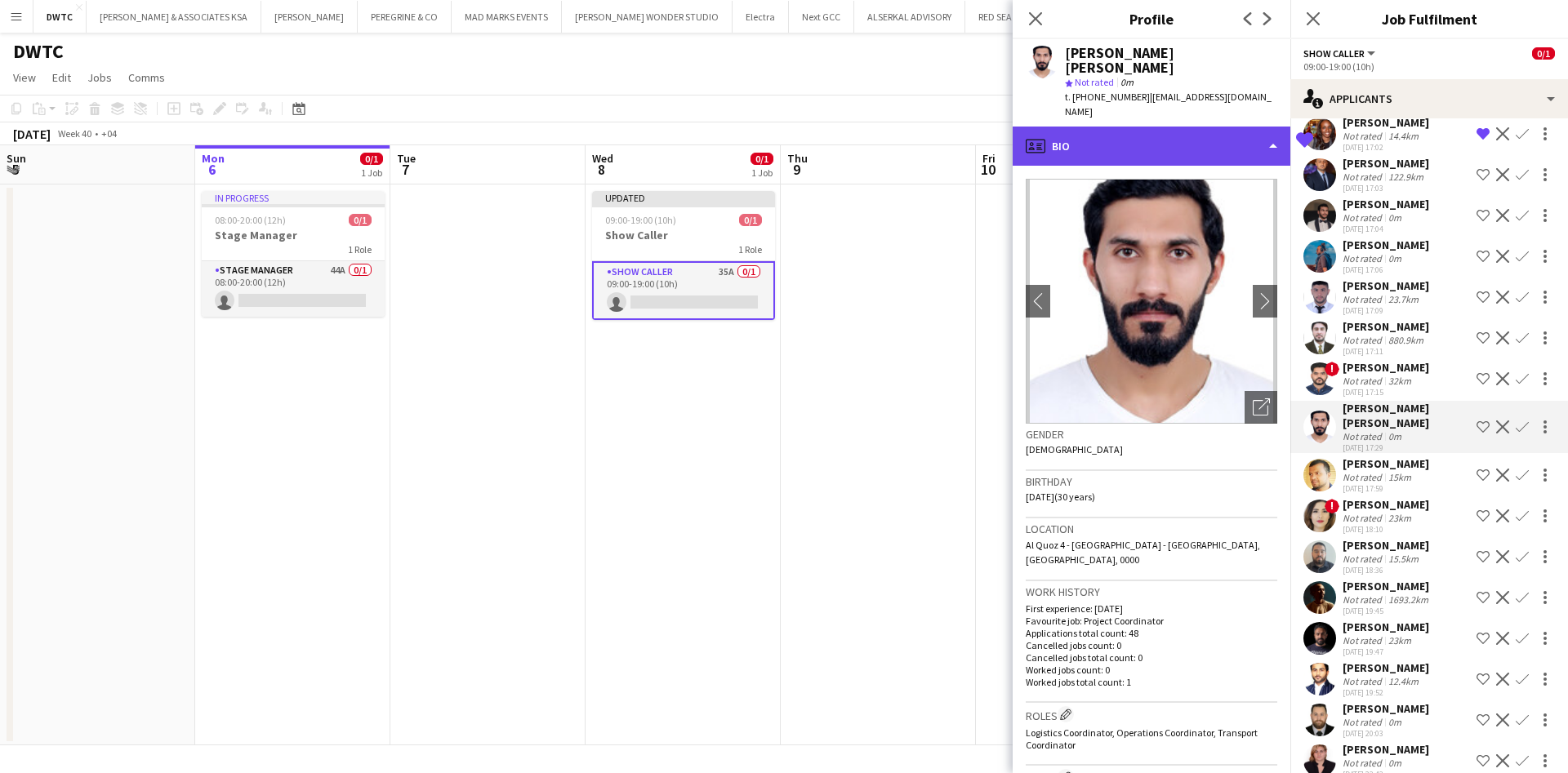
click at [1231, 126] on div "profile Bio" at bounding box center [1152, 145] width 278 height 39
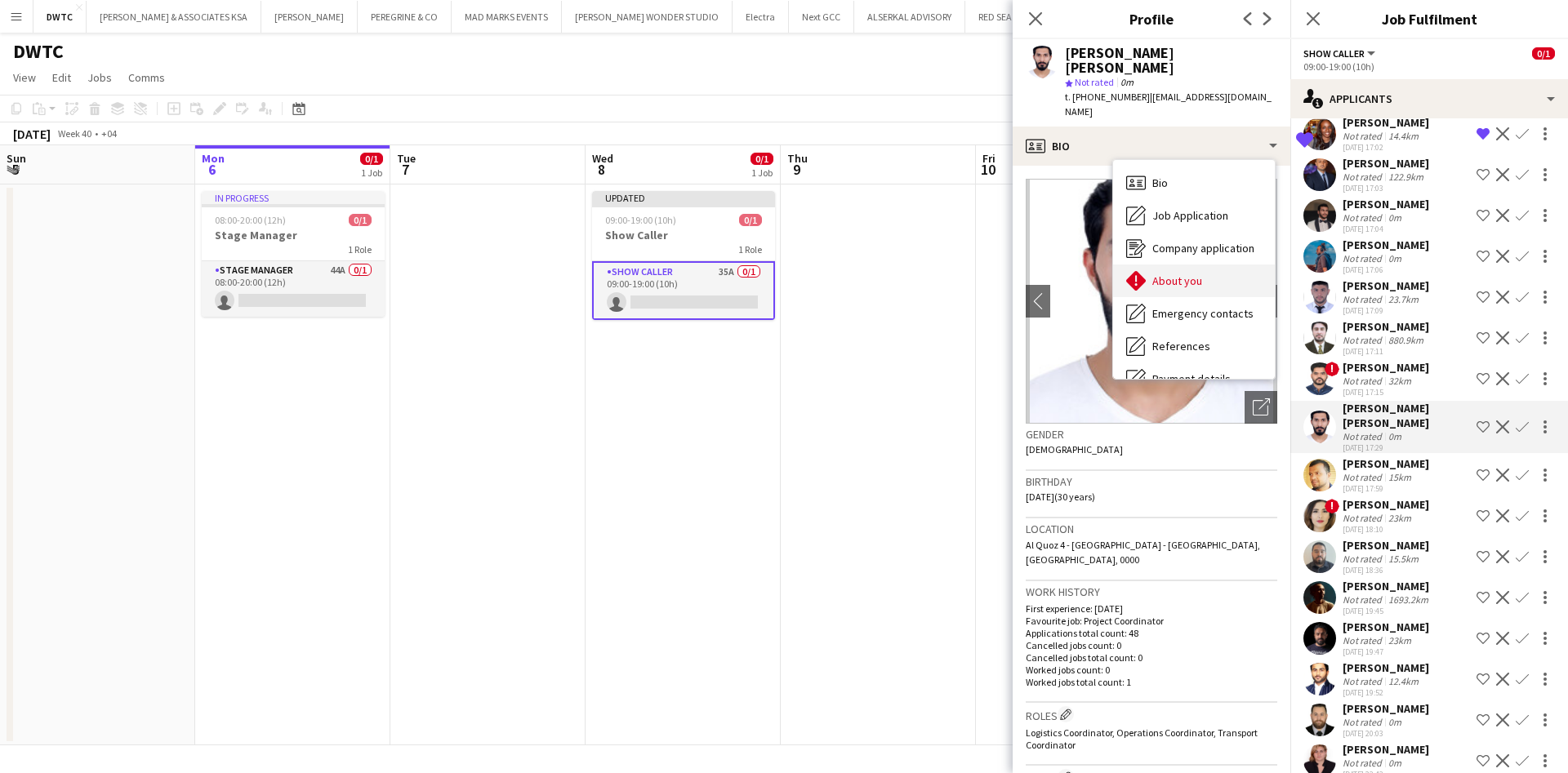
click at [1209, 264] on div "About you About you" at bounding box center [1195, 281] width 162 height 33
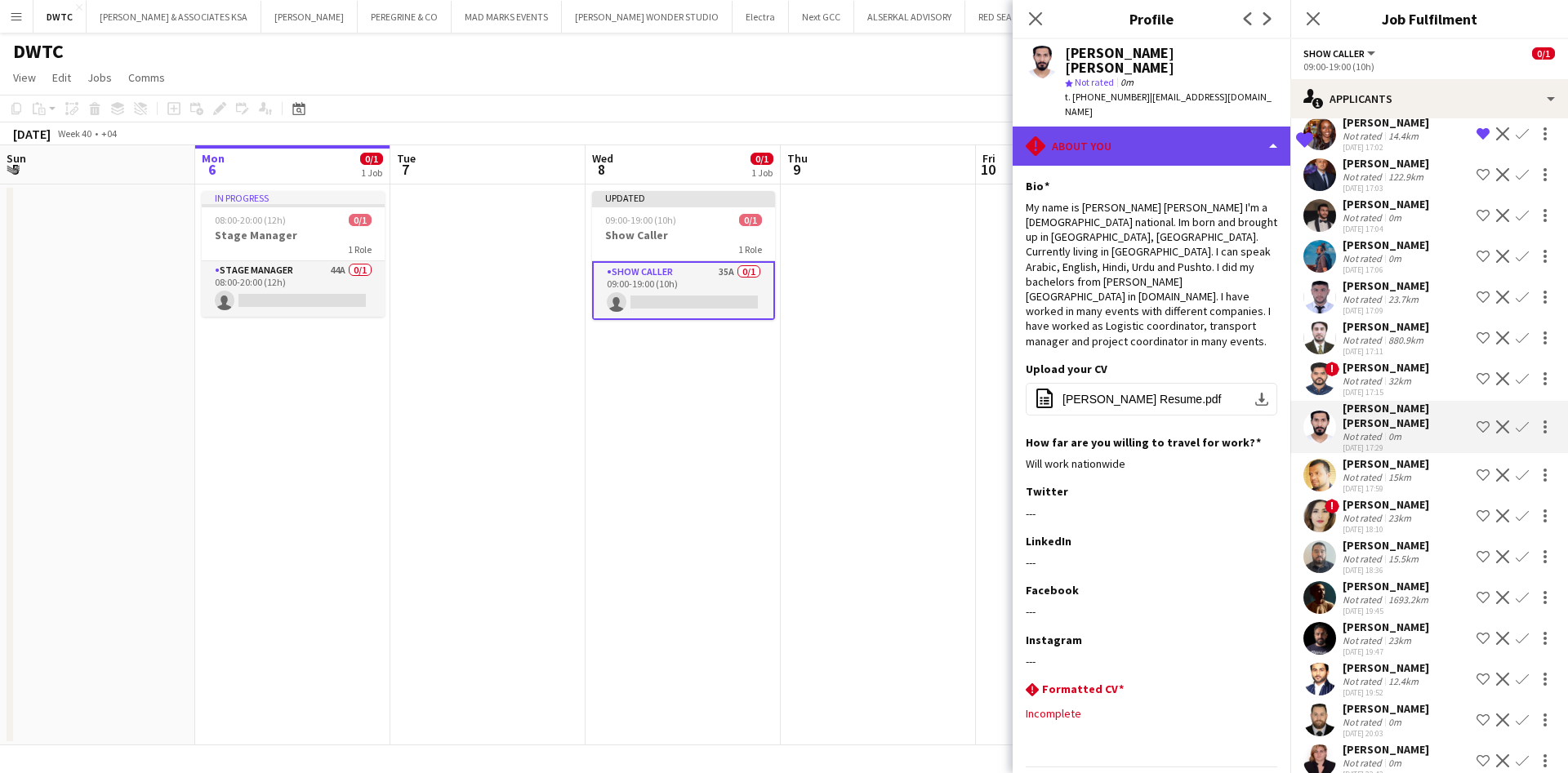
click at [1214, 126] on div "rhombus-alert About you" at bounding box center [1152, 145] width 278 height 39
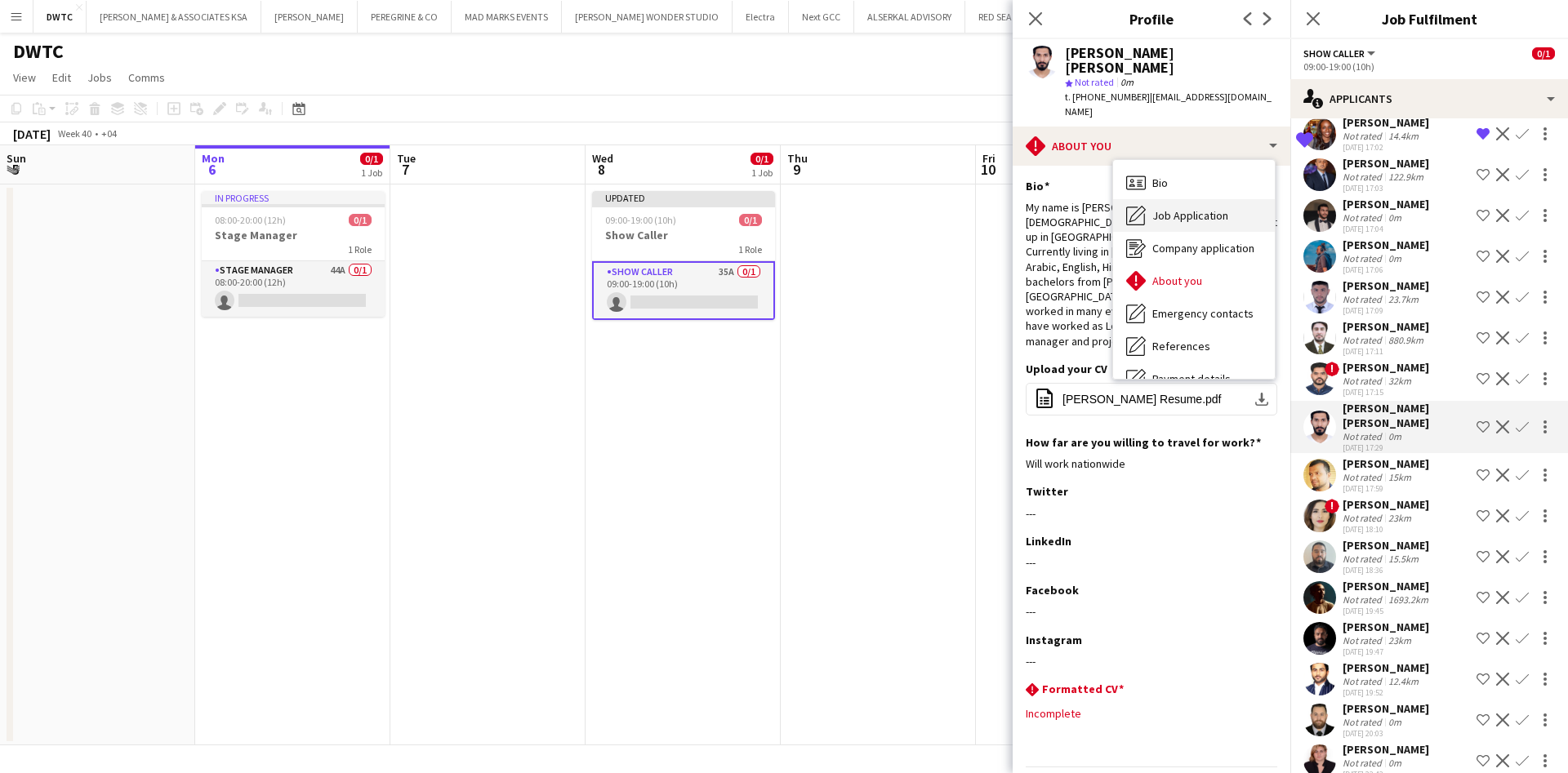
click at [1230, 199] on div "Job Application Job Application" at bounding box center [1195, 216] width 162 height 33
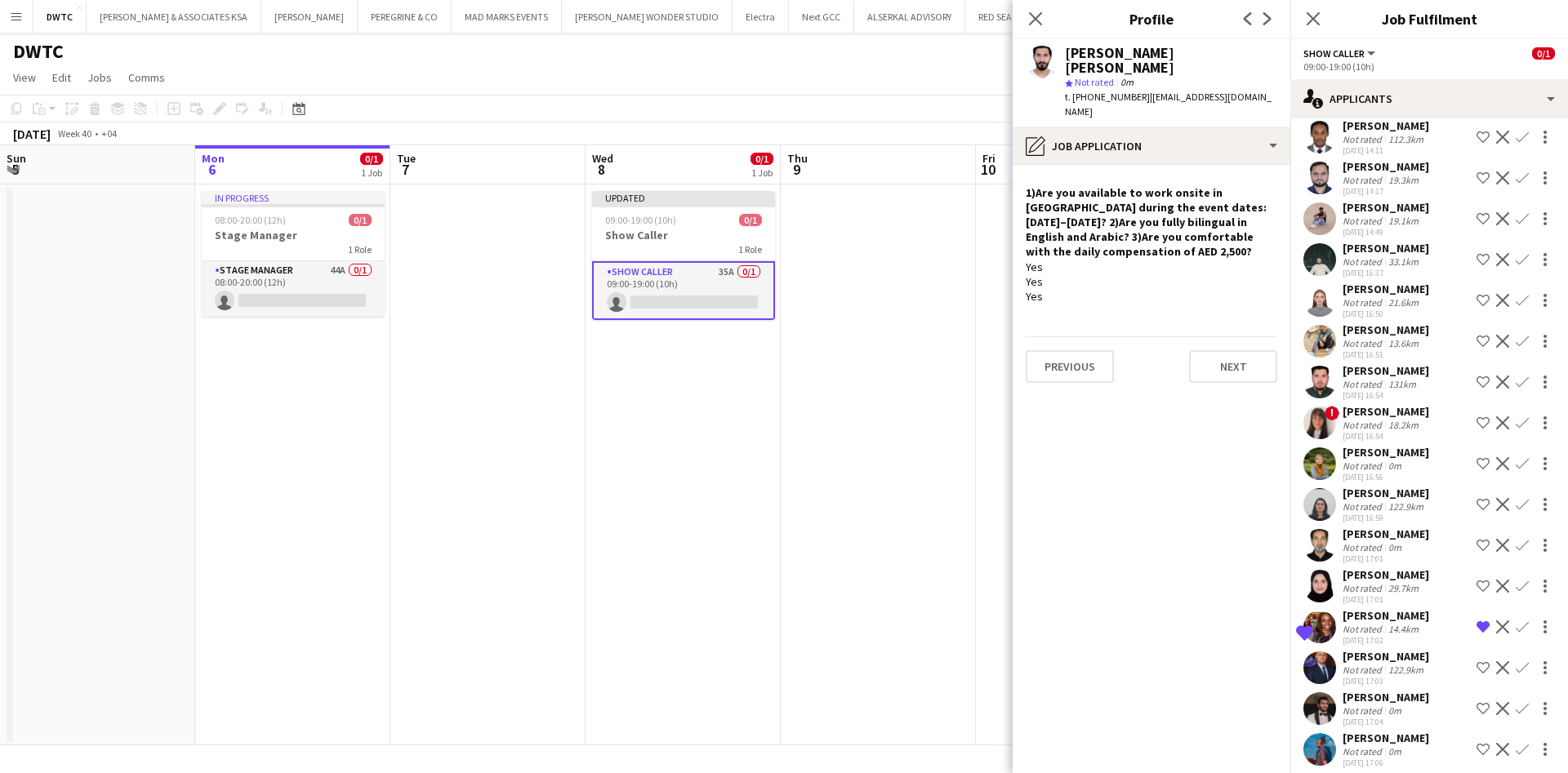
scroll to position [119, 0]
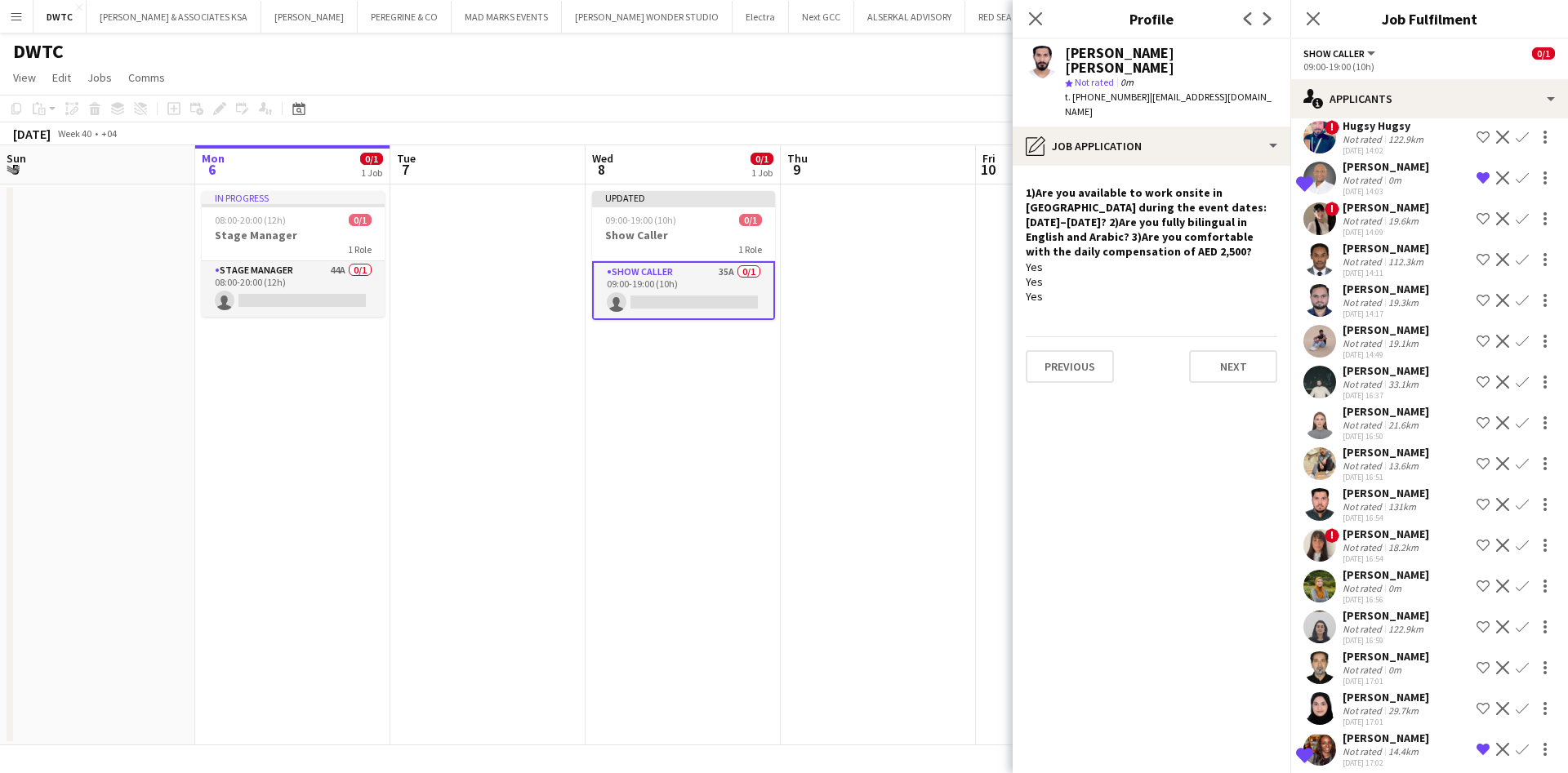
click at [1328, 459] on app-user-avatar at bounding box center [1320, 464] width 33 height 33
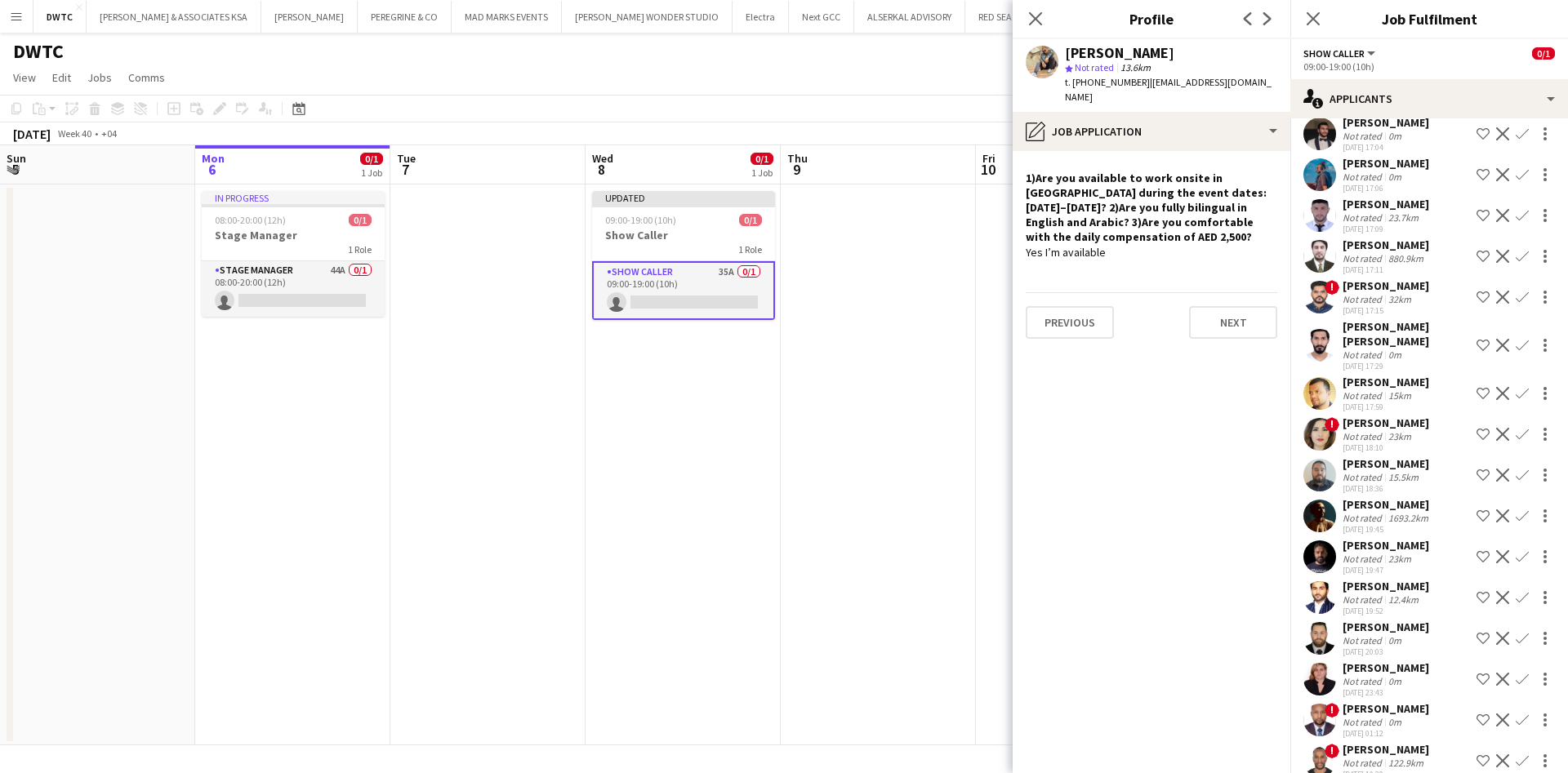
scroll to position [854, 0]
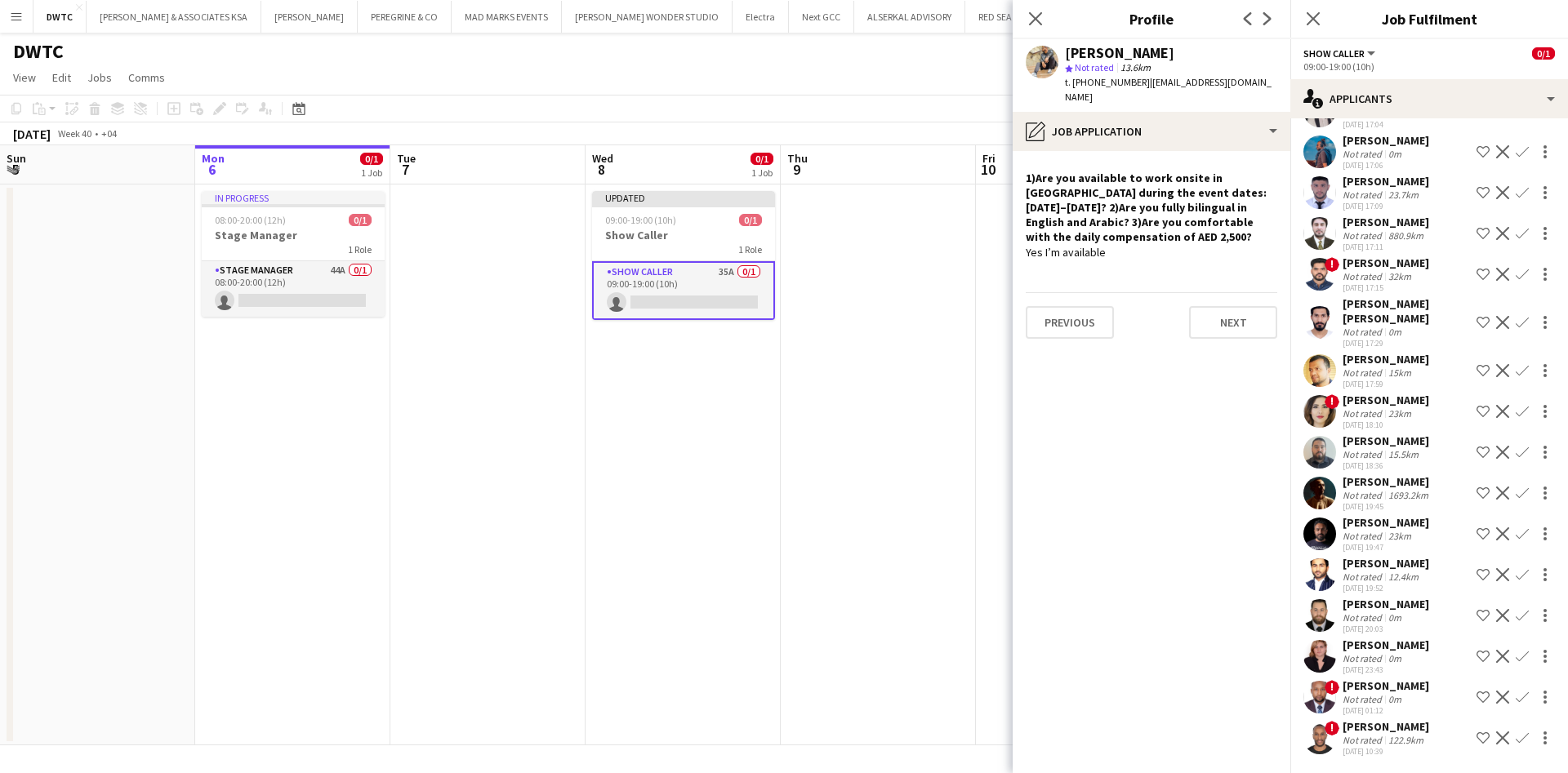
click at [1309, 442] on app-user-avatar at bounding box center [1320, 453] width 33 height 33
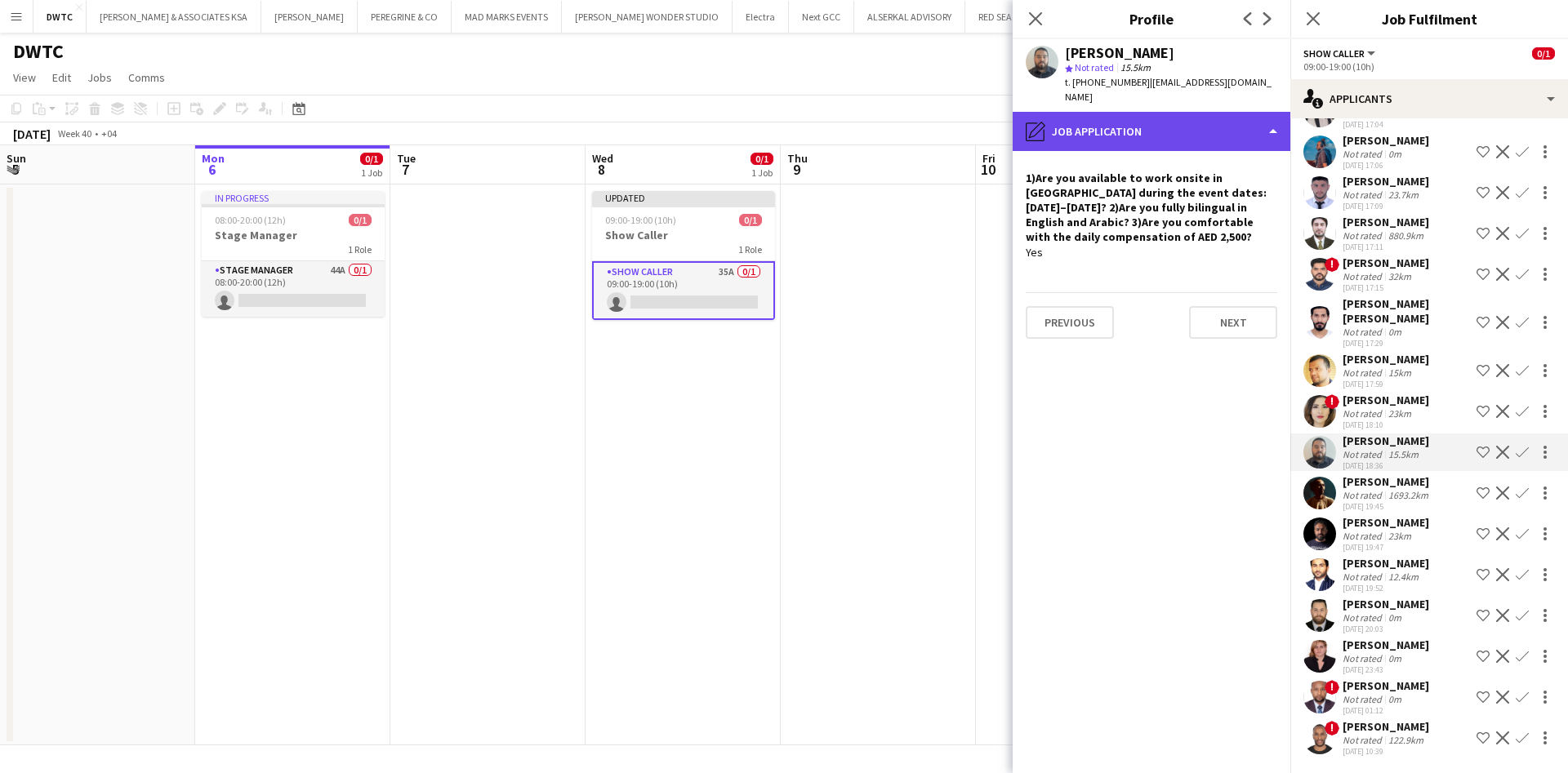
click at [1198, 121] on div "pencil4 Job Application" at bounding box center [1152, 130] width 278 height 39
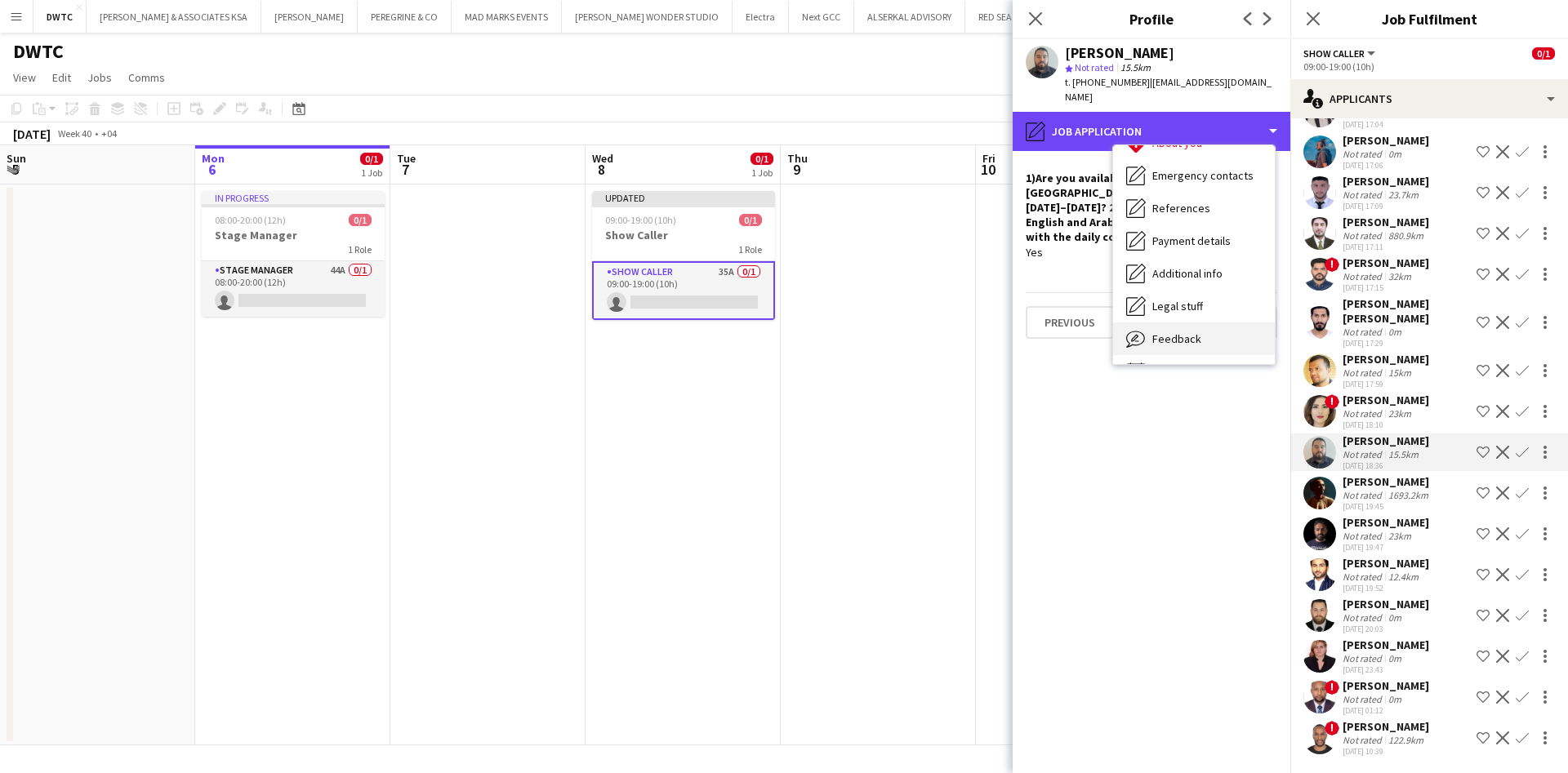
scroll to position [154, 0]
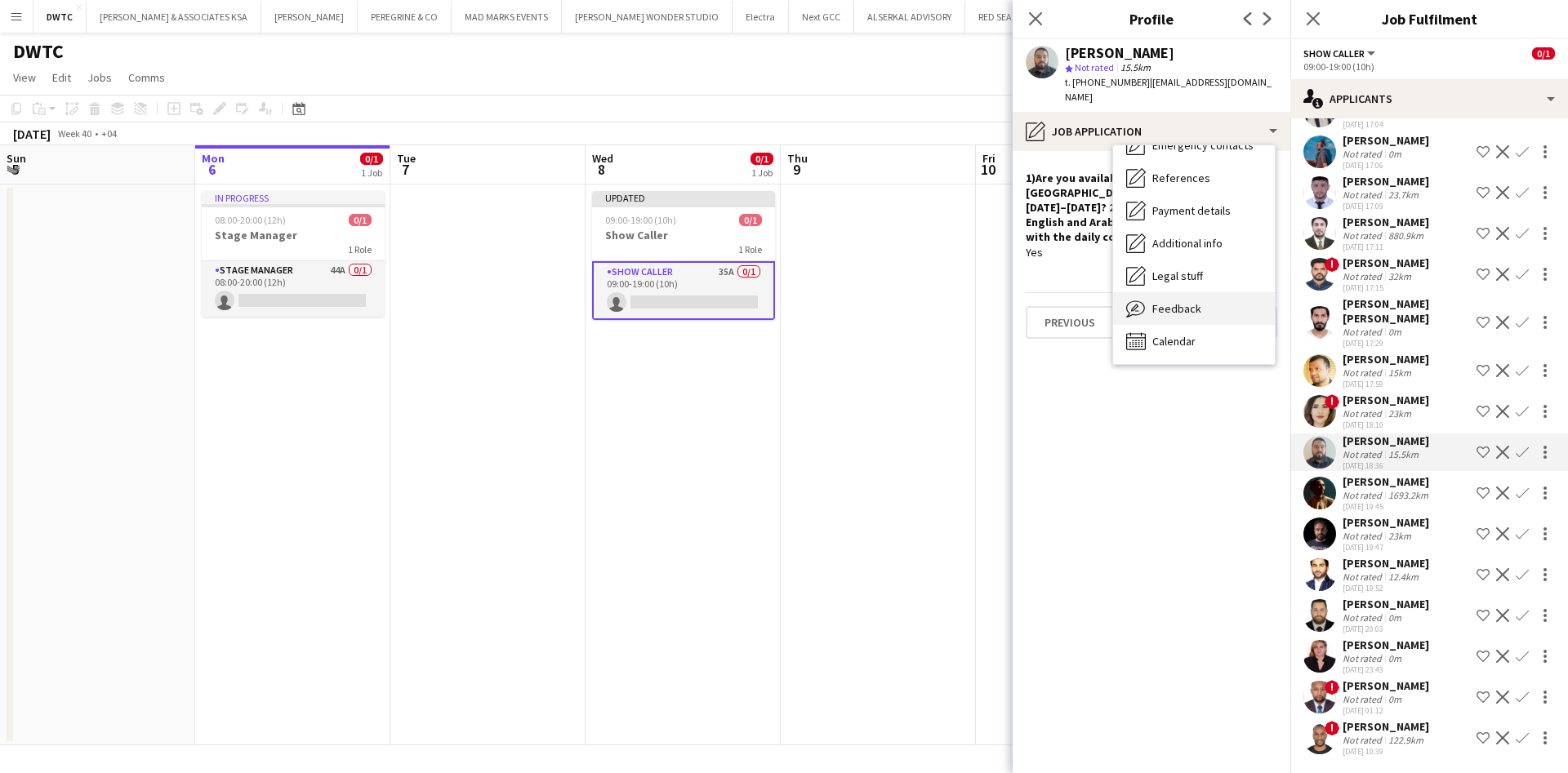
click at [1220, 292] on div "Feedback Feedback" at bounding box center [1195, 309] width 162 height 33
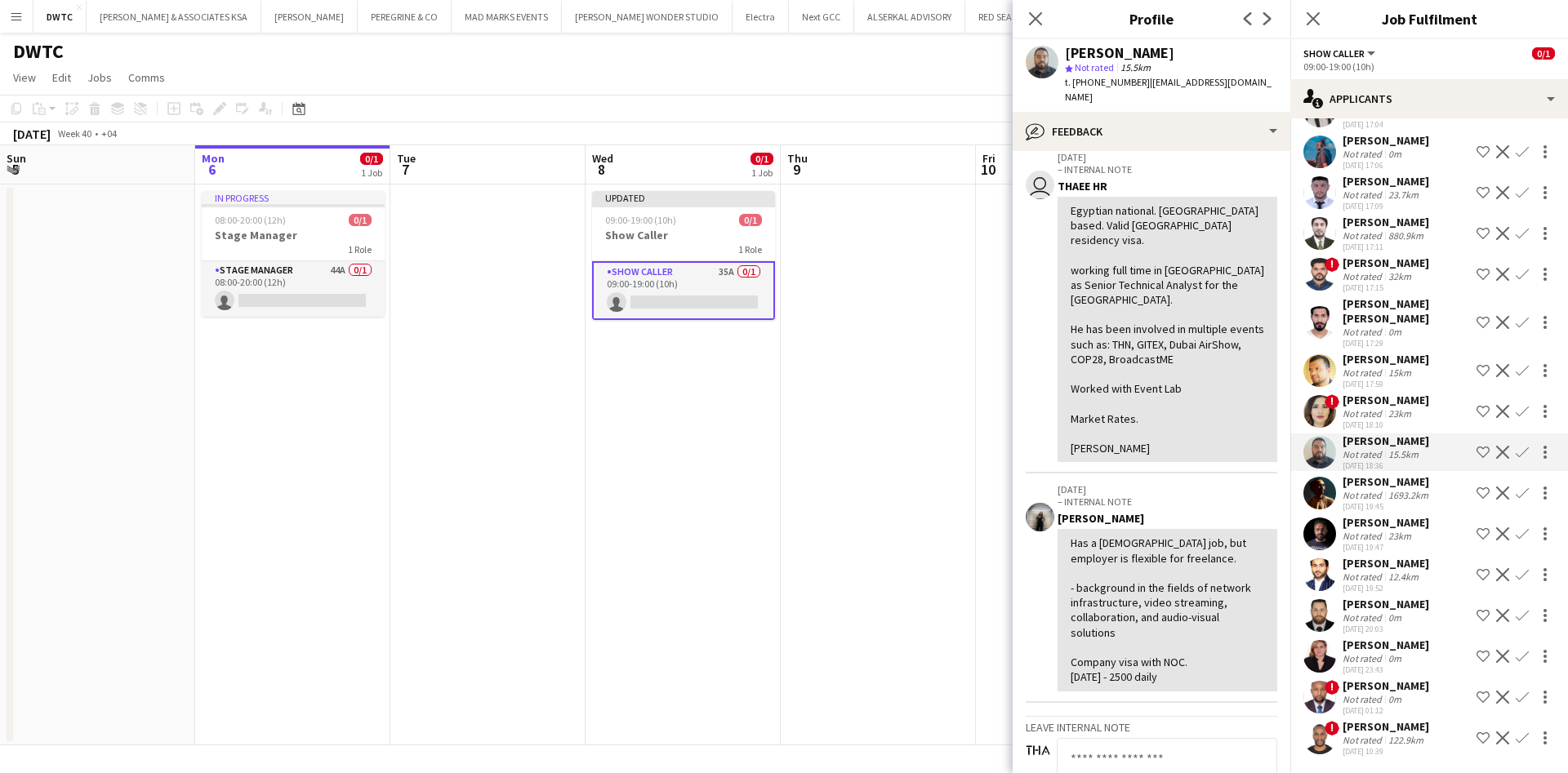
scroll to position [0, 0]
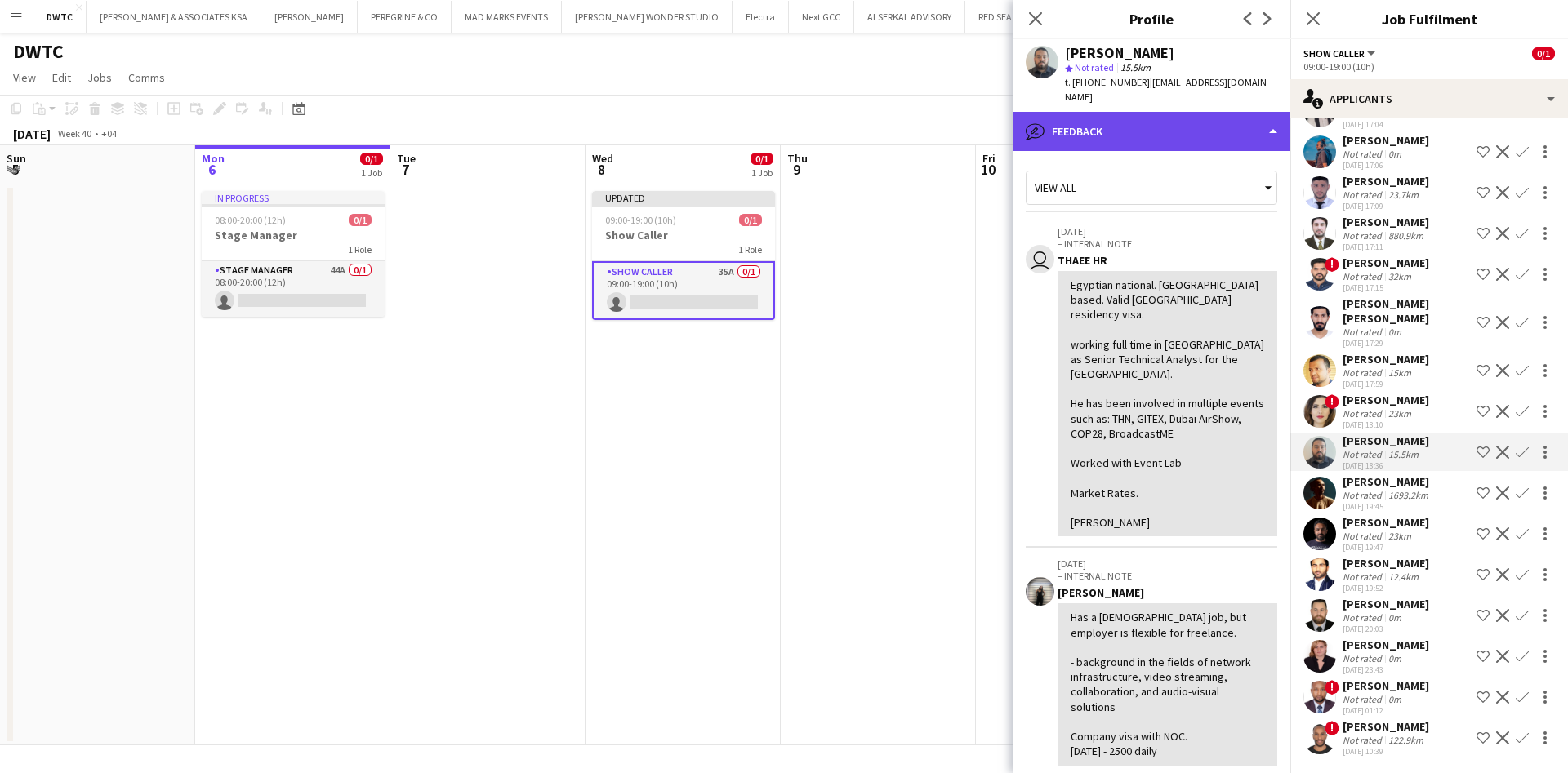
click at [1201, 126] on div "bubble-pencil Feedback" at bounding box center [1152, 130] width 278 height 39
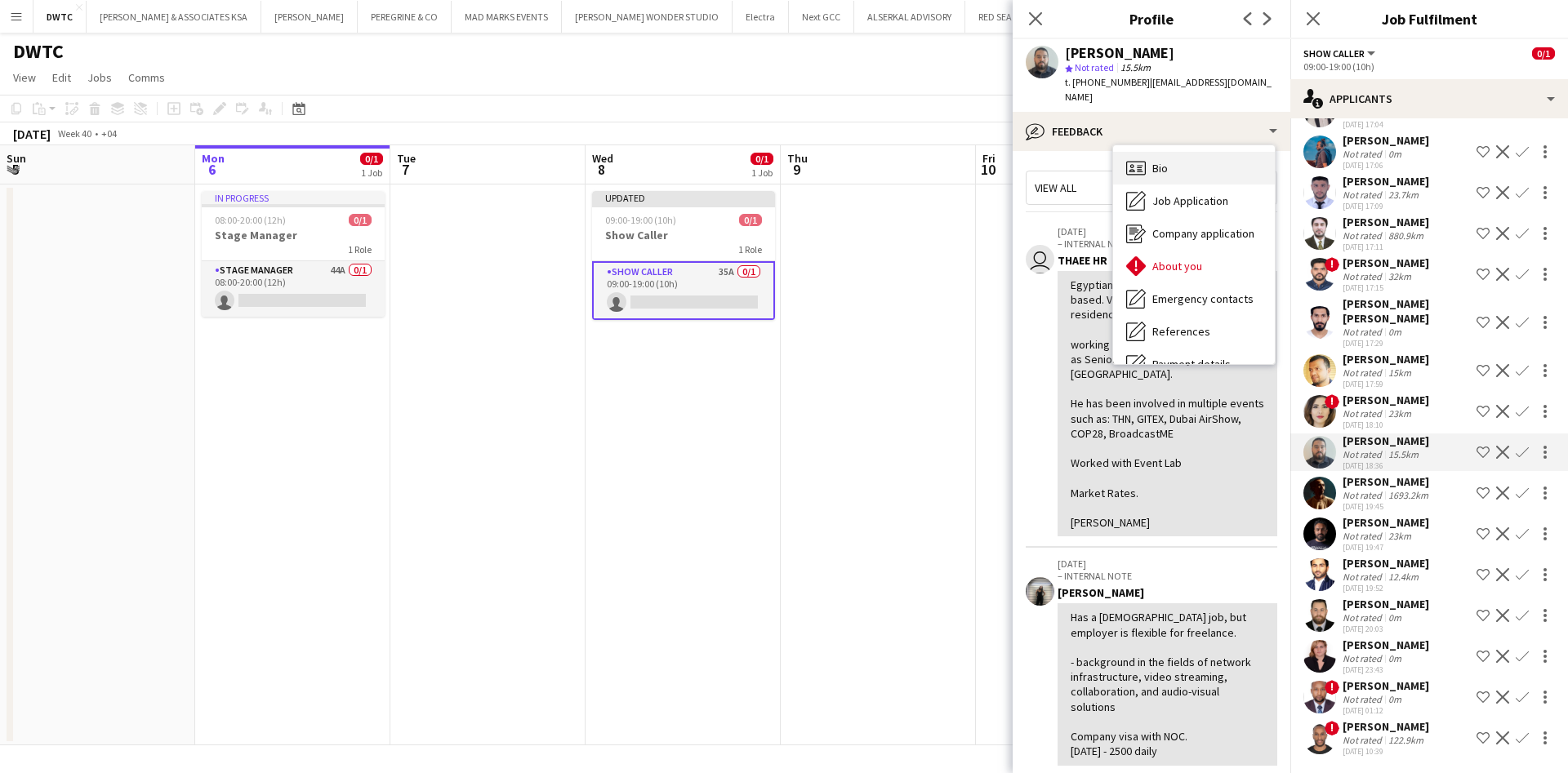
click at [1189, 161] on div "Bio Bio" at bounding box center [1195, 168] width 162 height 33
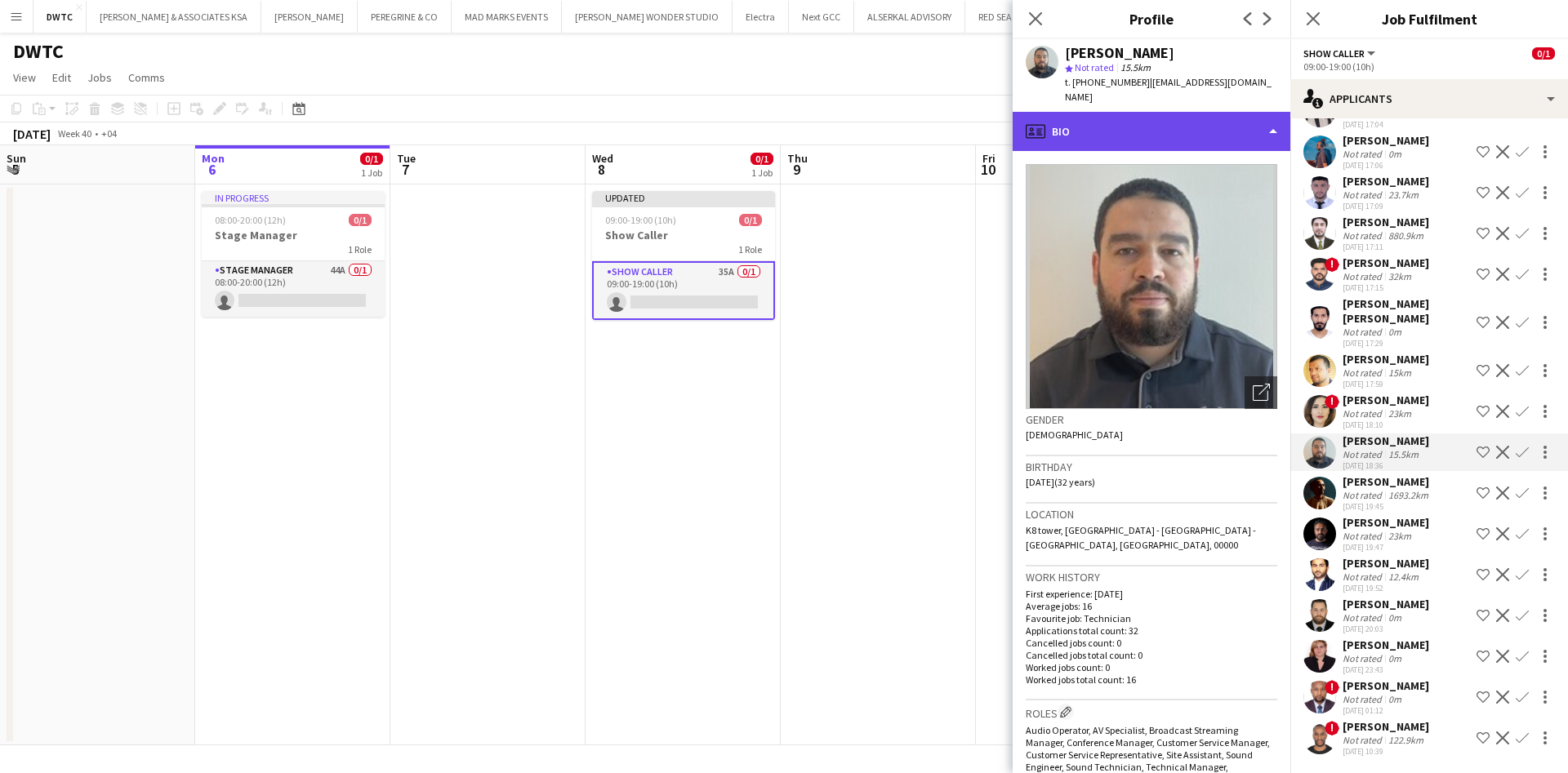
click at [1208, 121] on div "profile Bio" at bounding box center [1152, 130] width 278 height 39
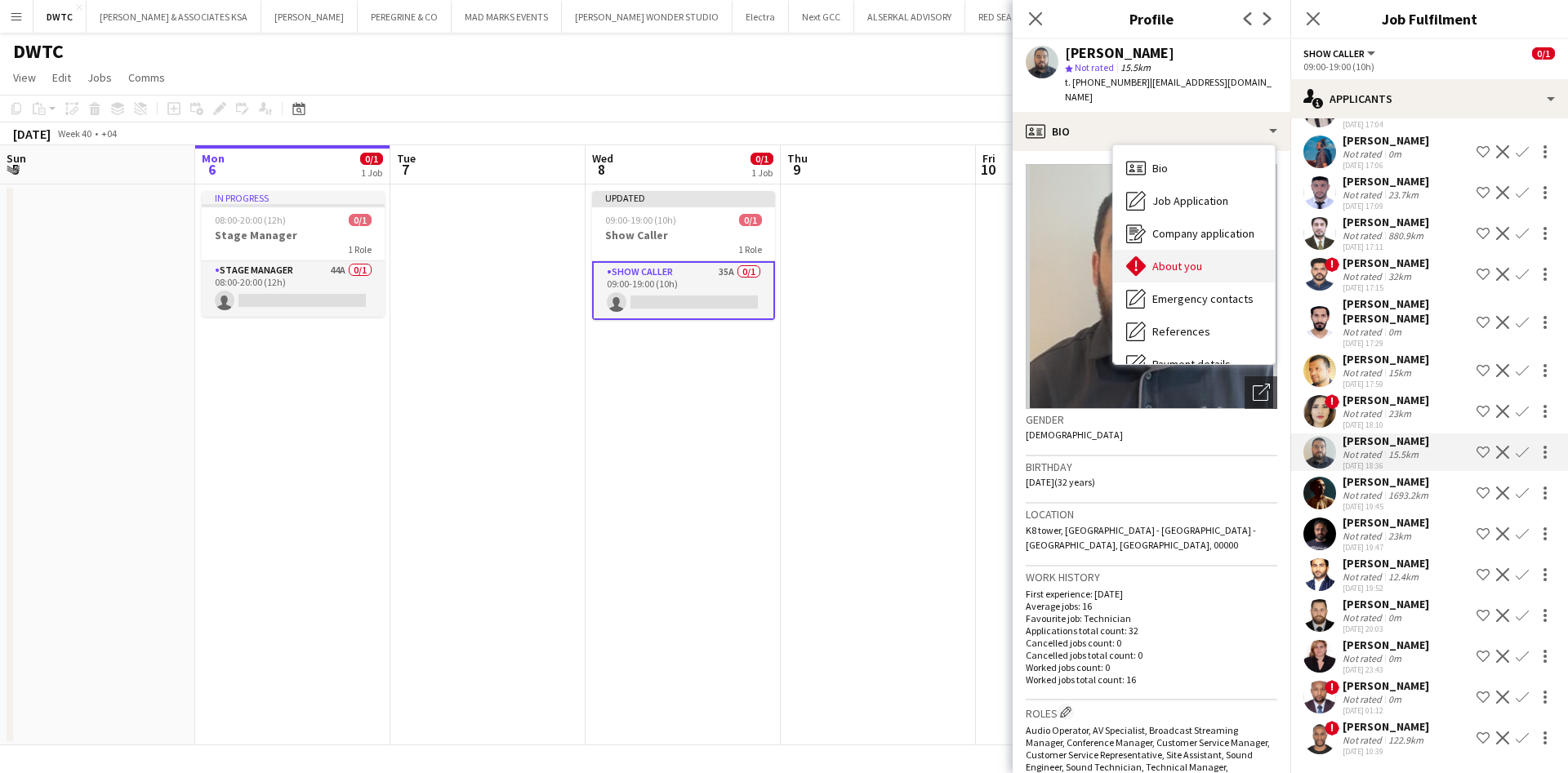
click at [1147, 260] on div "About you About you" at bounding box center [1195, 267] width 162 height 33
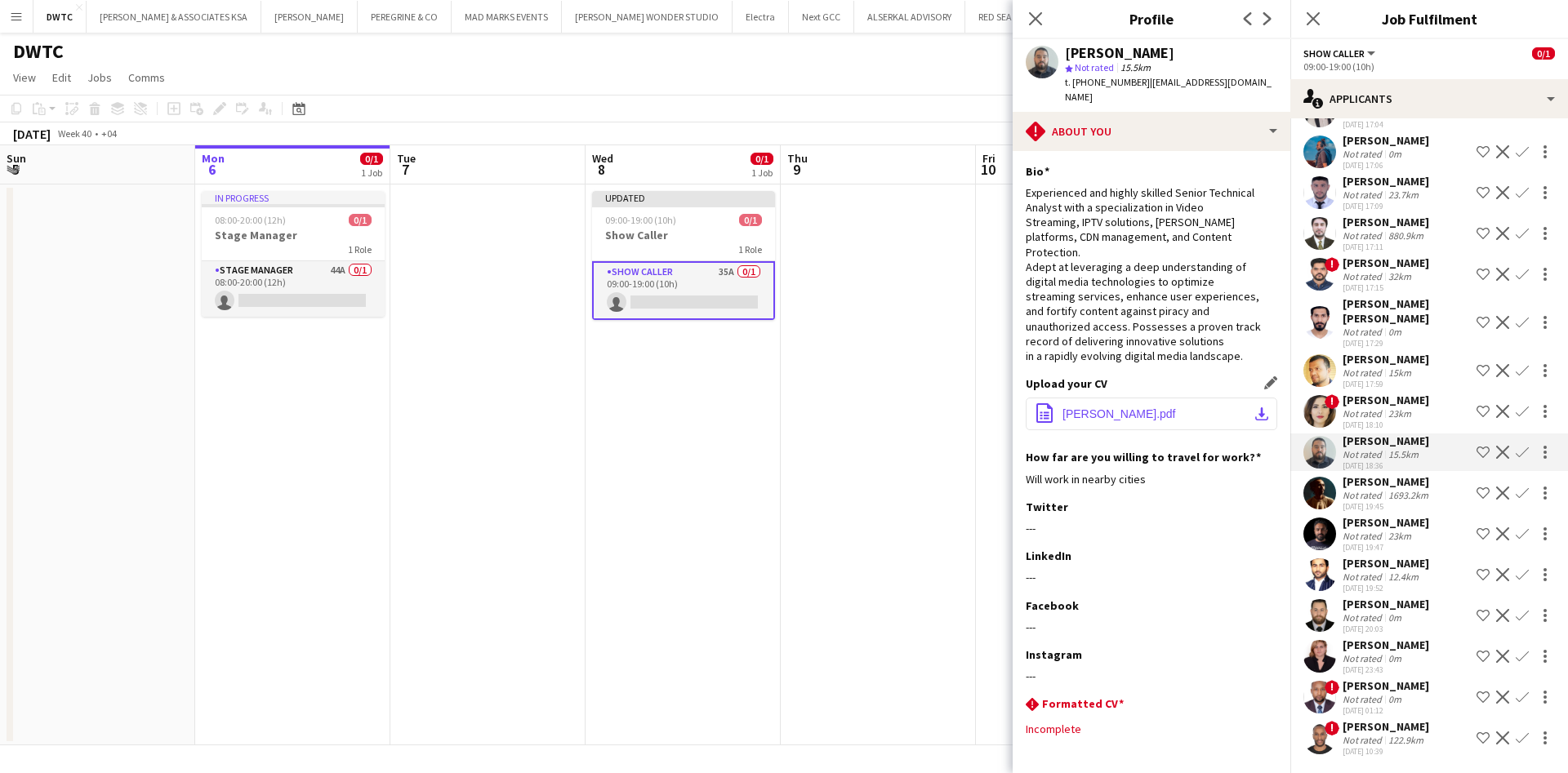
click at [1256, 407] on app-icon "download-bottom" at bounding box center [1262, 414] width 13 height 13
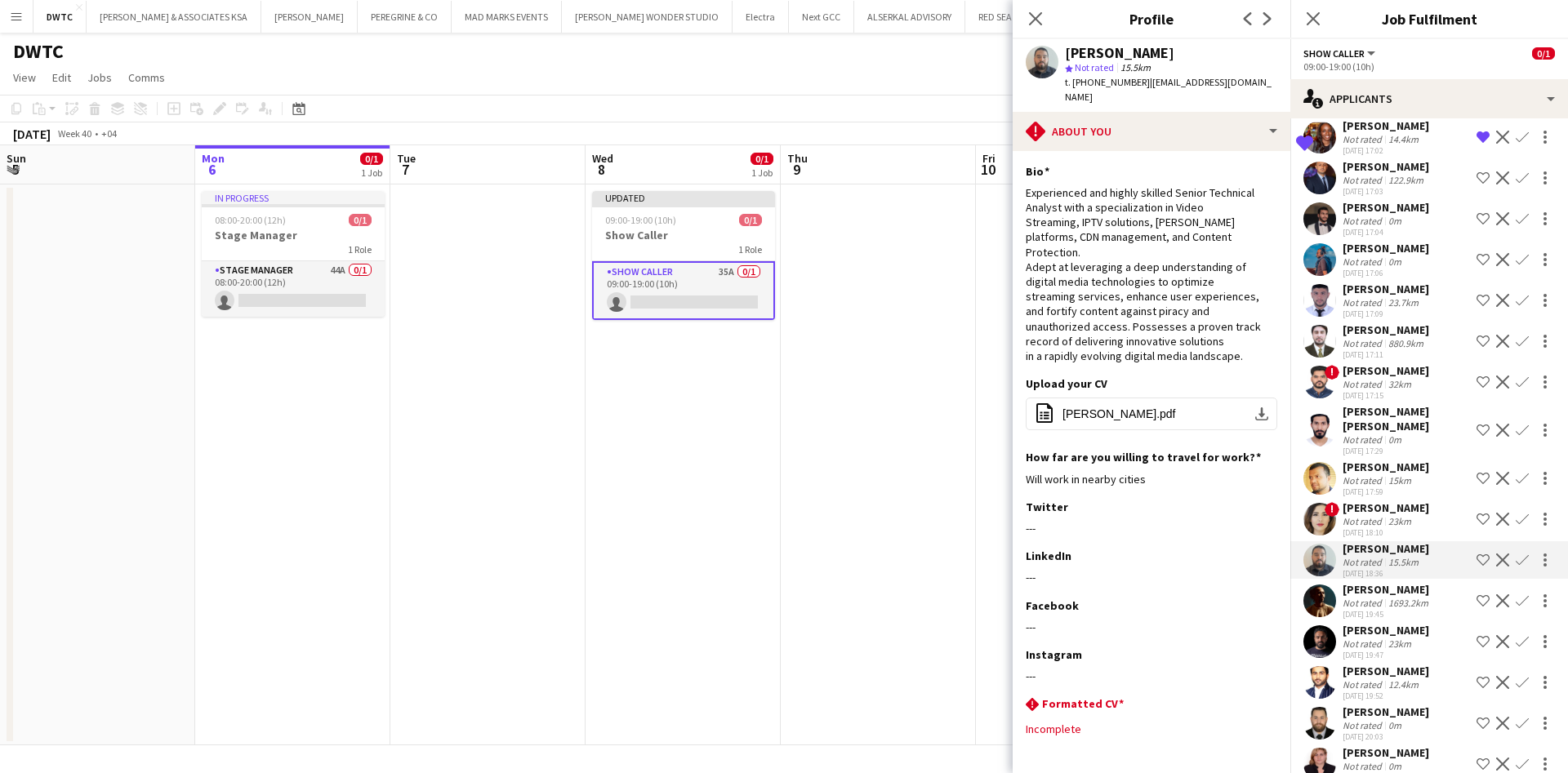
click at [1318, 445] on app-user-avatar at bounding box center [1320, 430] width 33 height 33
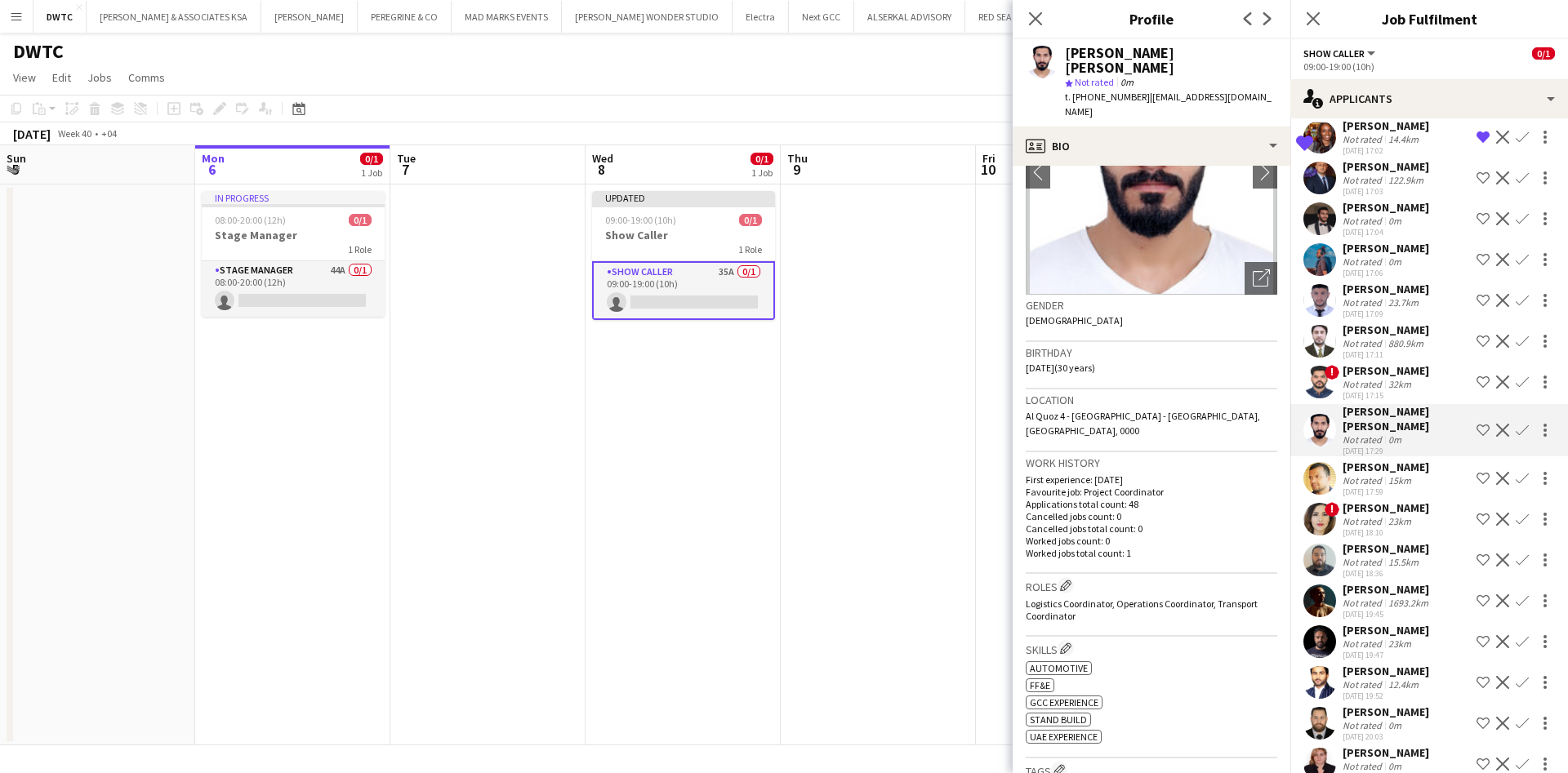
scroll to position [122, 0]
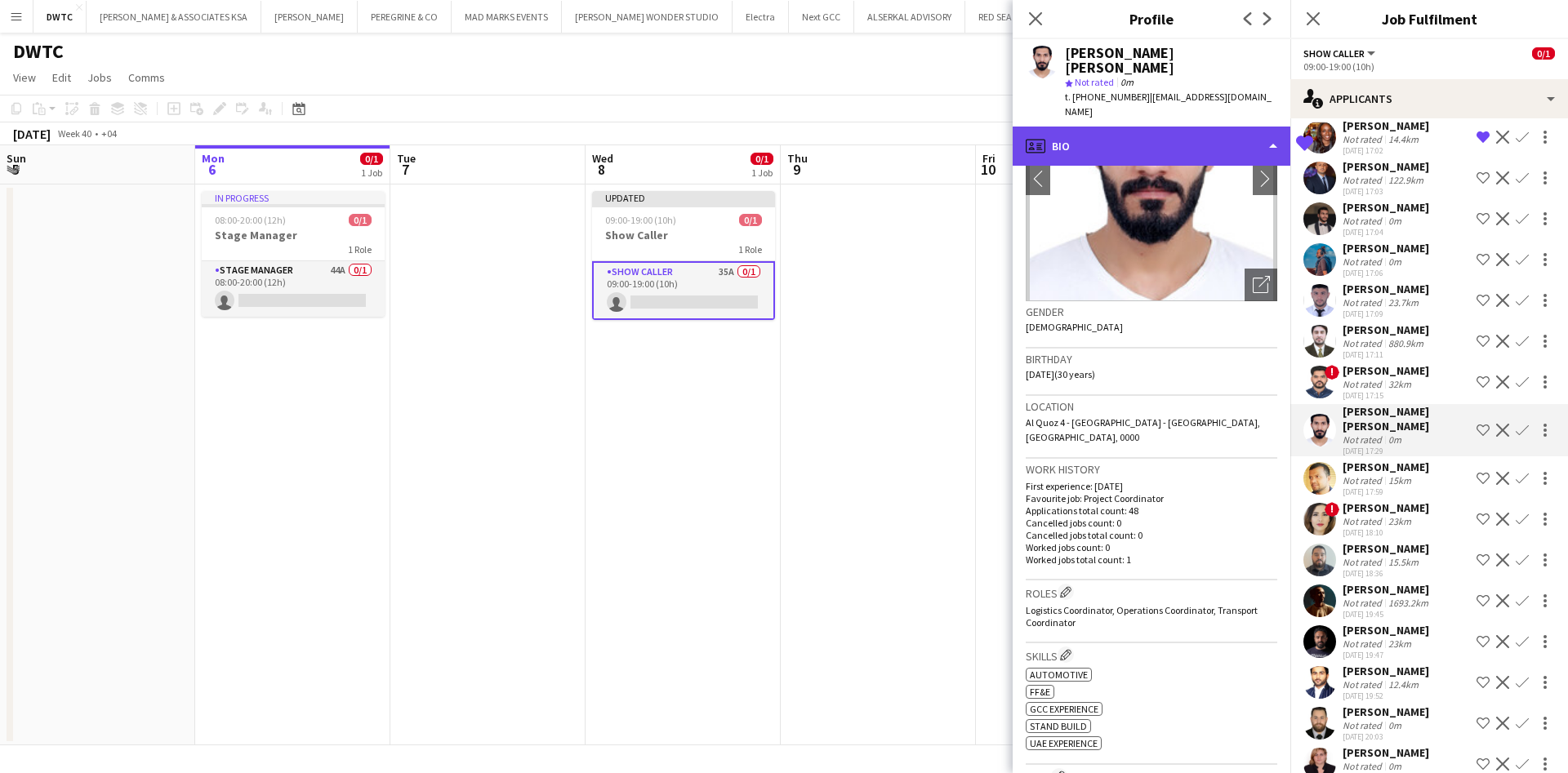
click at [1224, 126] on div "profile Bio" at bounding box center [1152, 145] width 278 height 39
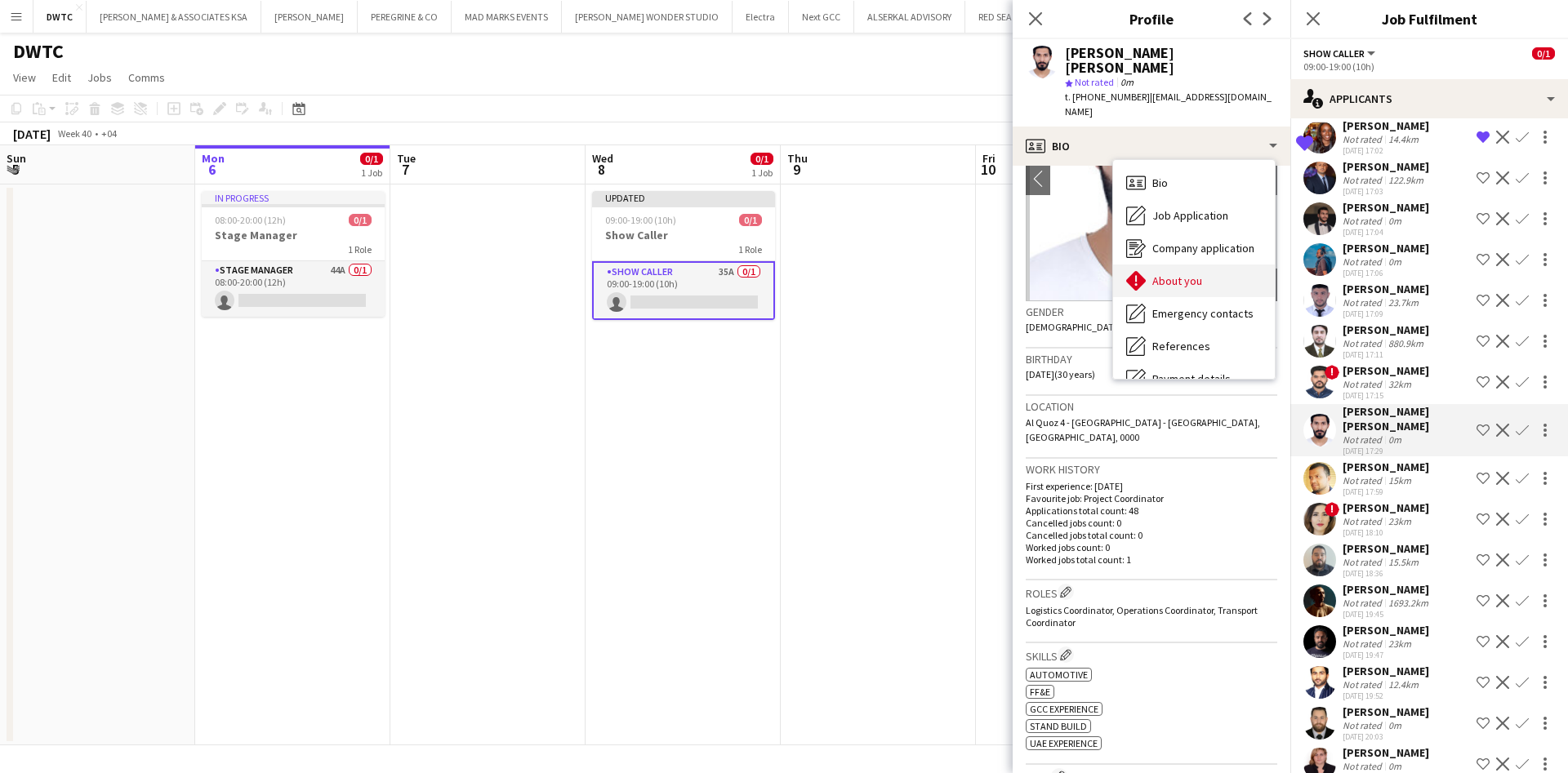
click at [1208, 264] on div "About you About you" at bounding box center [1195, 281] width 162 height 33
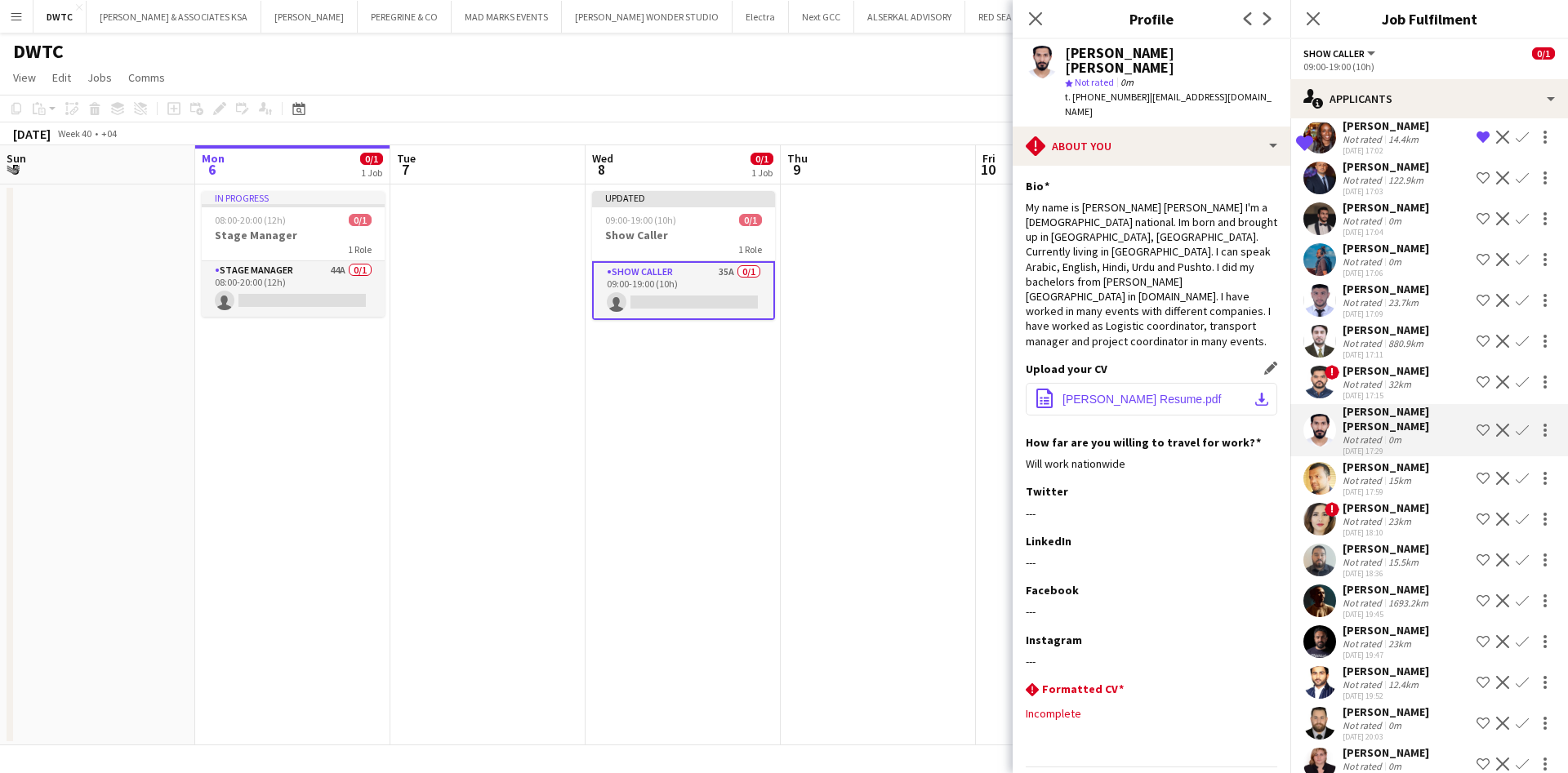
click at [1251, 383] on button "office-file-sheet [PERSON_NAME] Resume.pdf download-bottom" at bounding box center [1152, 400] width 252 height 33
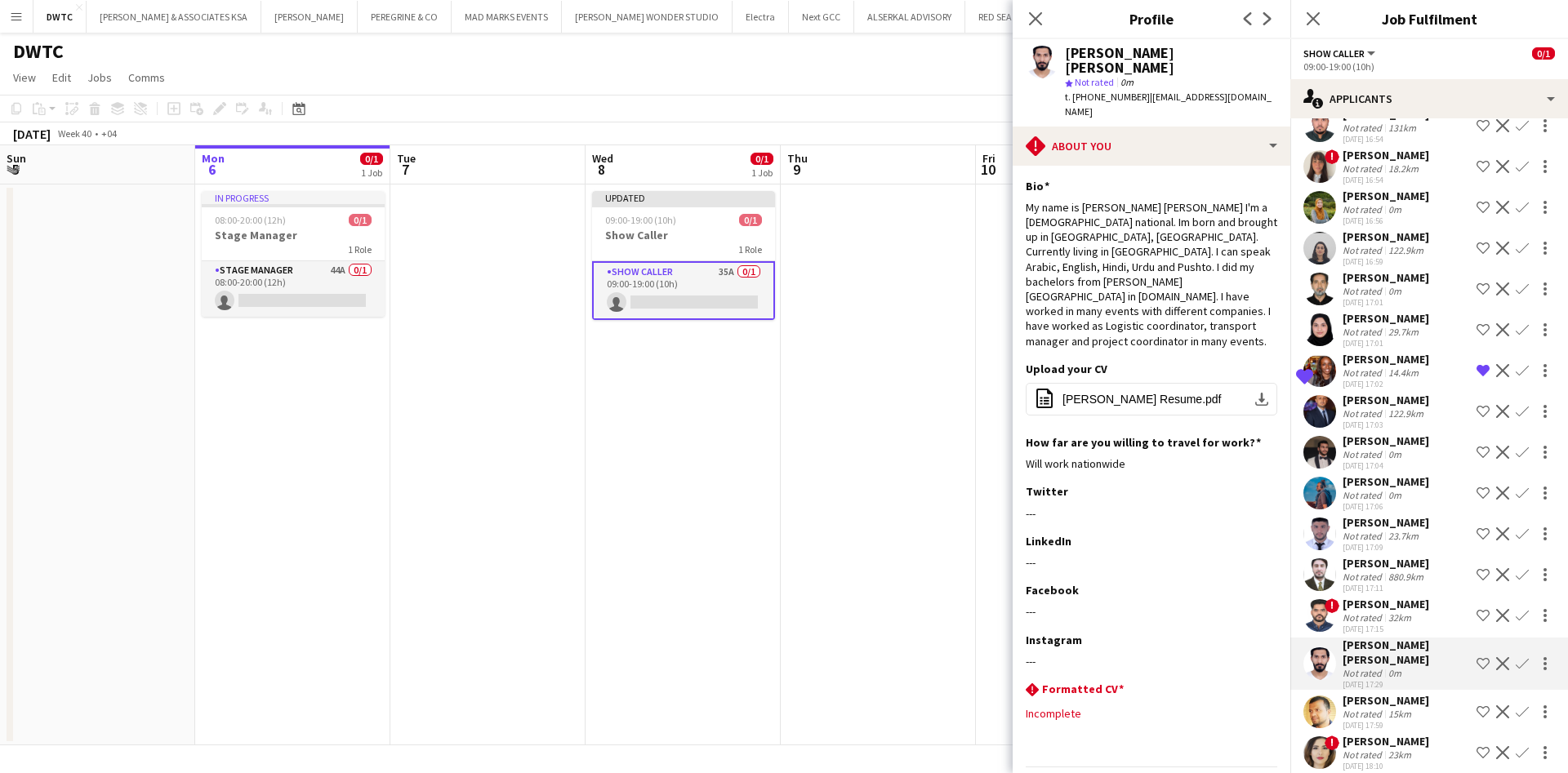
scroll to position [486, 0]
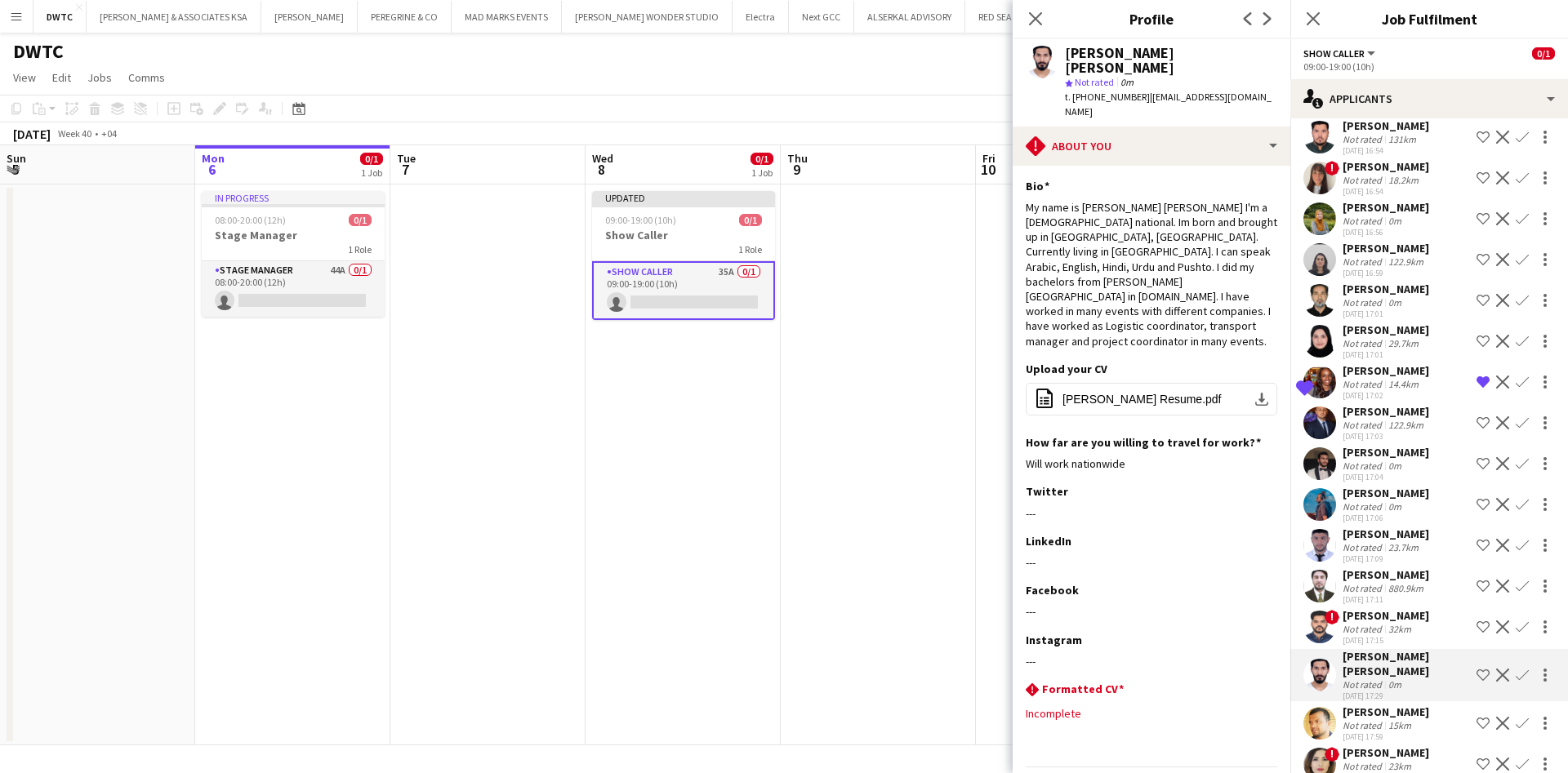
click at [1316, 420] on app-user-avatar at bounding box center [1320, 423] width 33 height 33
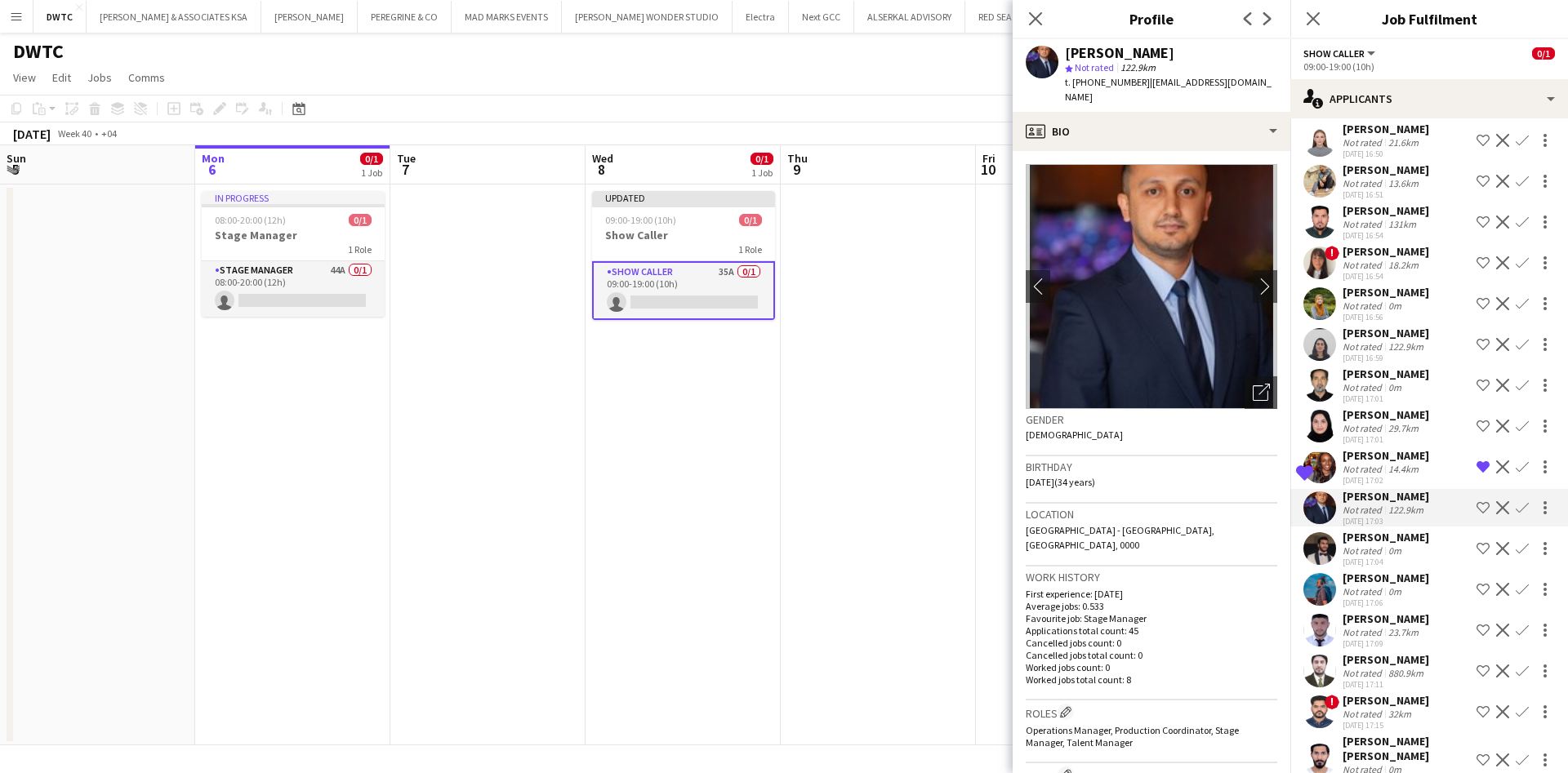
scroll to position [364, 0]
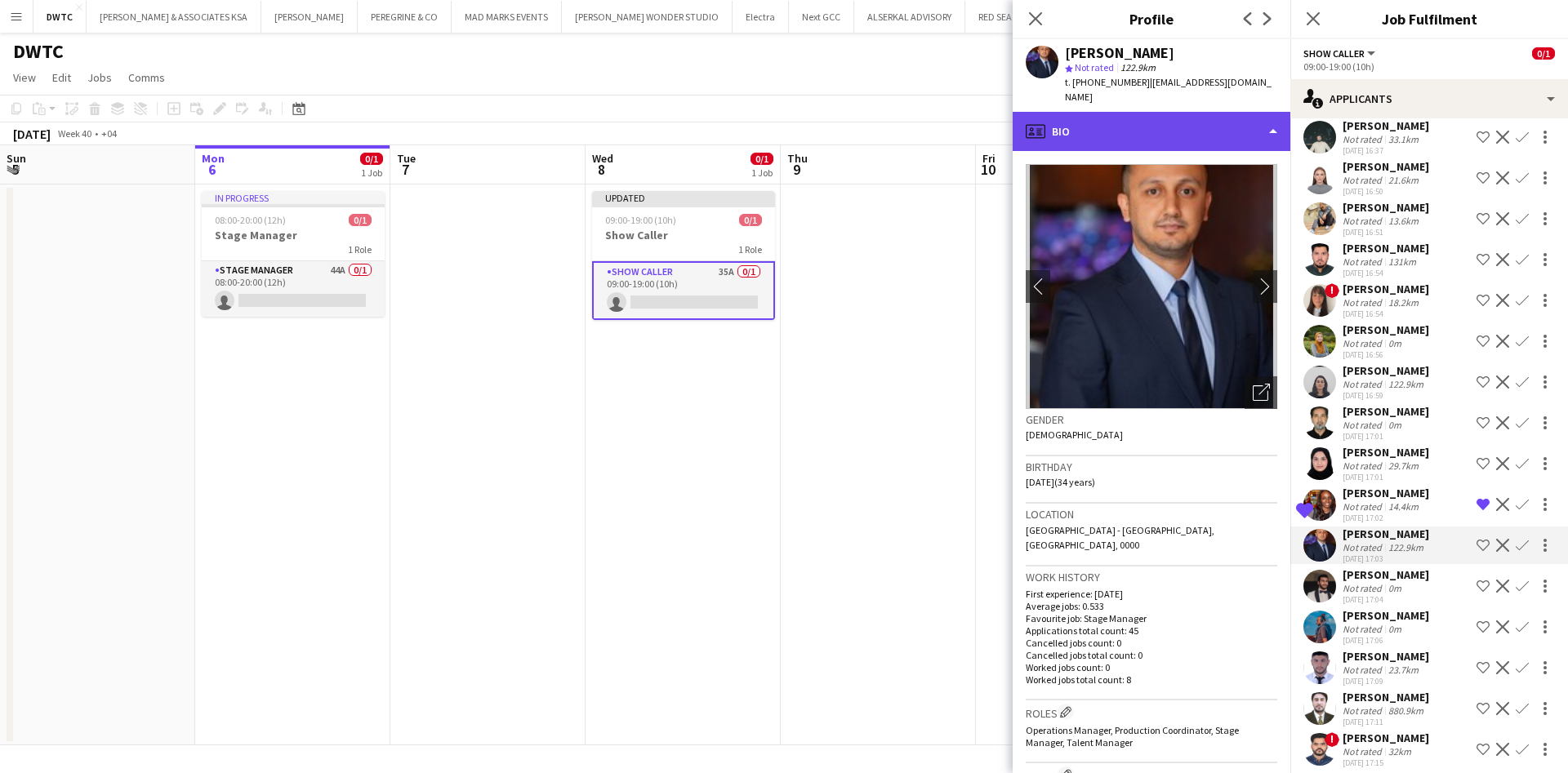
click at [1200, 127] on div "profile Bio" at bounding box center [1152, 130] width 278 height 39
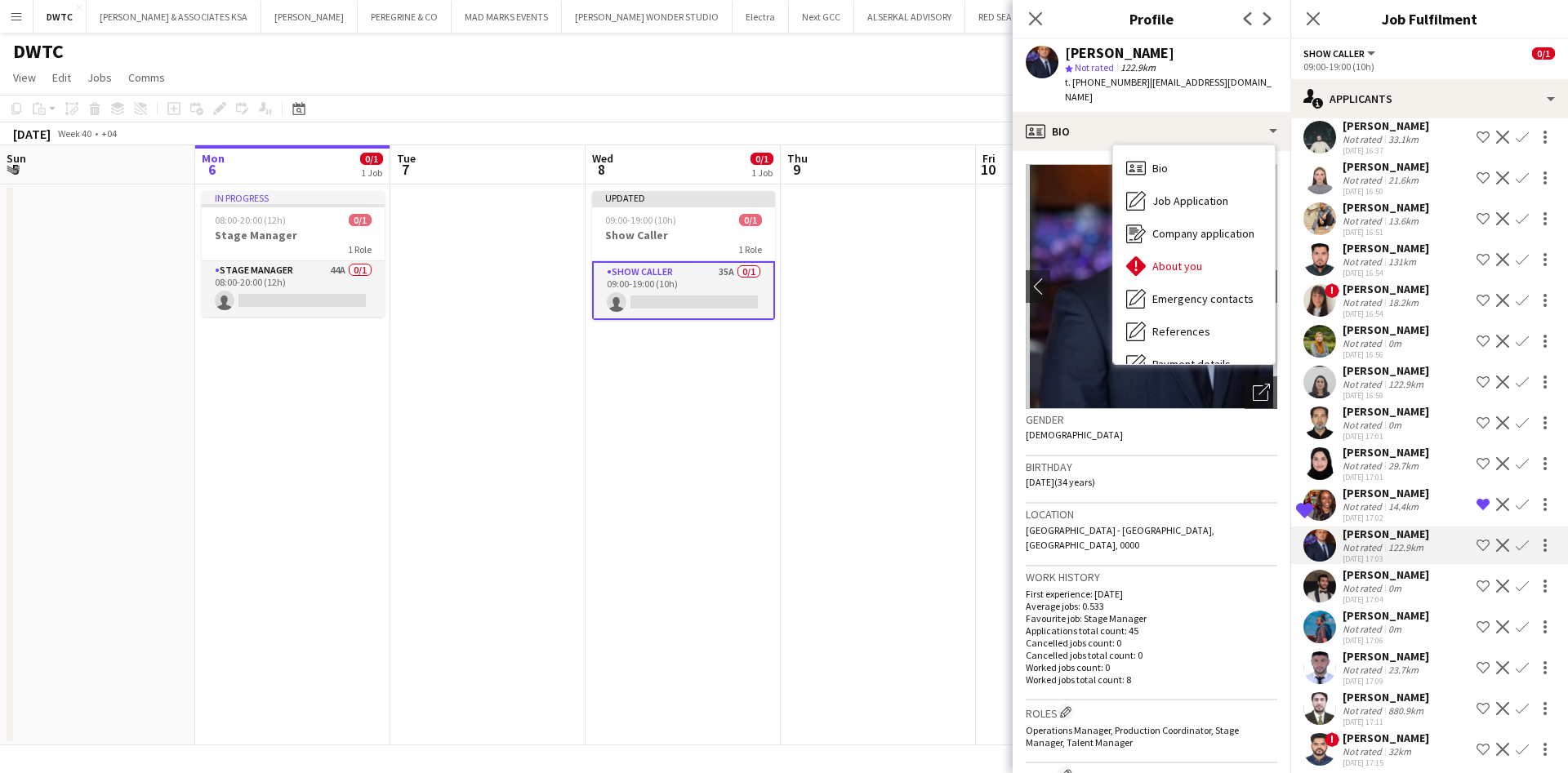
click at [1325, 459] on app-user-avatar at bounding box center [1320, 464] width 33 height 33
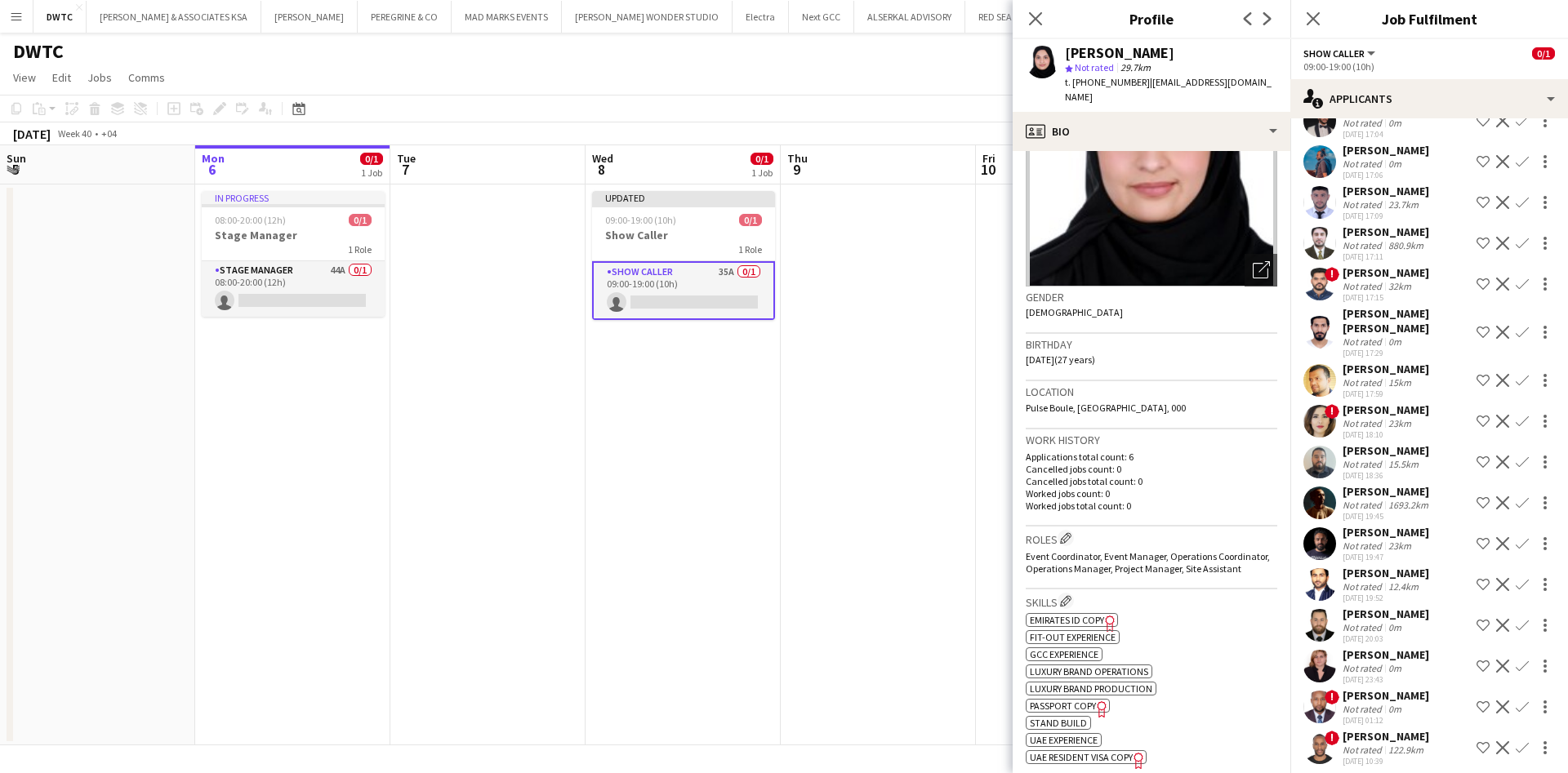
scroll to position [854, 0]
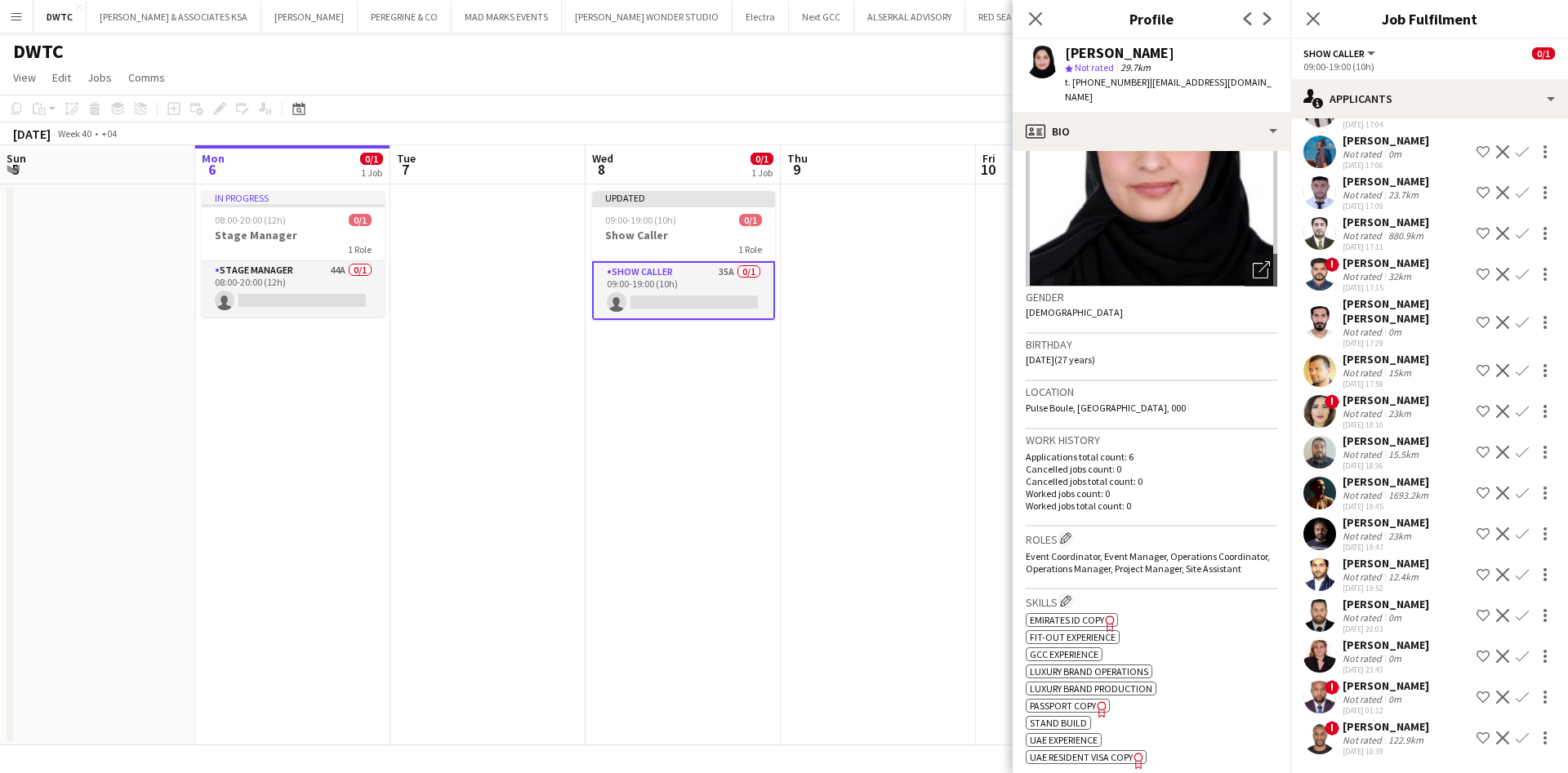
click at [1331, 306] on app-user-avatar at bounding box center [1320, 323] width 33 height 33
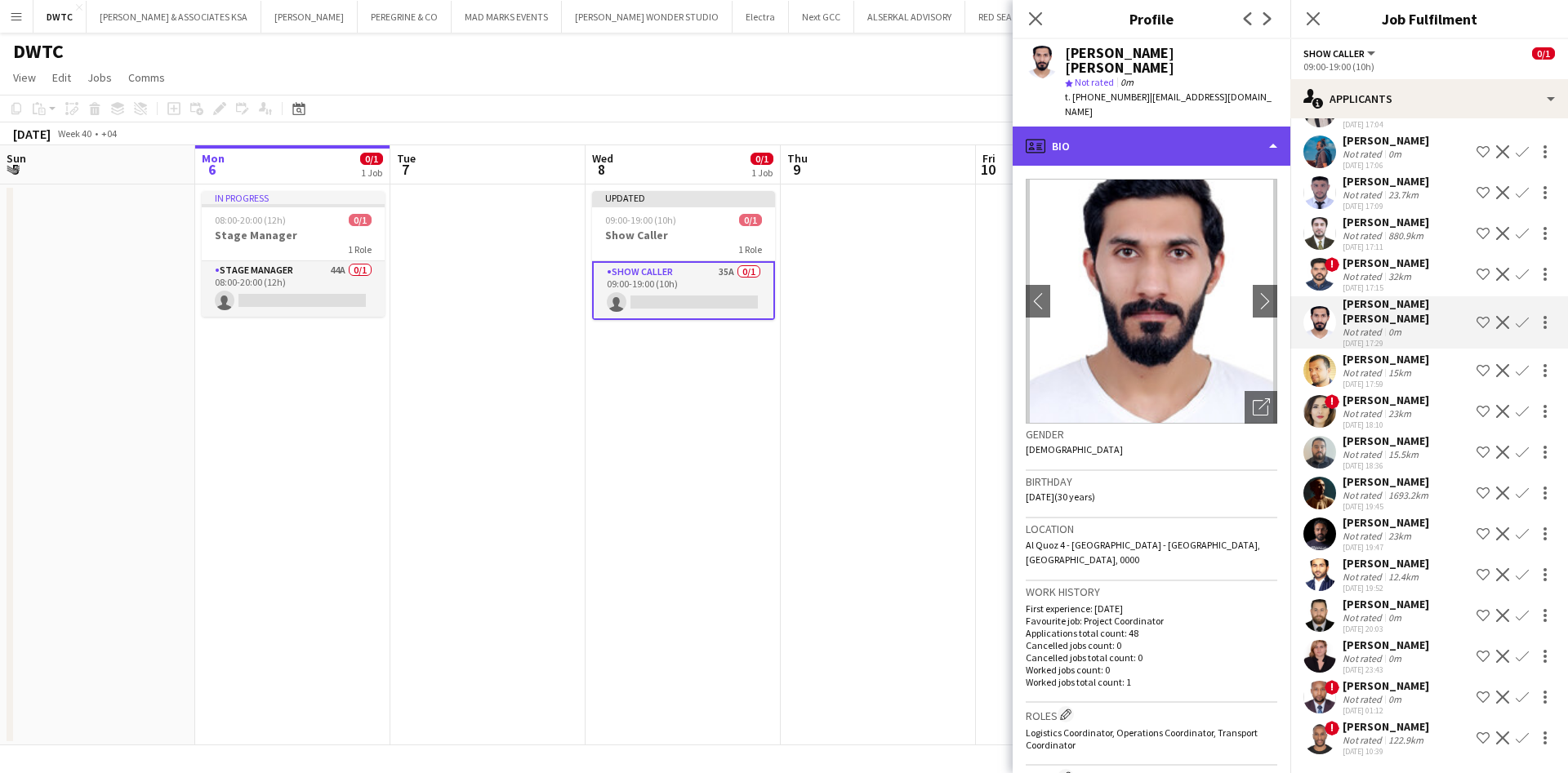
click at [1233, 126] on div "profile Bio" at bounding box center [1152, 145] width 278 height 39
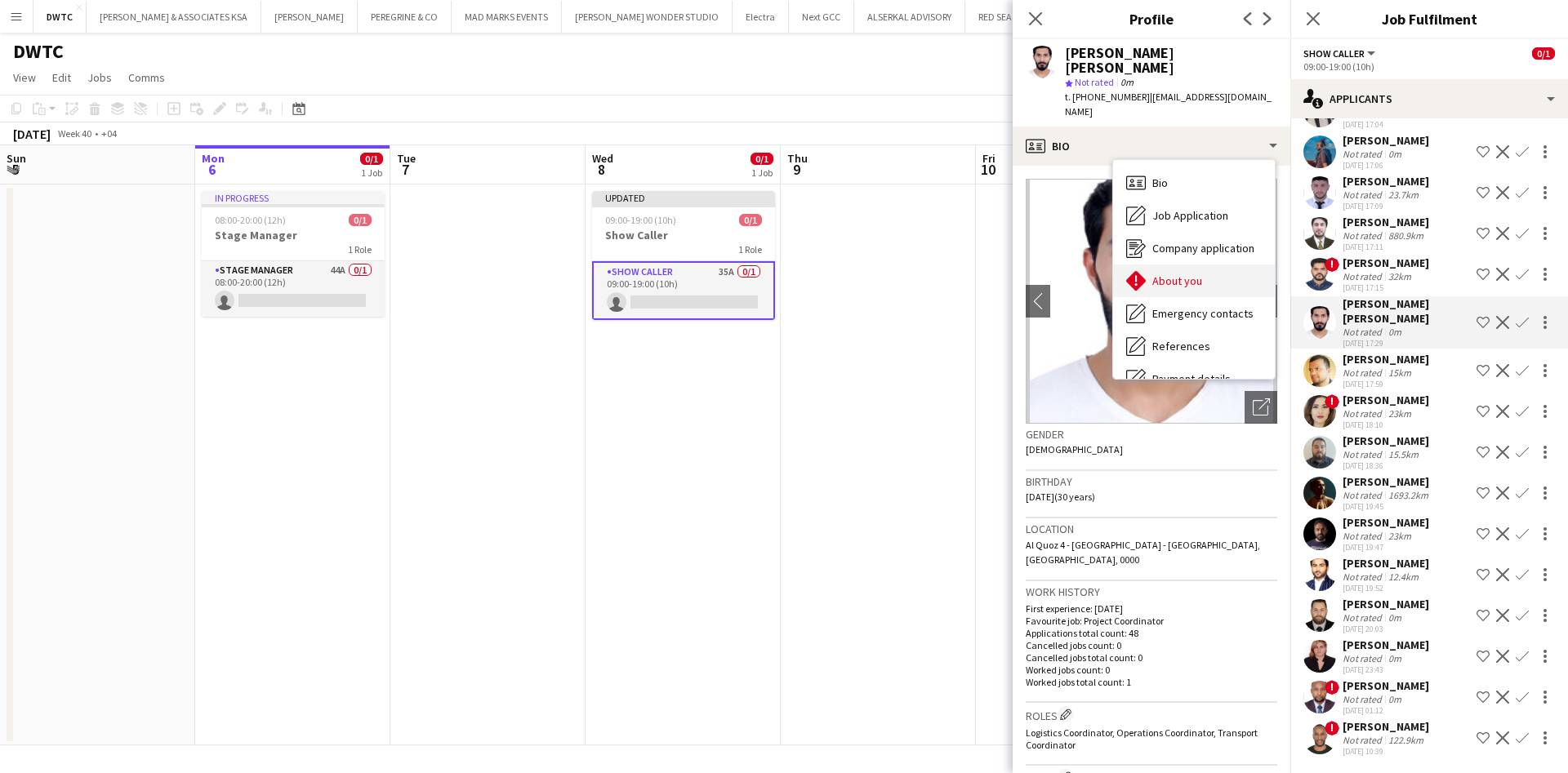
click at [1217, 264] on div "About you About you" at bounding box center [1195, 281] width 162 height 33
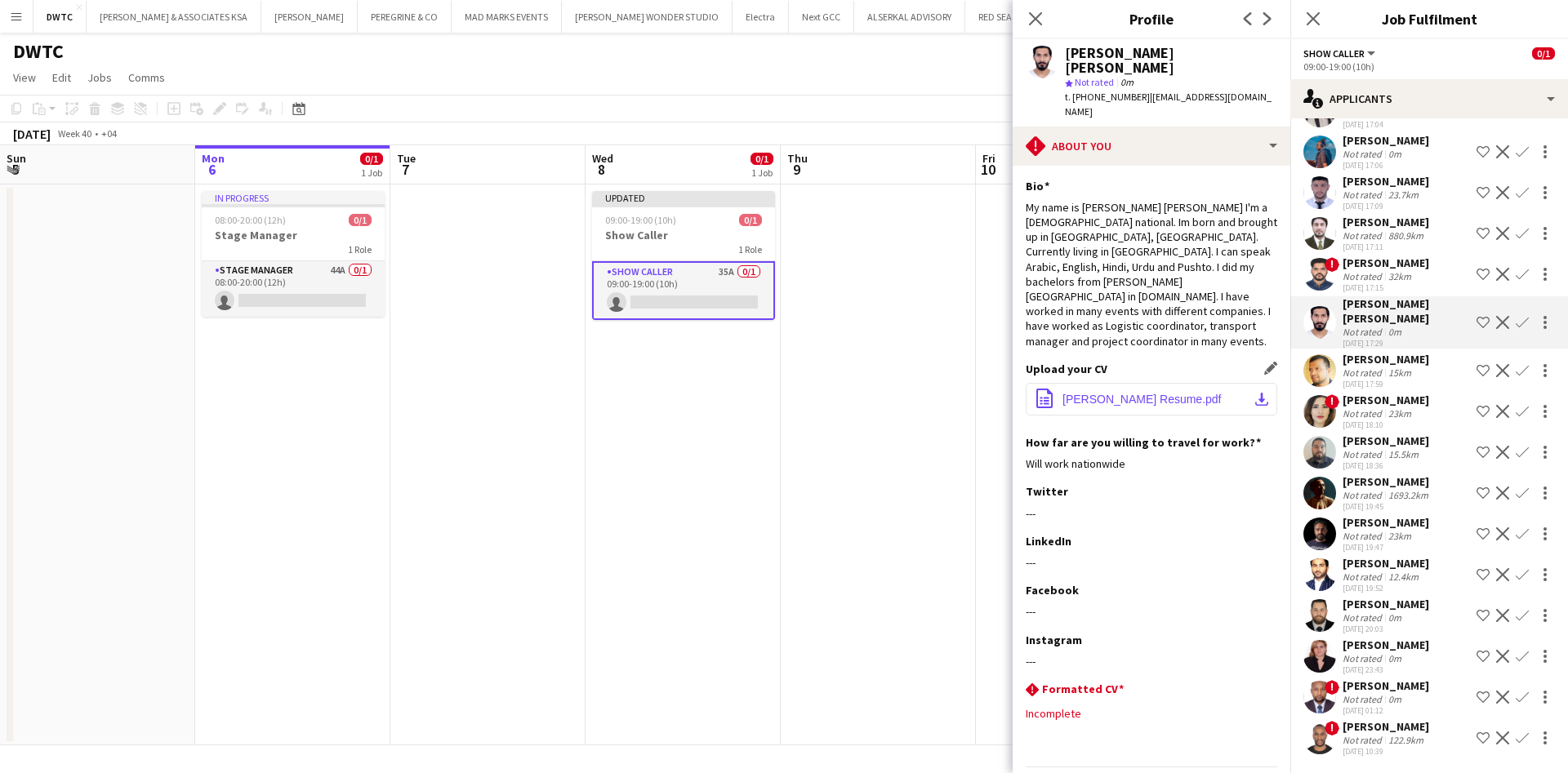
click at [1256, 393] on app-icon "download-bottom" at bounding box center [1262, 400] width 13 height 13
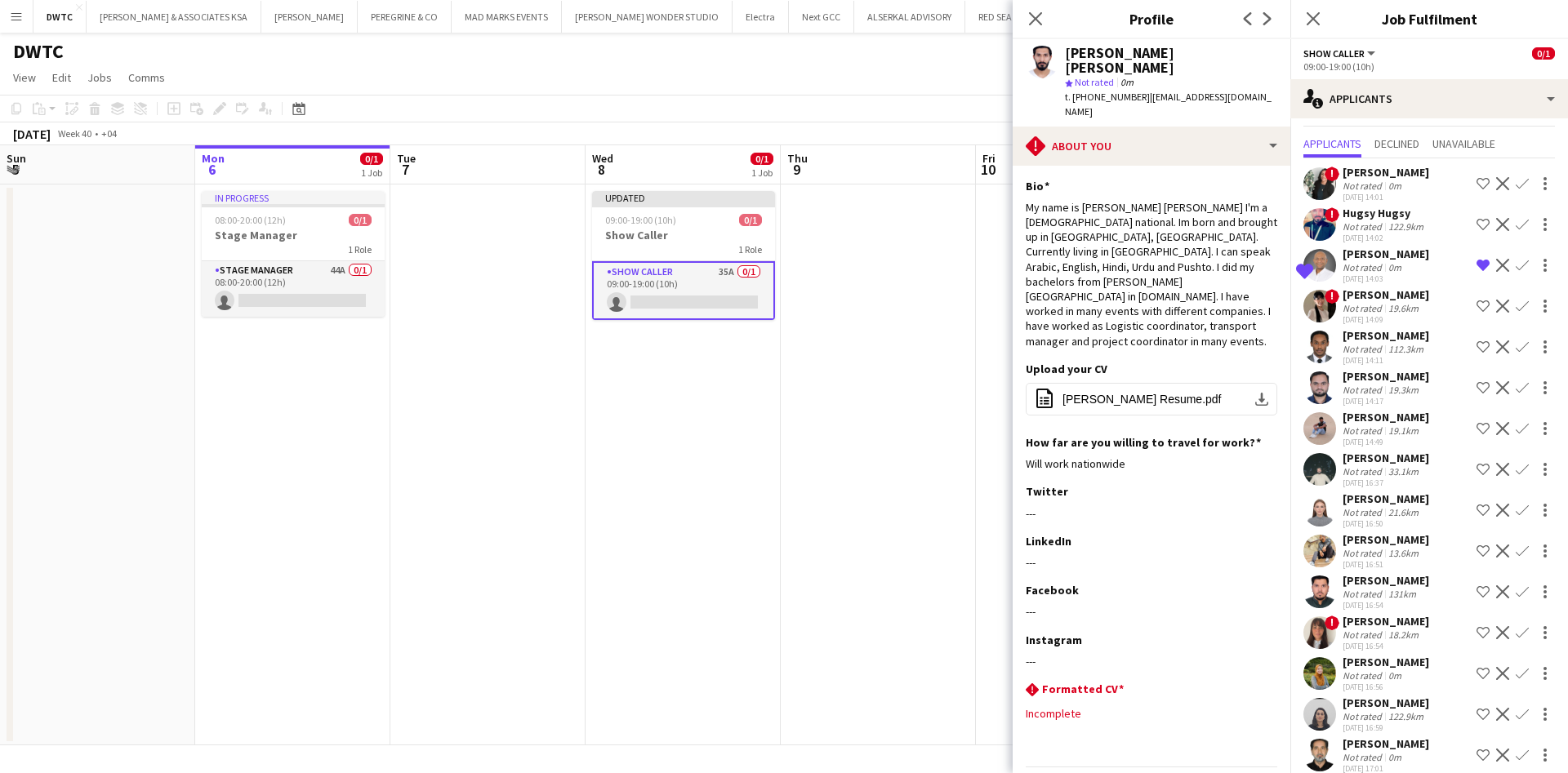
scroll to position [0, 0]
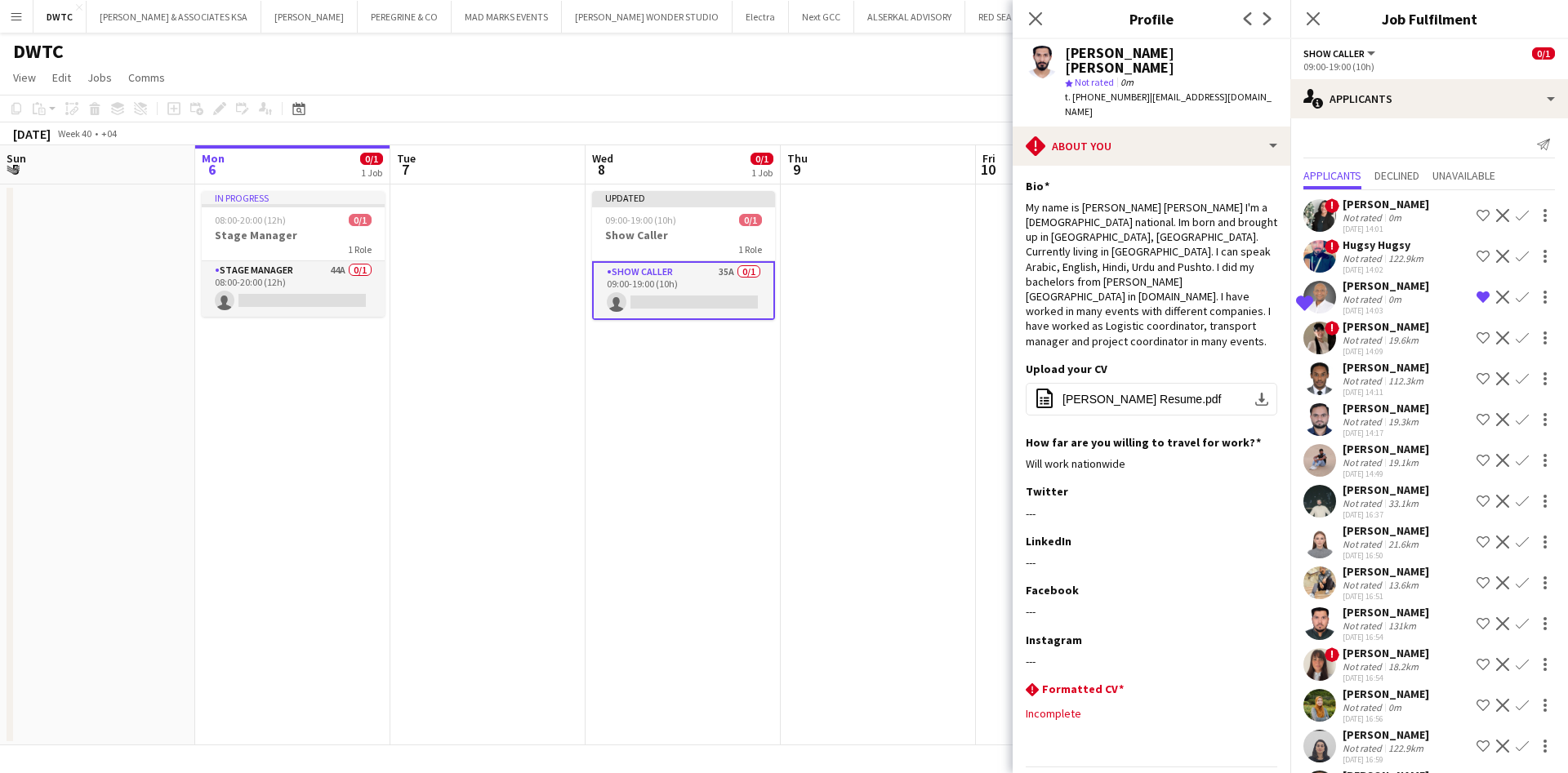
click at [1322, 217] on app-user-avatar at bounding box center [1320, 216] width 33 height 33
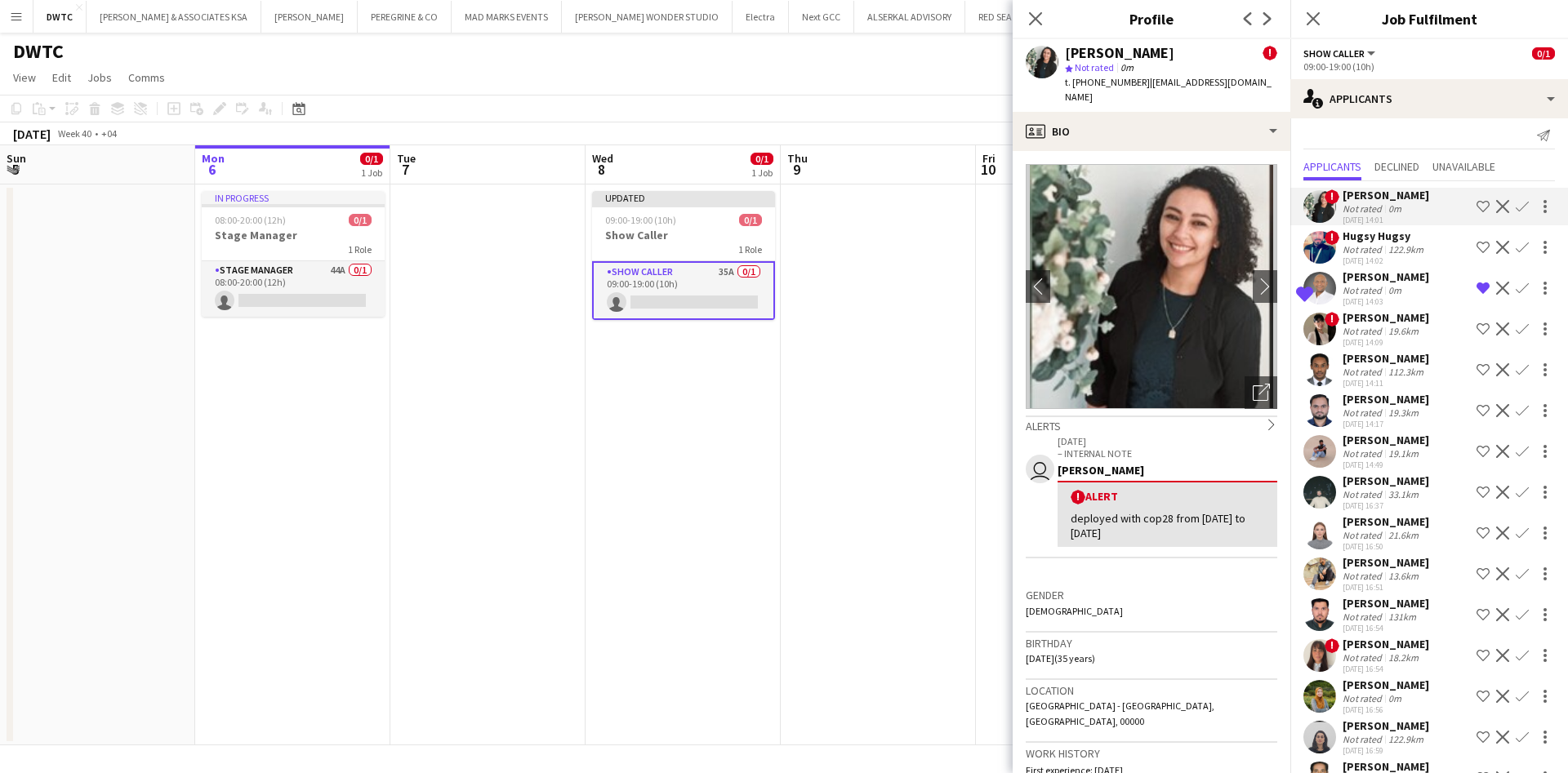
scroll to position [7, 0]
click at [1325, 364] on app-user-avatar at bounding box center [1320, 372] width 33 height 33
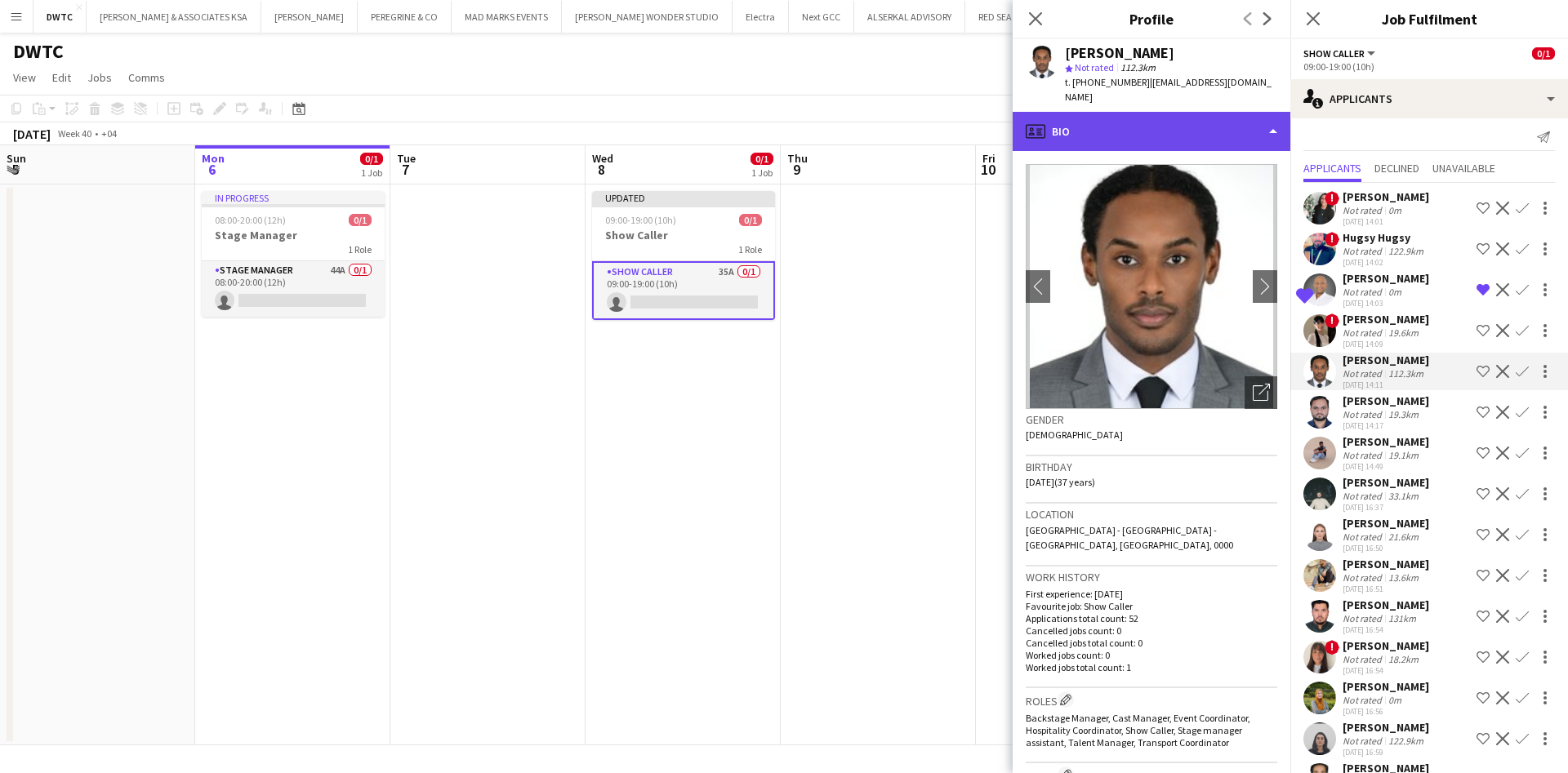
click at [1195, 111] on div "profile Bio" at bounding box center [1152, 130] width 278 height 39
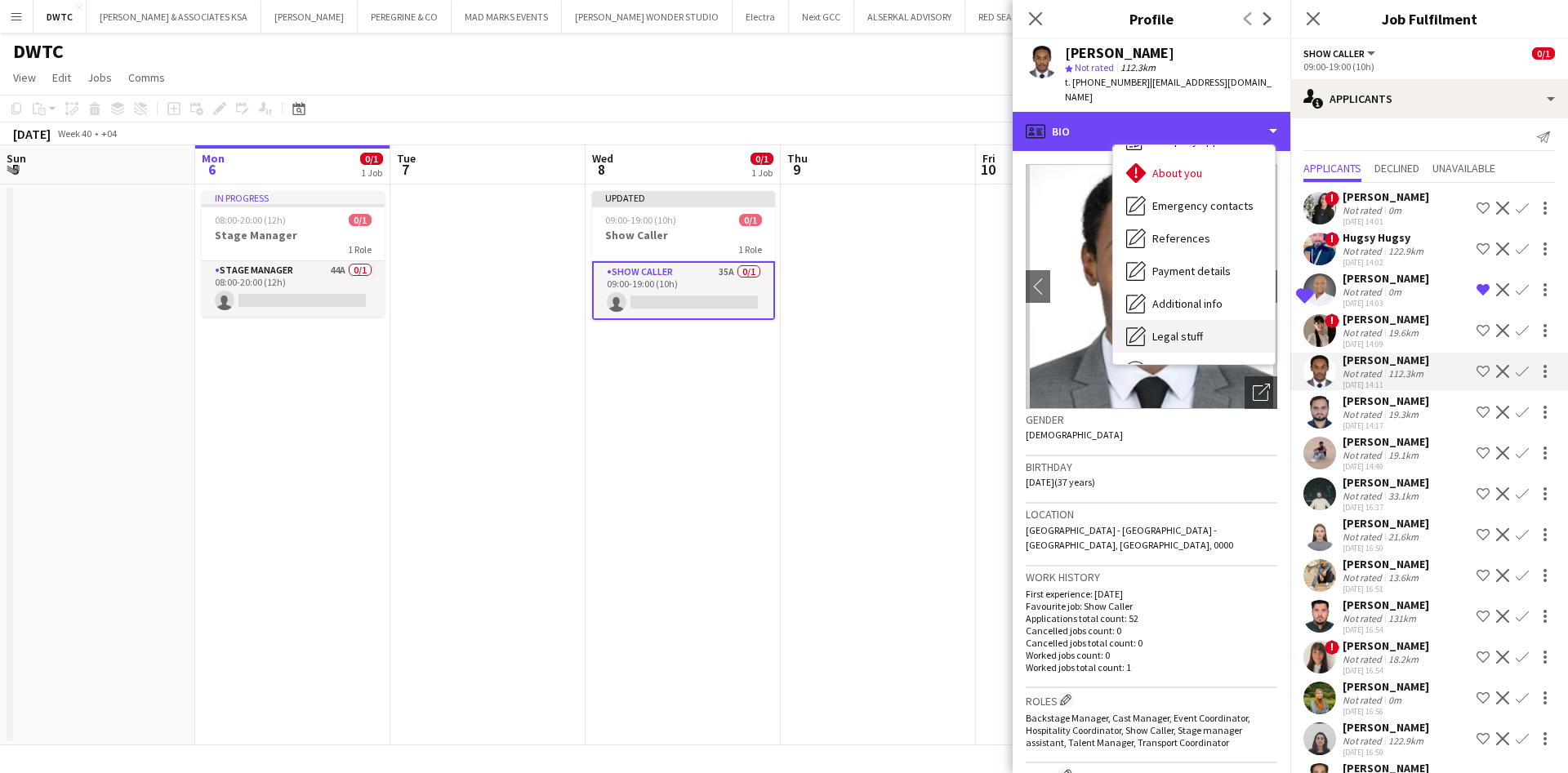
scroll to position [154, 0]
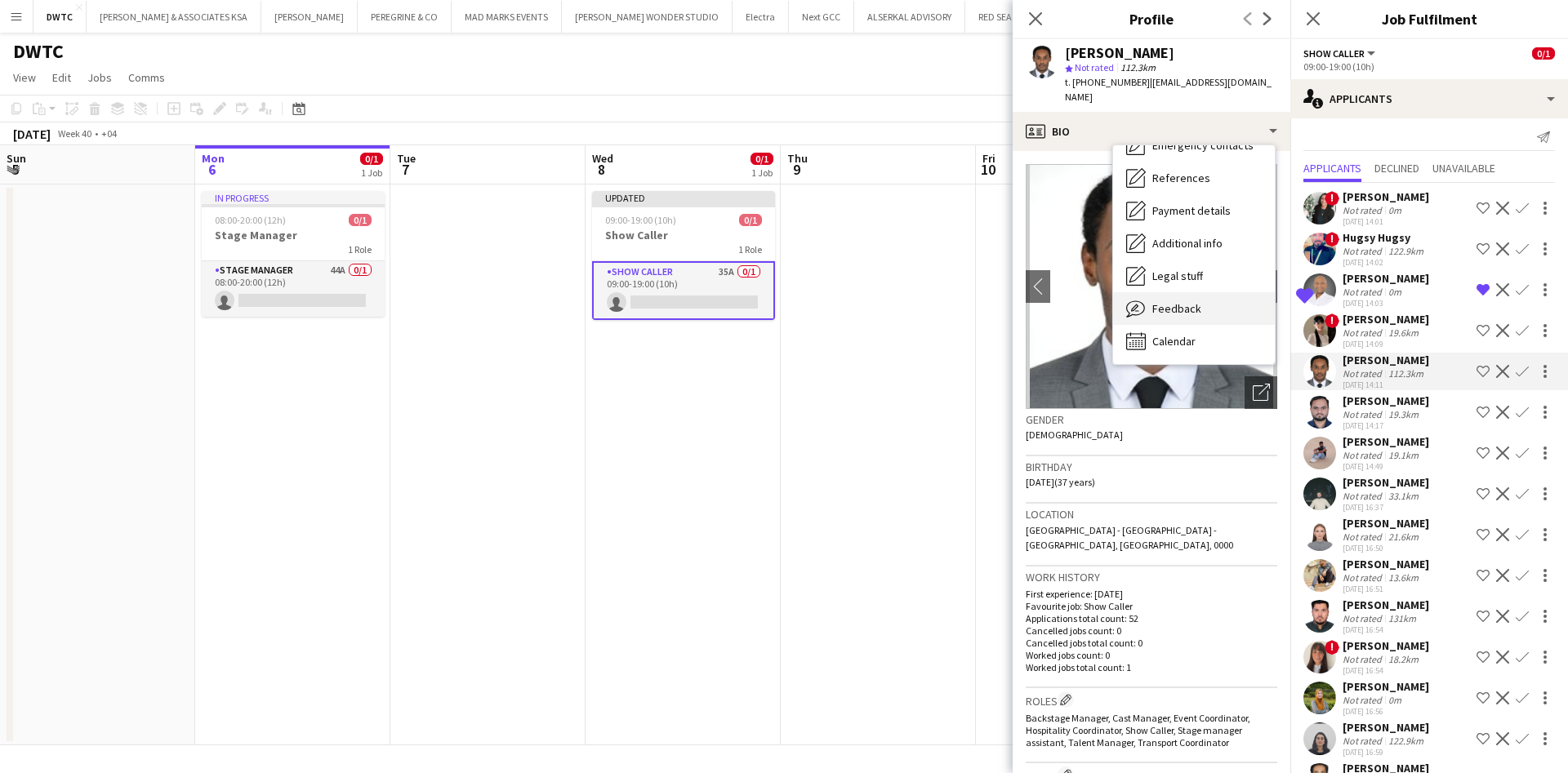
click at [1214, 292] on div "Feedback Feedback" at bounding box center [1195, 309] width 162 height 33
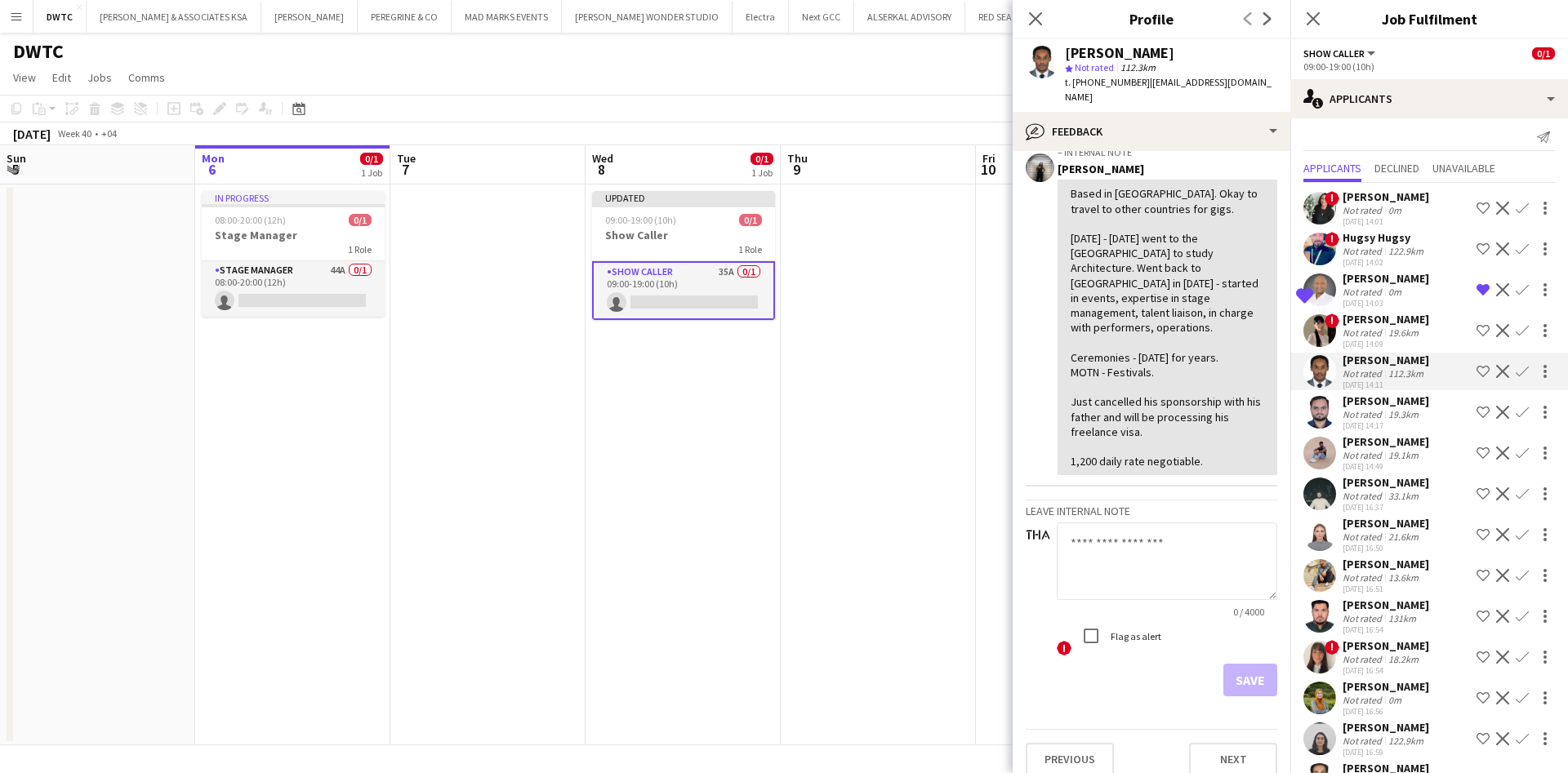
scroll to position [0, 0]
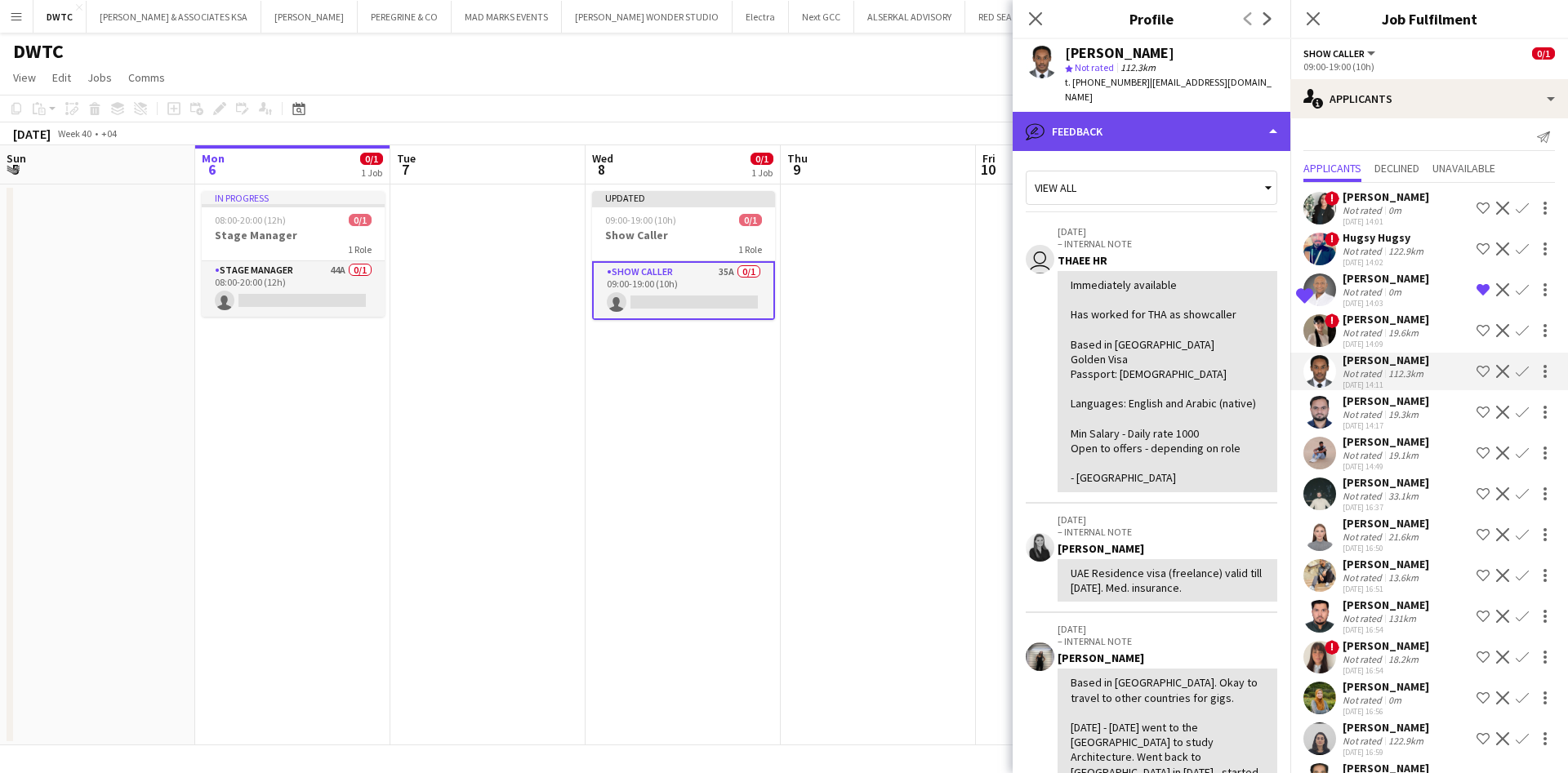
click at [1223, 128] on div "bubble-pencil Feedback" at bounding box center [1152, 130] width 278 height 39
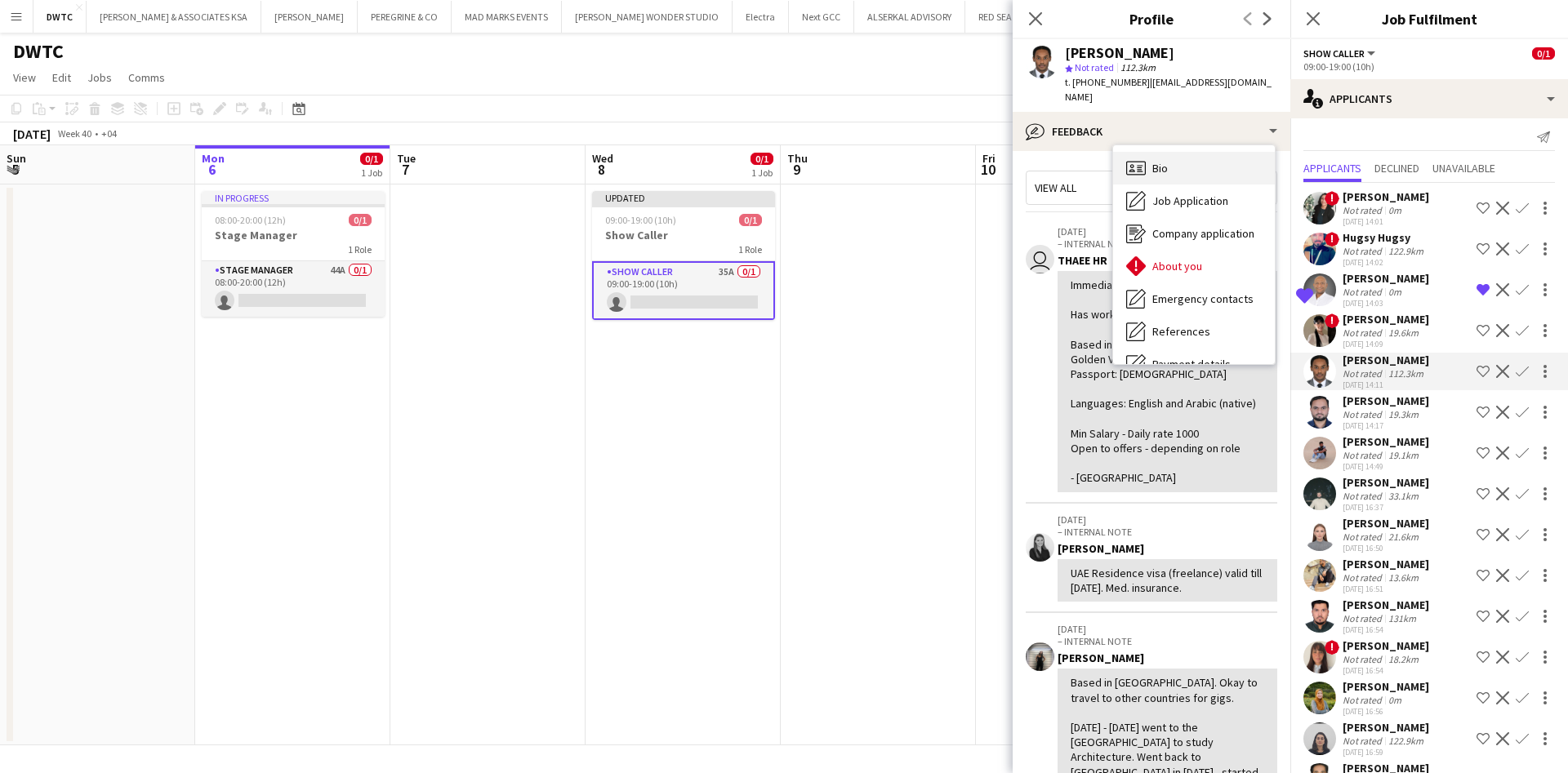
click at [1204, 159] on div "Bio Bio" at bounding box center [1195, 168] width 162 height 33
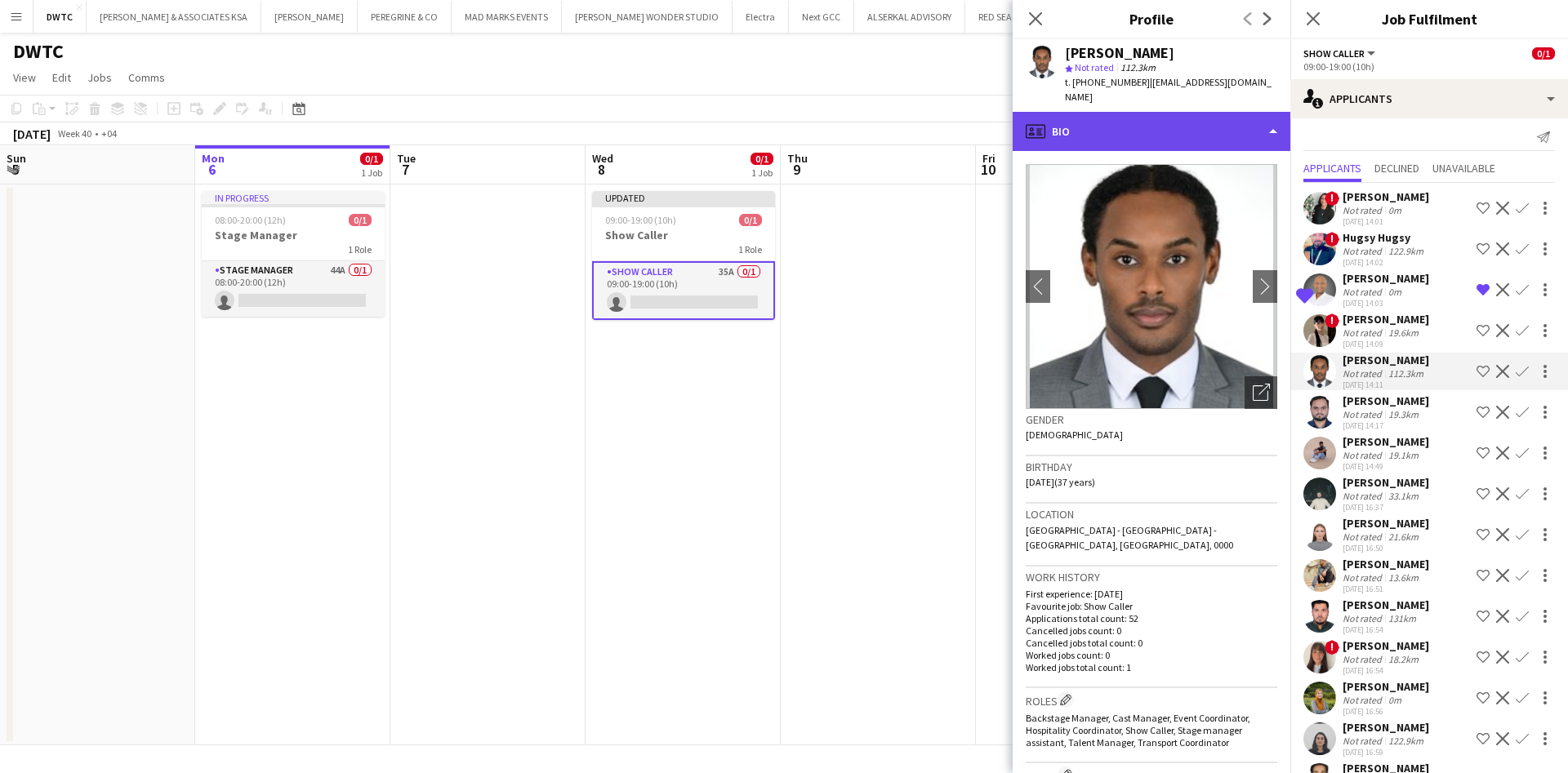
click at [1200, 111] on div "profile Bio" at bounding box center [1152, 130] width 278 height 39
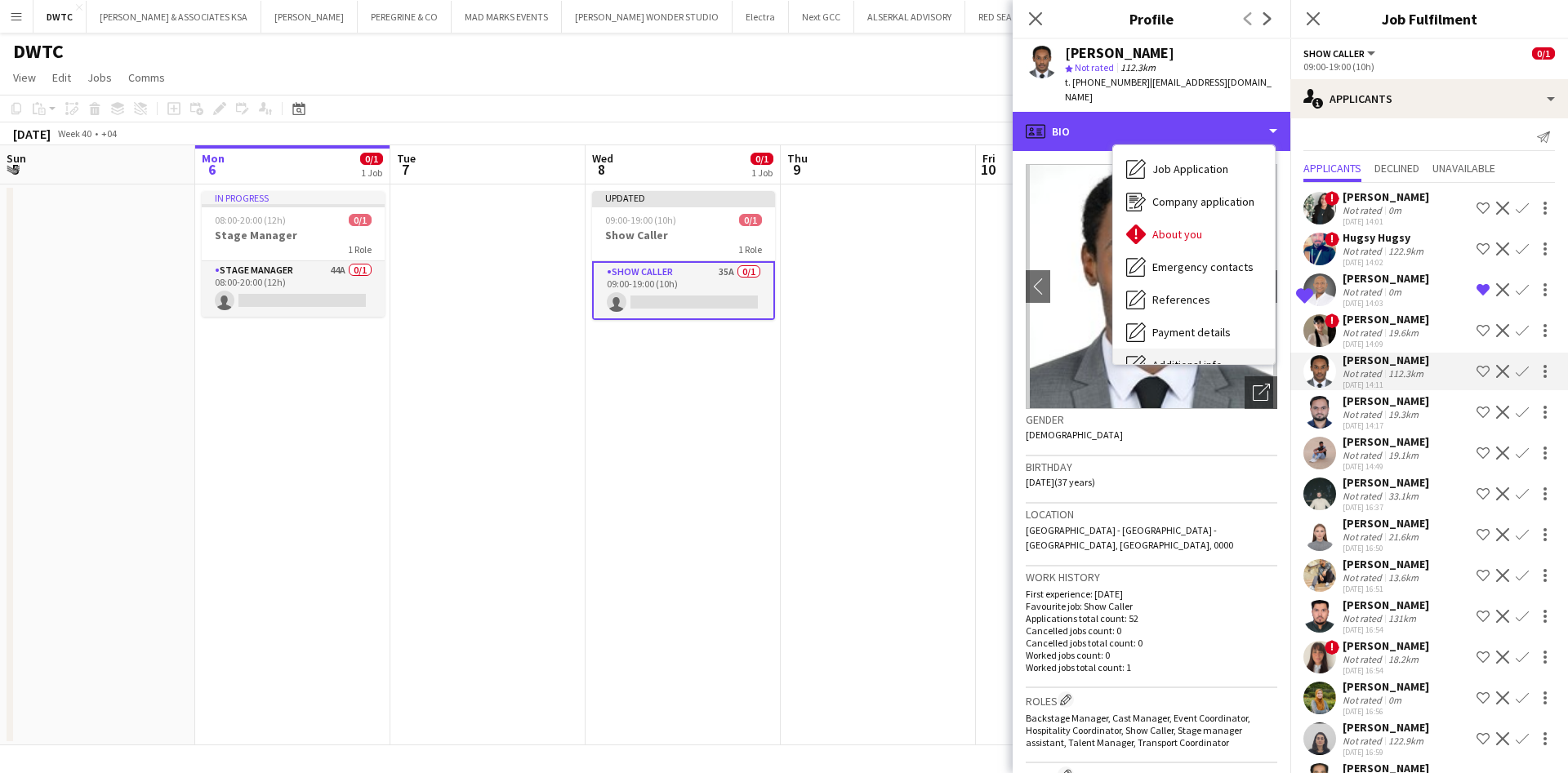
scroll to position [31, 0]
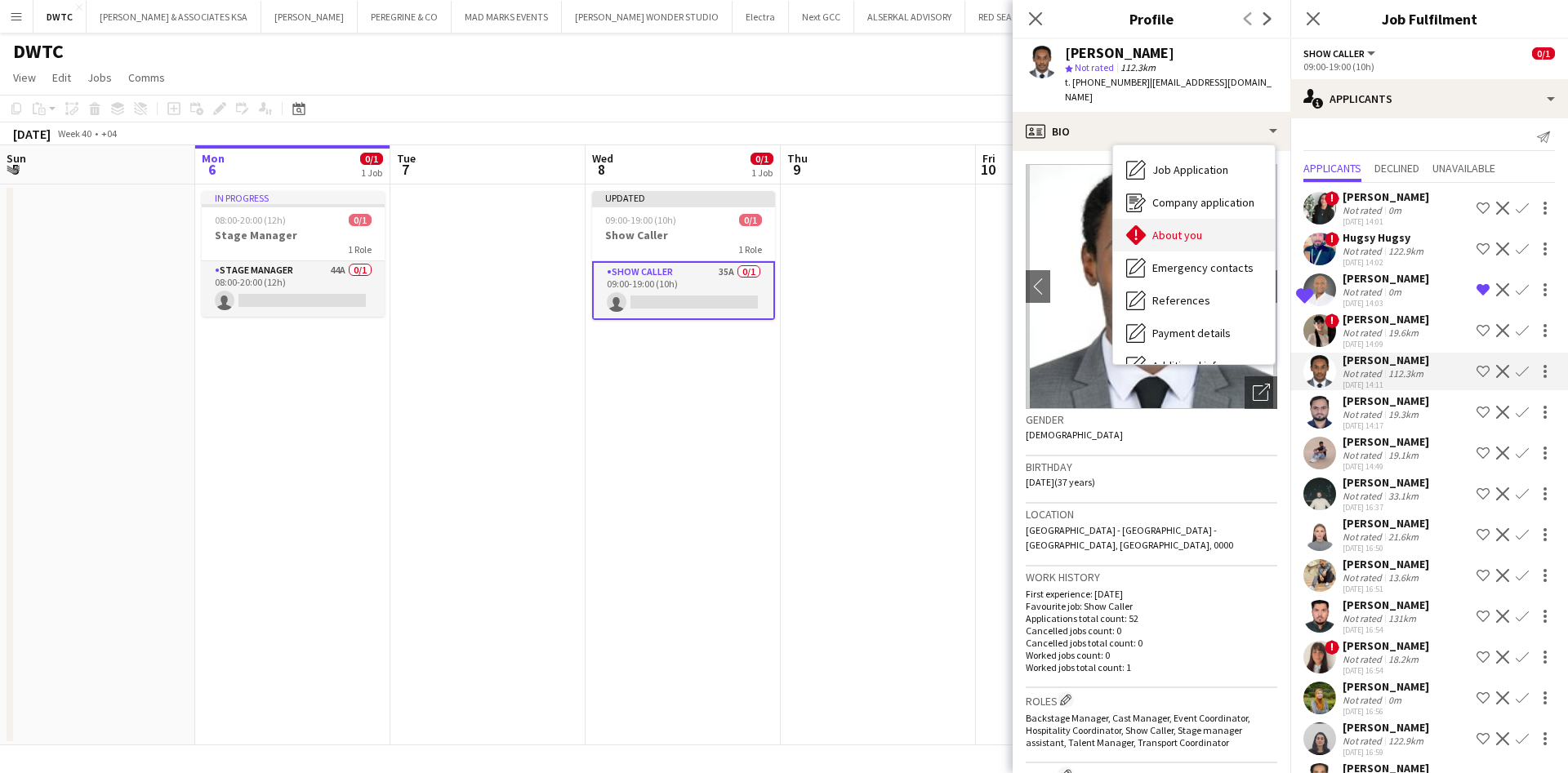
click at [1213, 229] on div "About you About you" at bounding box center [1195, 235] width 162 height 33
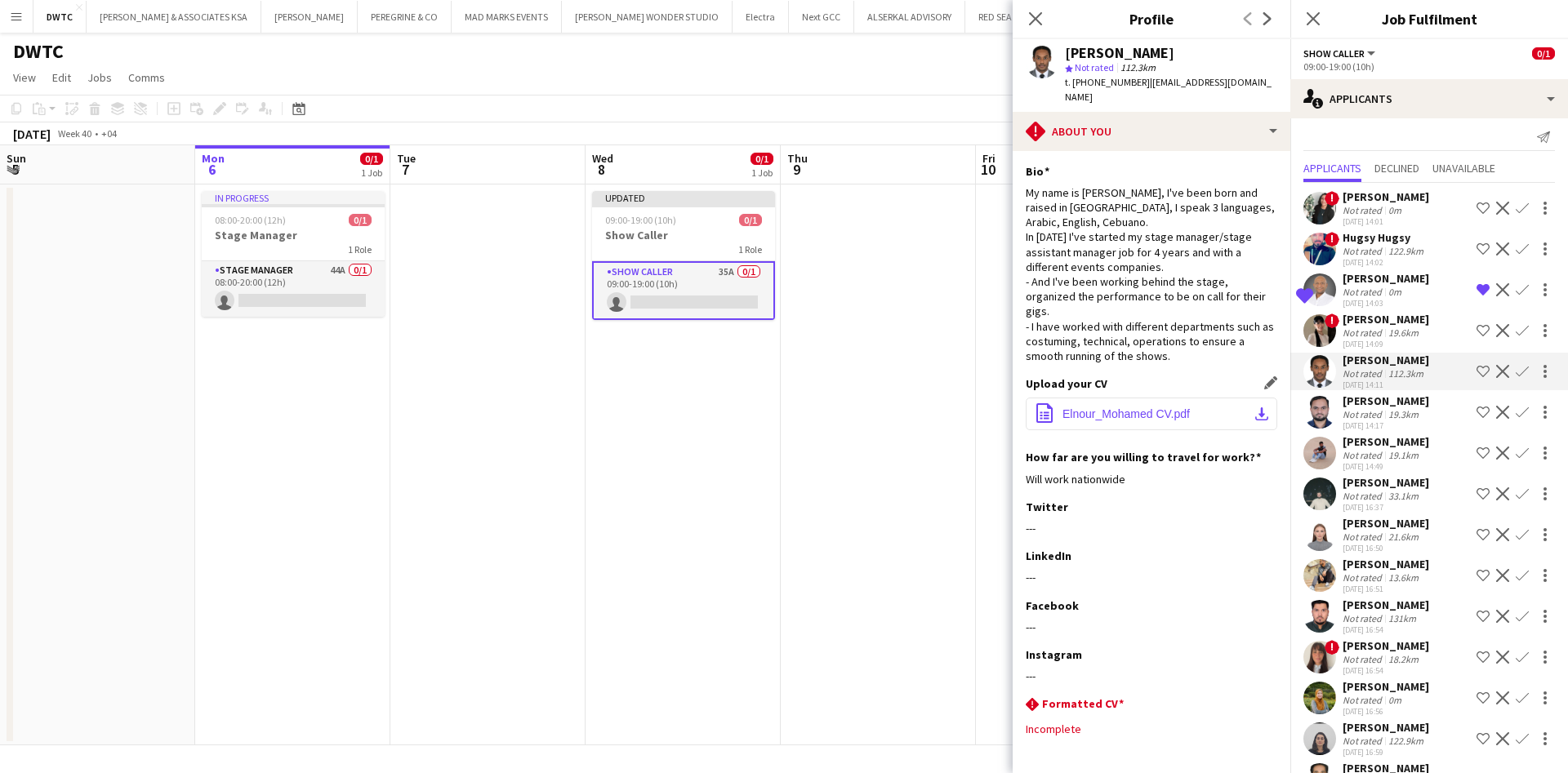
click at [1233, 397] on button "office-file-sheet Elnour_Mohamed CV.pdf download-bottom" at bounding box center [1152, 414] width 252 height 33
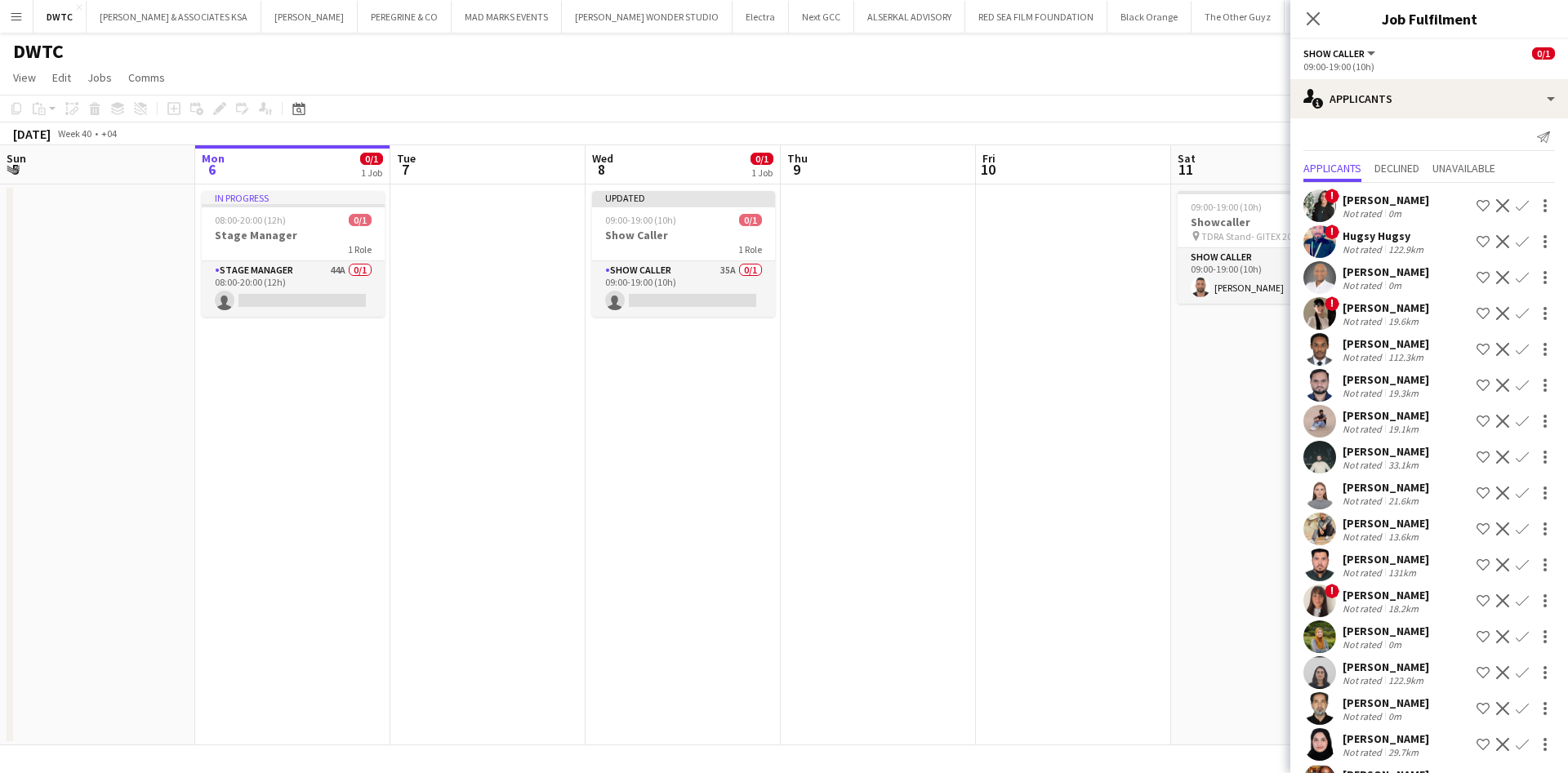
scroll to position [0, 0]
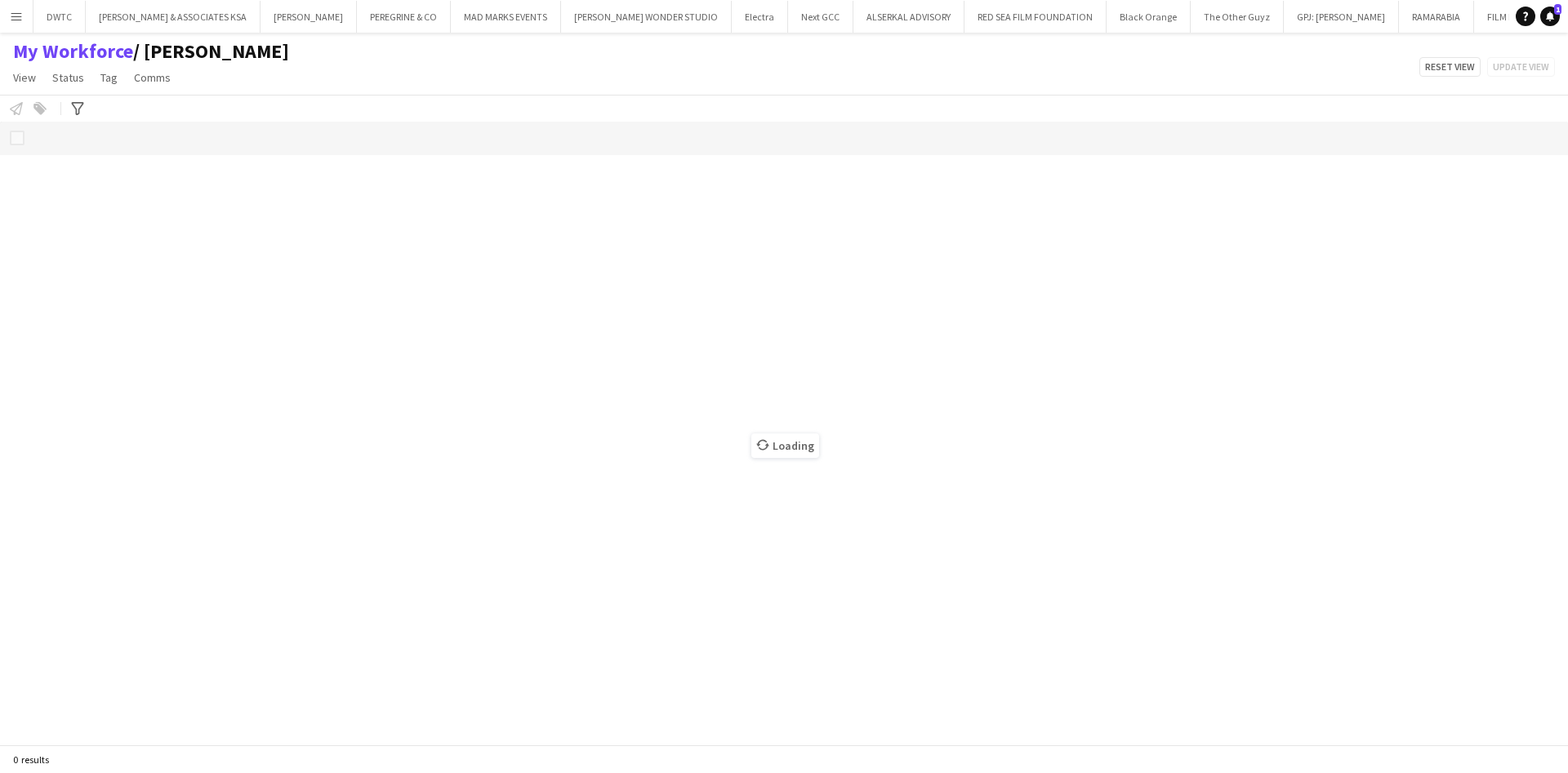
click at [5, 25] on button "Menu" at bounding box center [17, 17] width 33 height 33
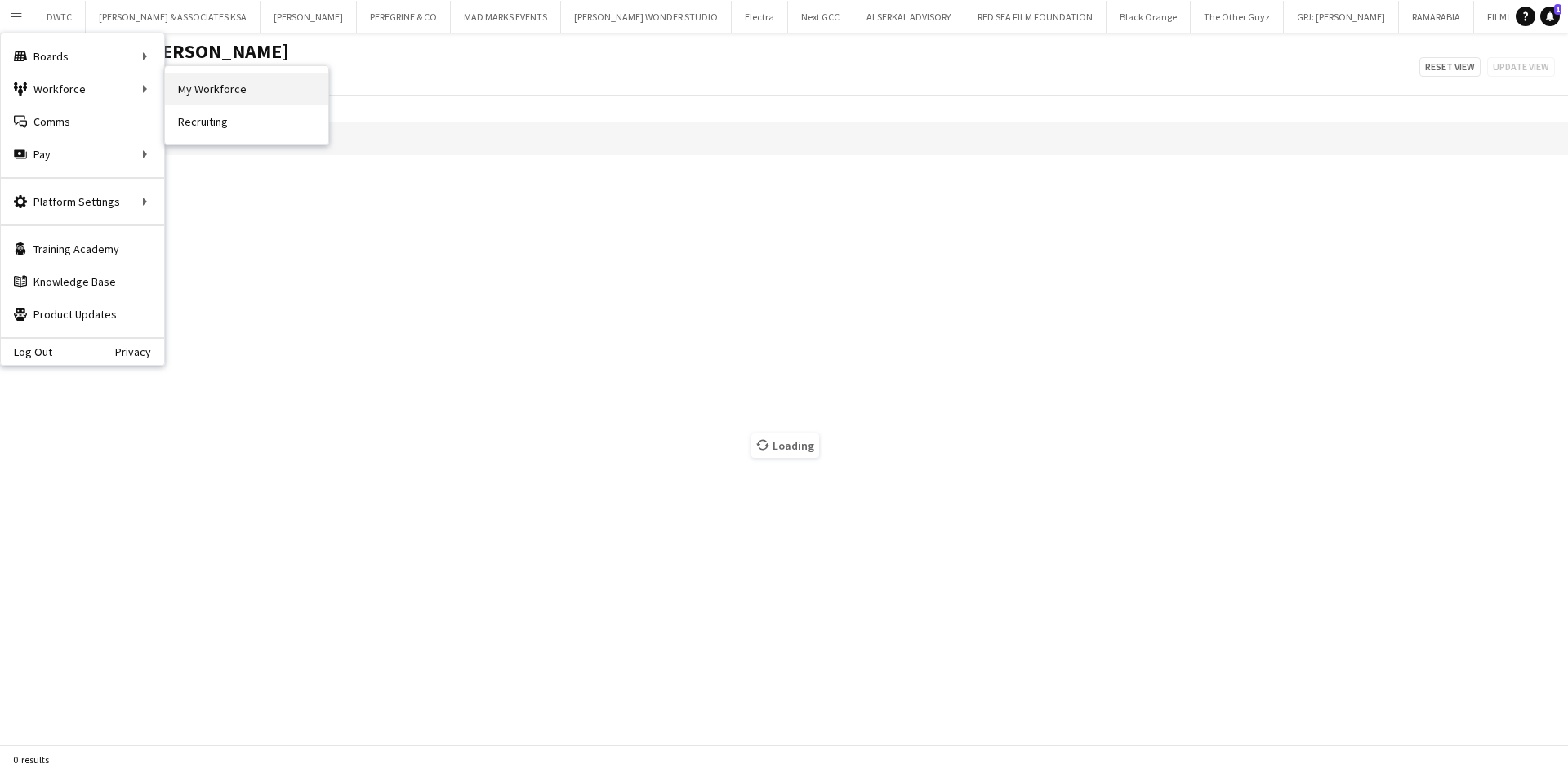
click at [180, 87] on link "My Workforce" at bounding box center [247, 89] width 164 height 33
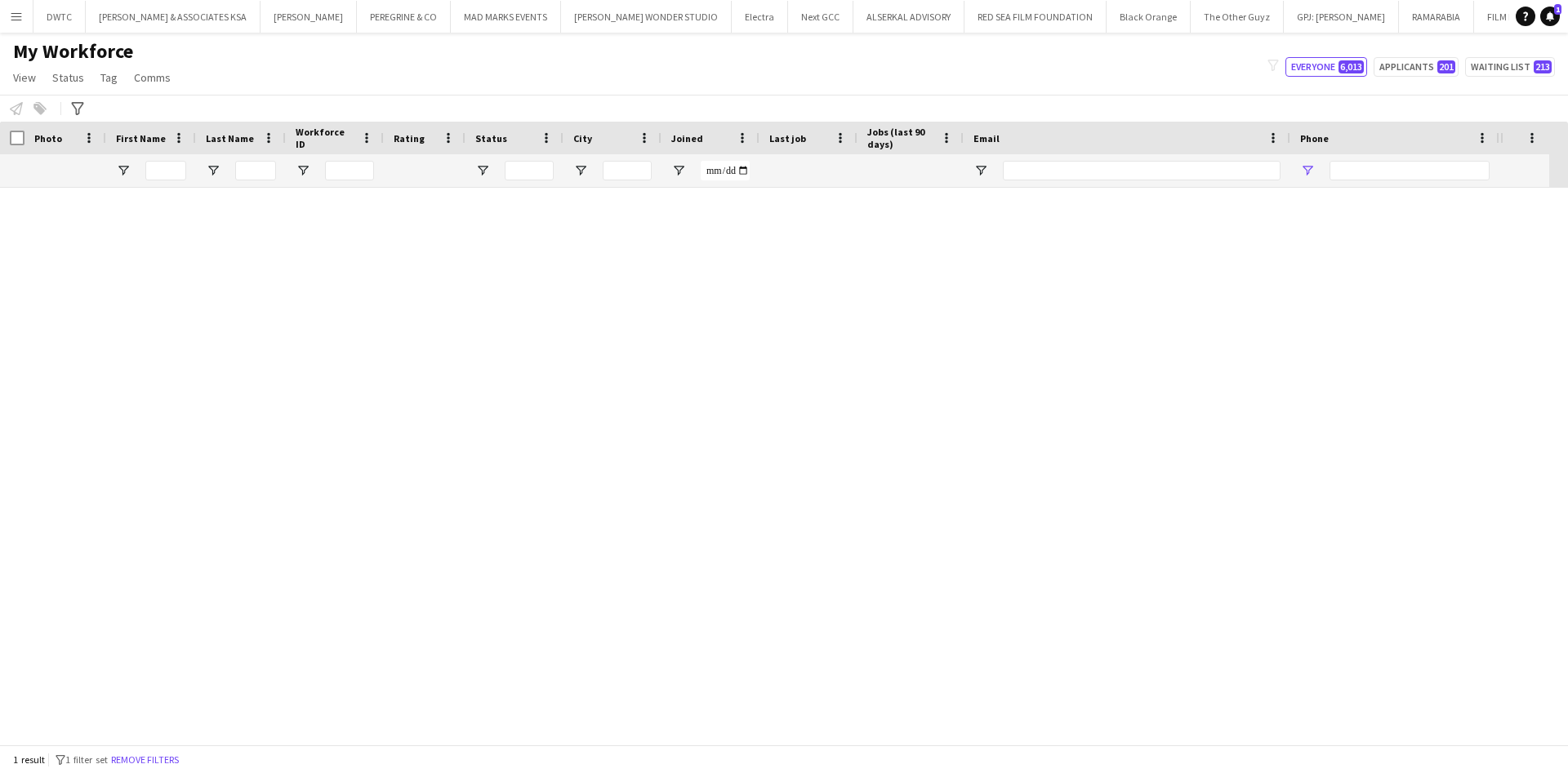
type input "**********"
click at [17, 20] on app-icon "Menu" at bounding box center [17, 17] width 13 height 13
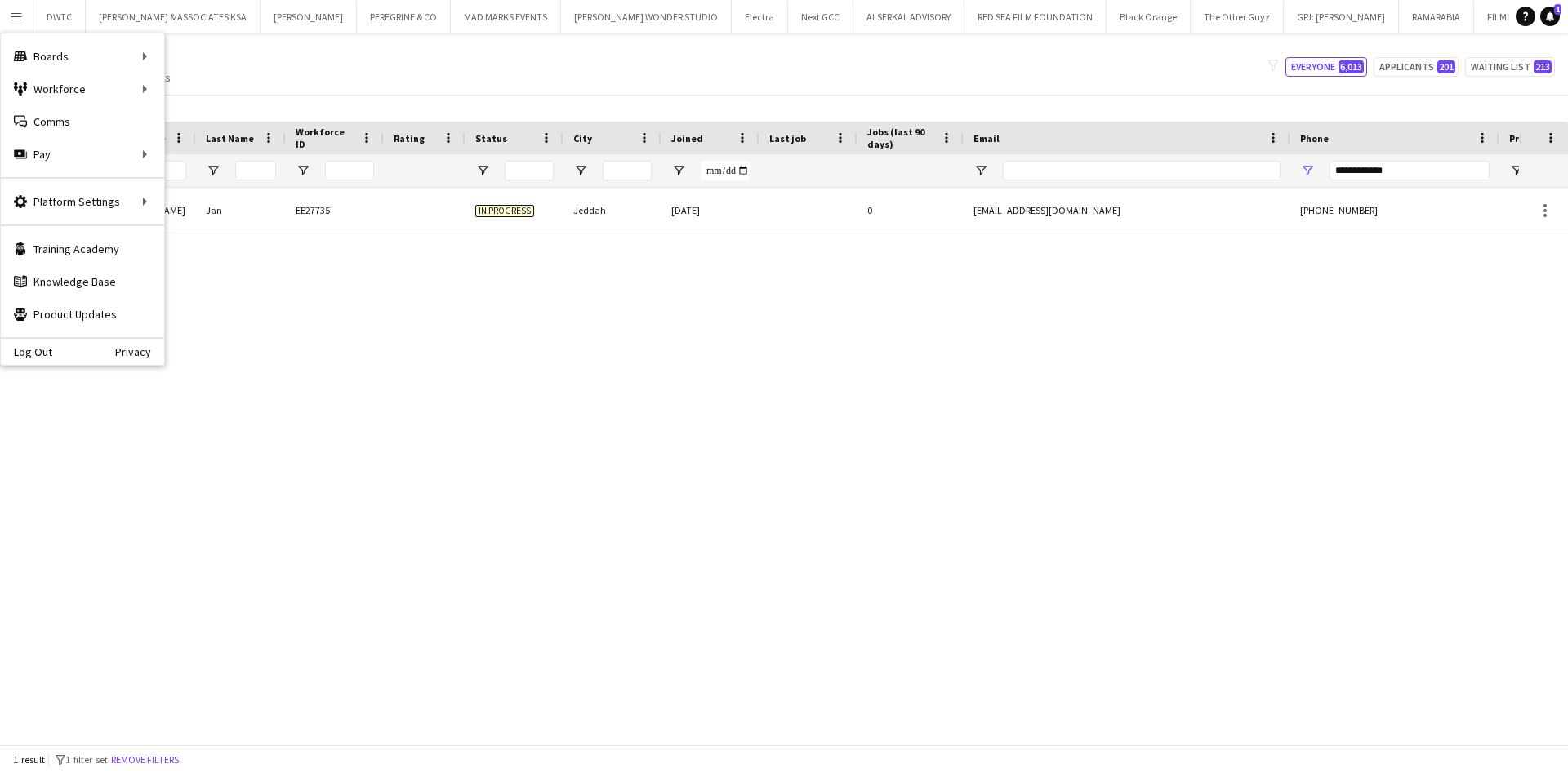
click at [301, 302] on div "Ahmed Jan EE27735 In progress Jeddah 21-04-2025 0 ahmedjan9669@gmail.com +96659…" at bounding box center [759, 457] width 1519 height 538
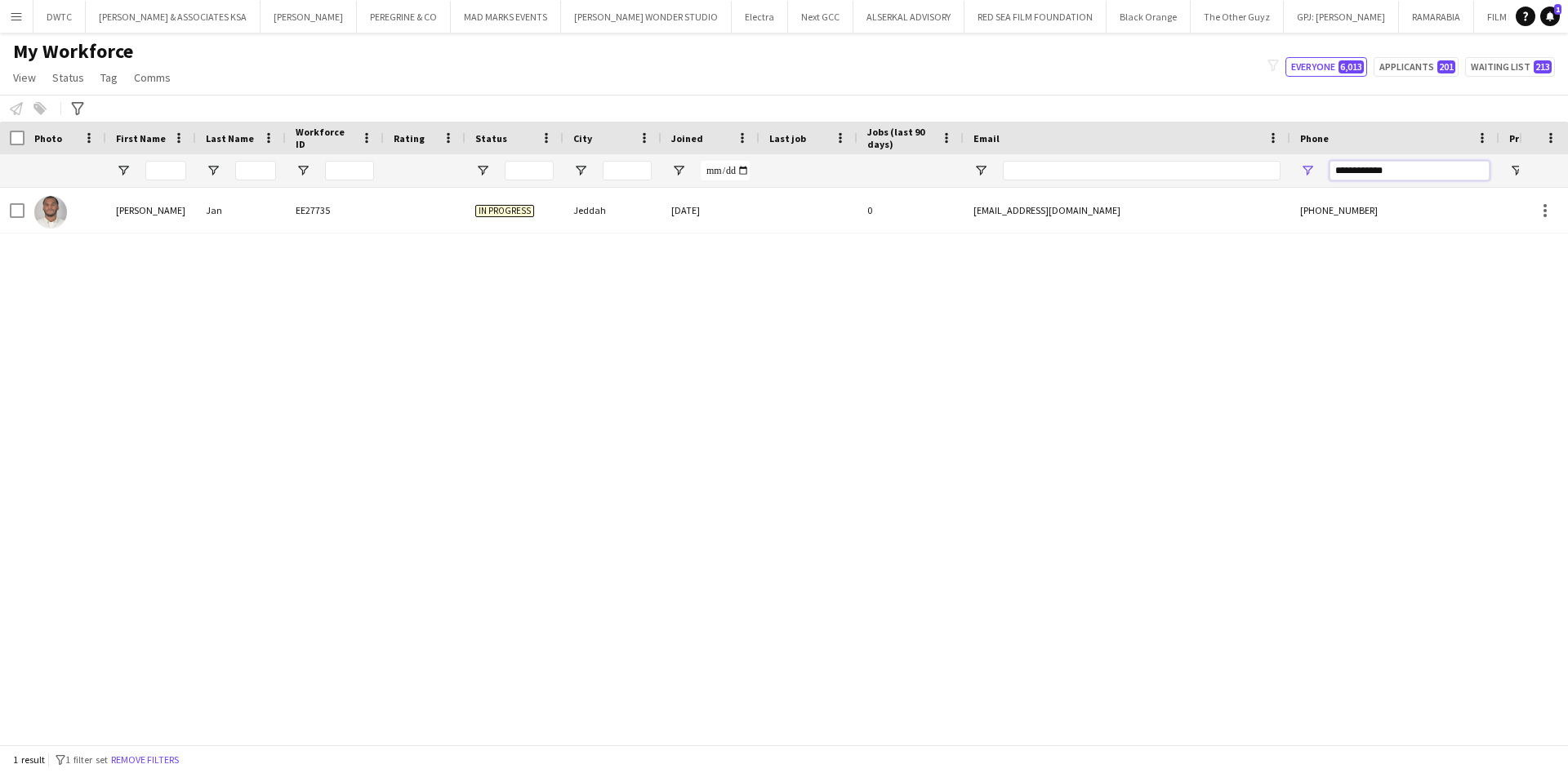
click at [1390, 173] on input "**********" at bounding box center [1410, 171] width 160 height 20
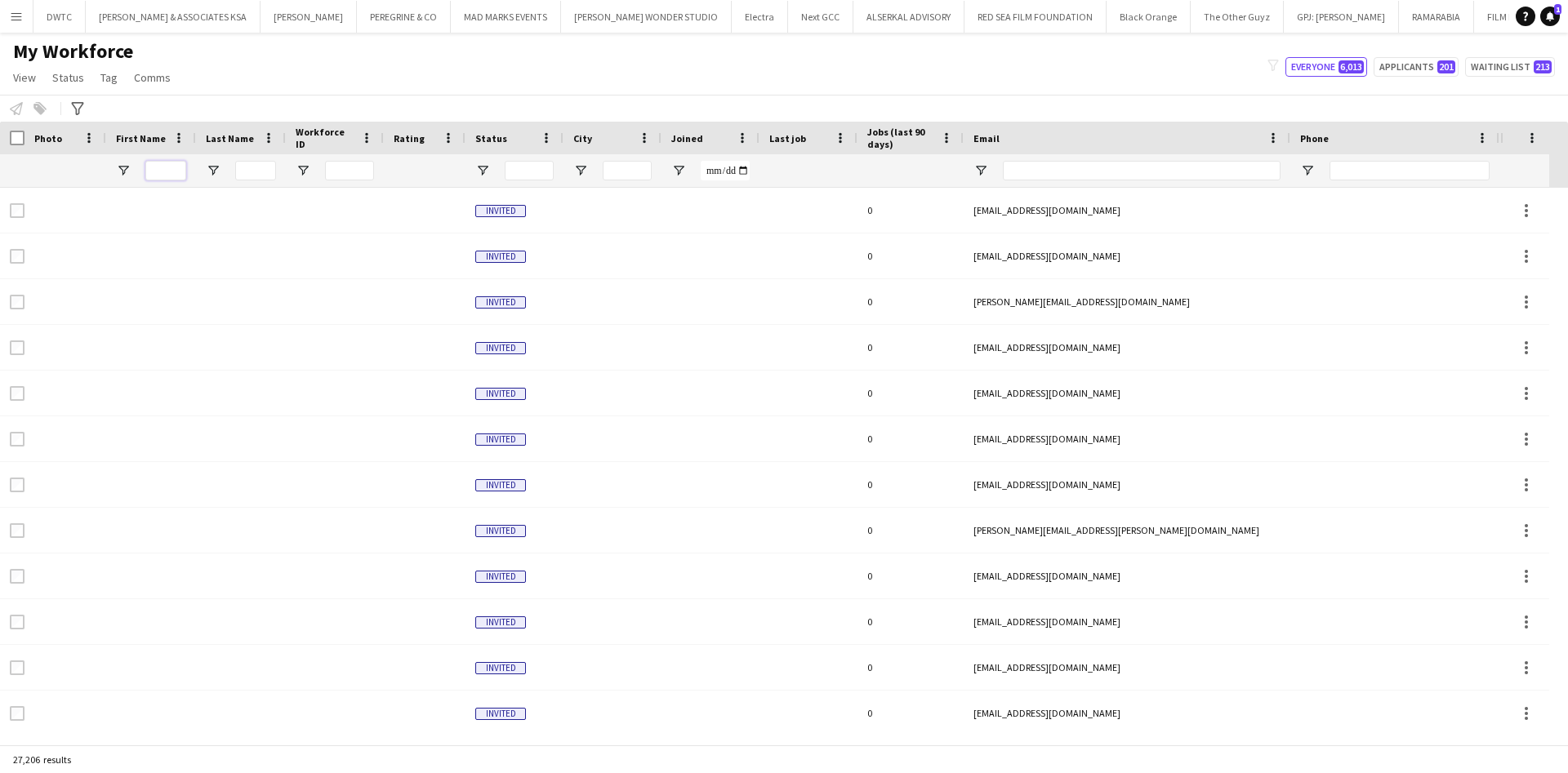
drag, startPoint x: 166, startPoint y: 173, endPoint x: 176, endPoint y: 175, distance: 10.2
click at [166, 173] on input "First Name Filter Input" at bounding box center [165, 171] width 40 height 20
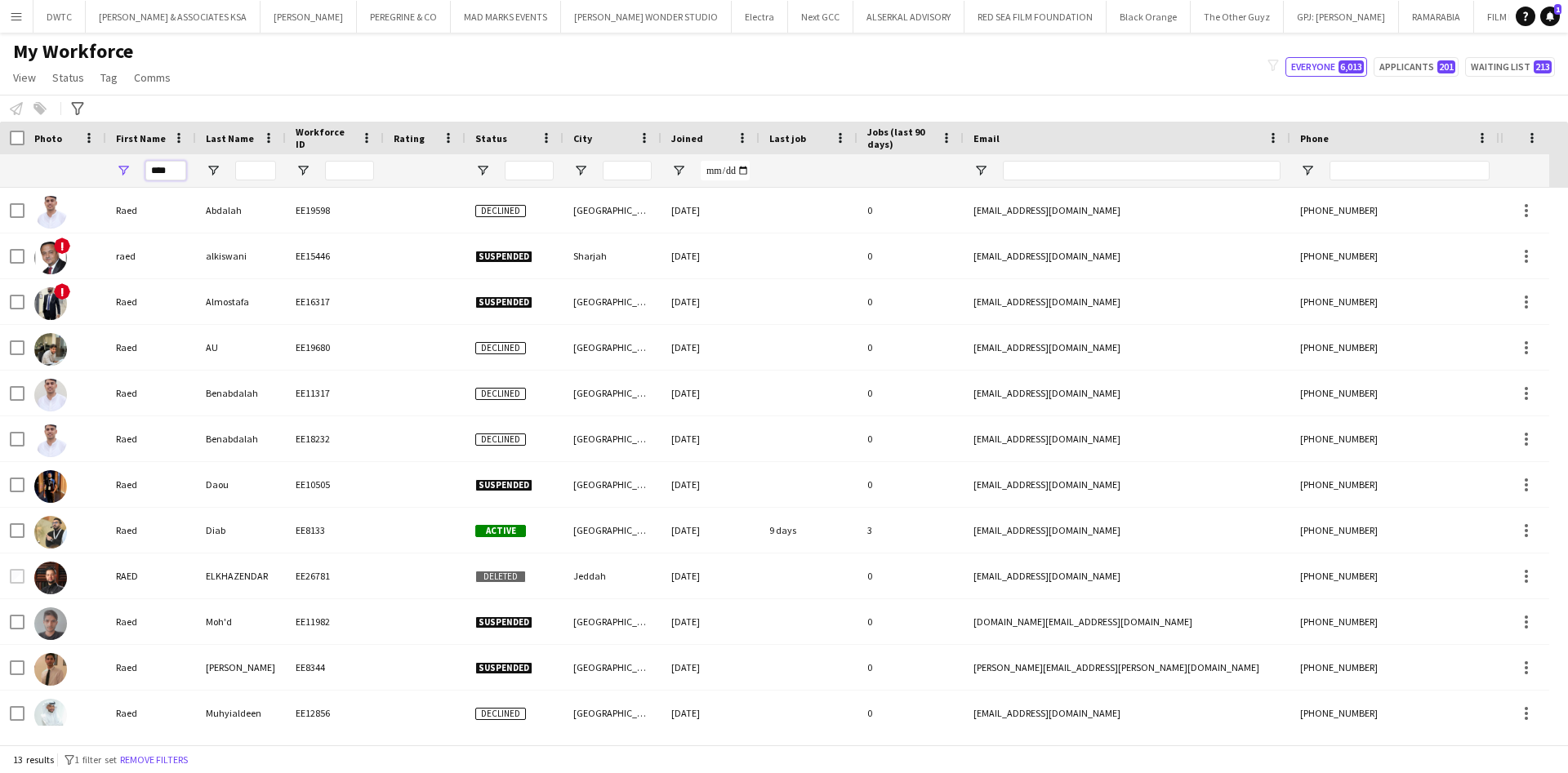
type input "****"
click at [248, 169] on input "Last Name Filter Input" at bounding box center [255, 171] width 40 height 20
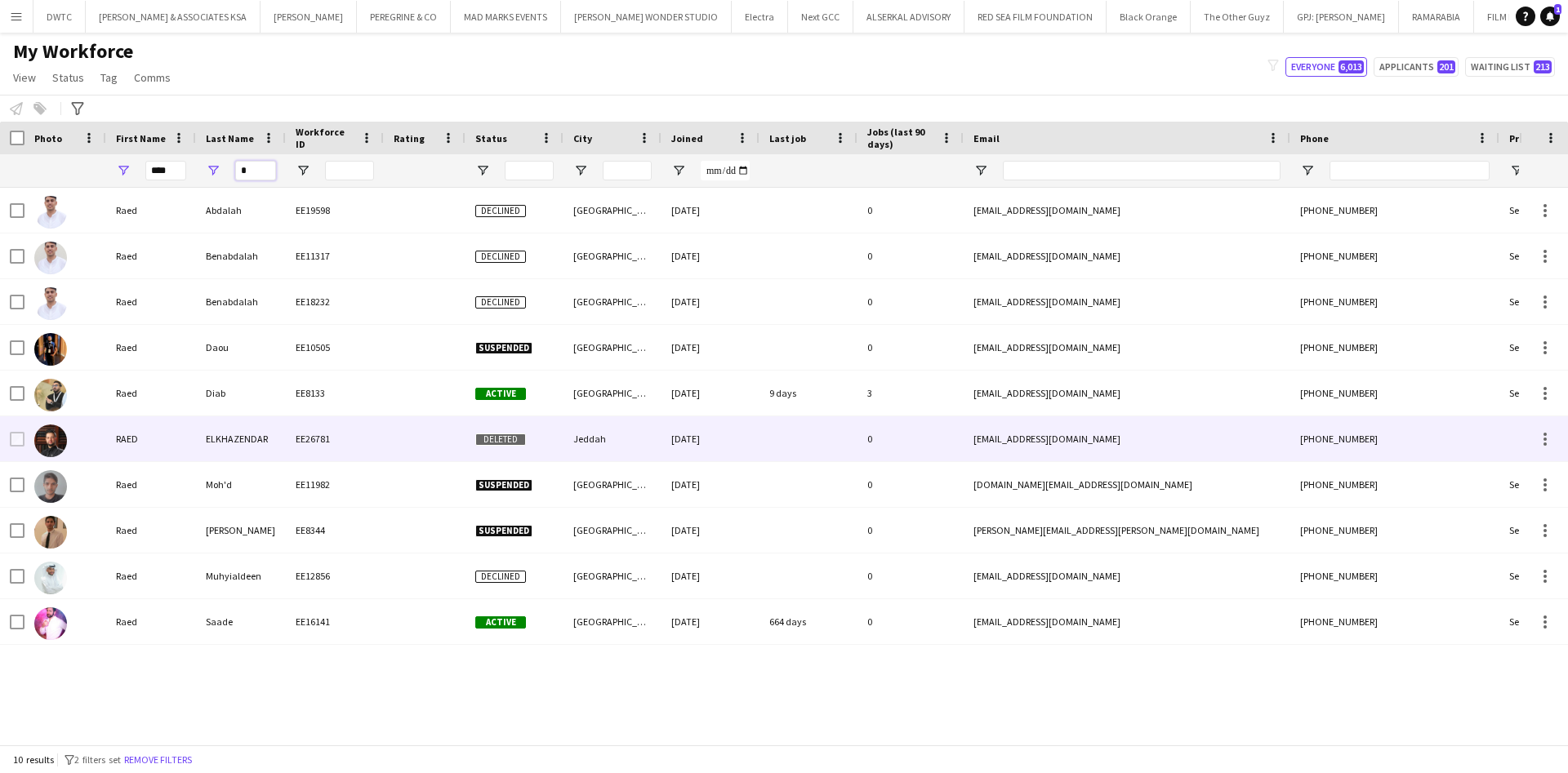
type input "*"
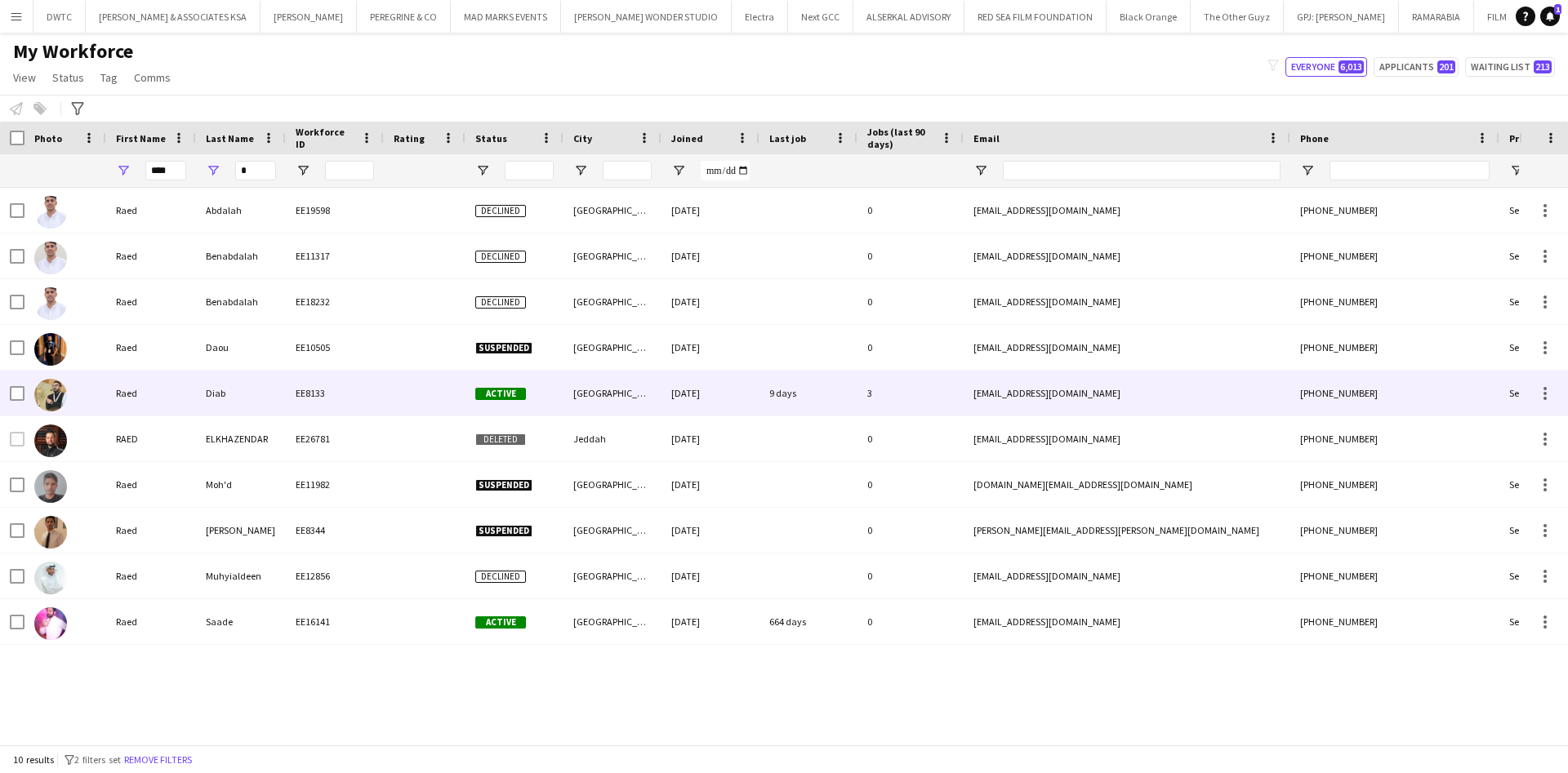
click at [227, 394] on div "Diab" at bounding box center [240, 393] width 90 height 45
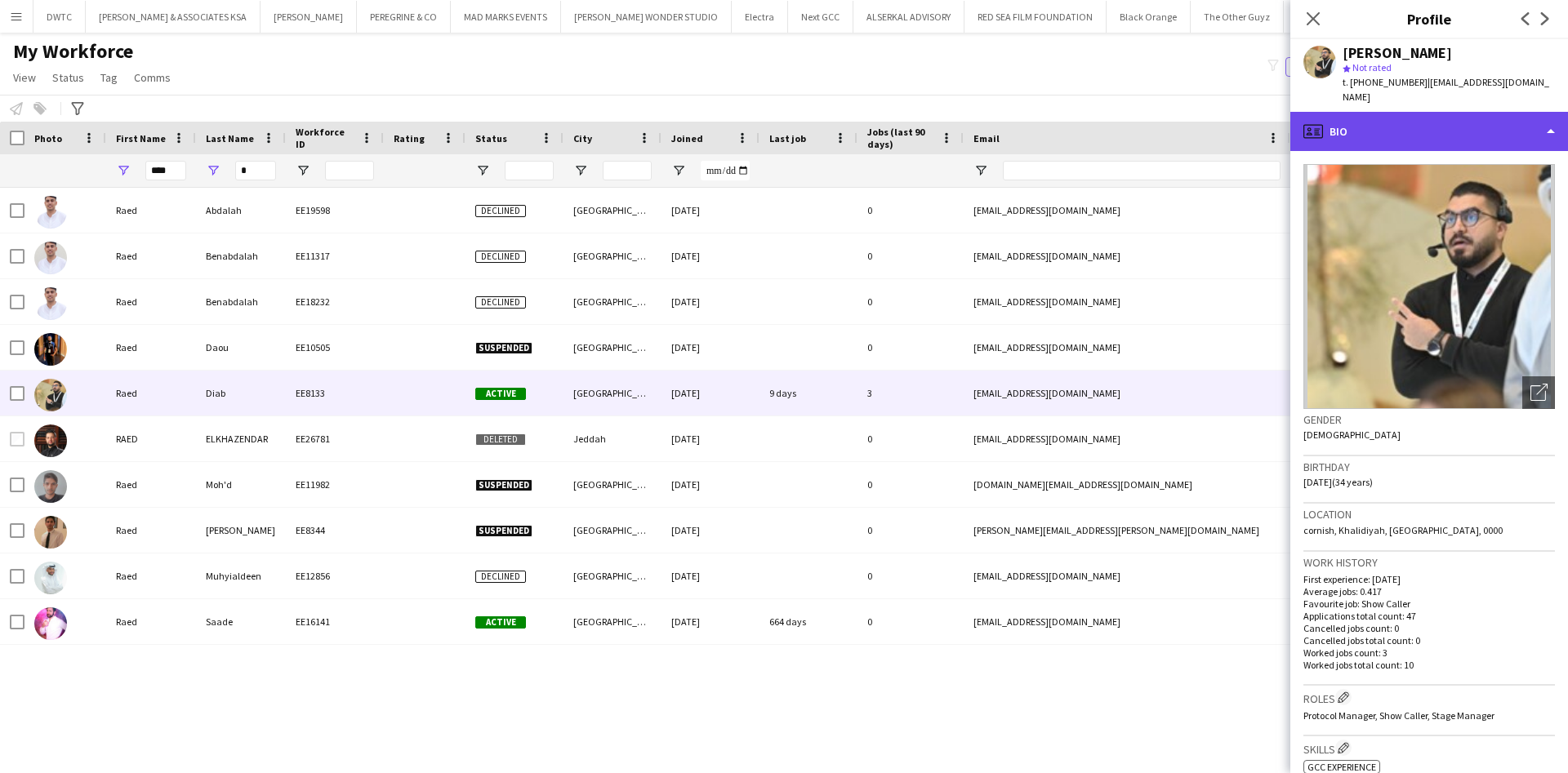
click at [1500, 122] on div "profile Bio" at bounding box center [1429, 130] width 278 height 39
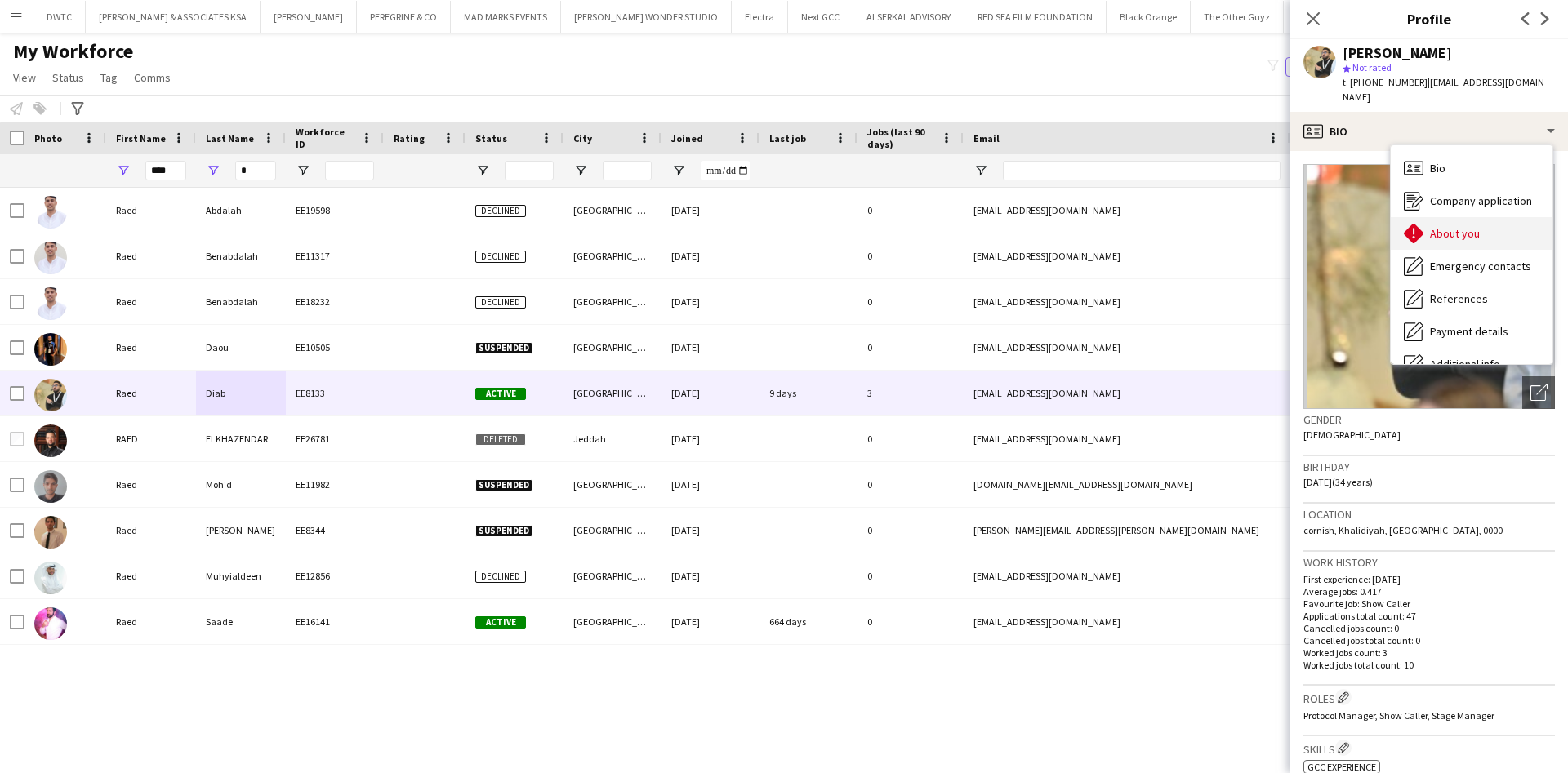
click at [1464, 226] on span "About you" at bounding box center [1455, 234] width 50 height 15
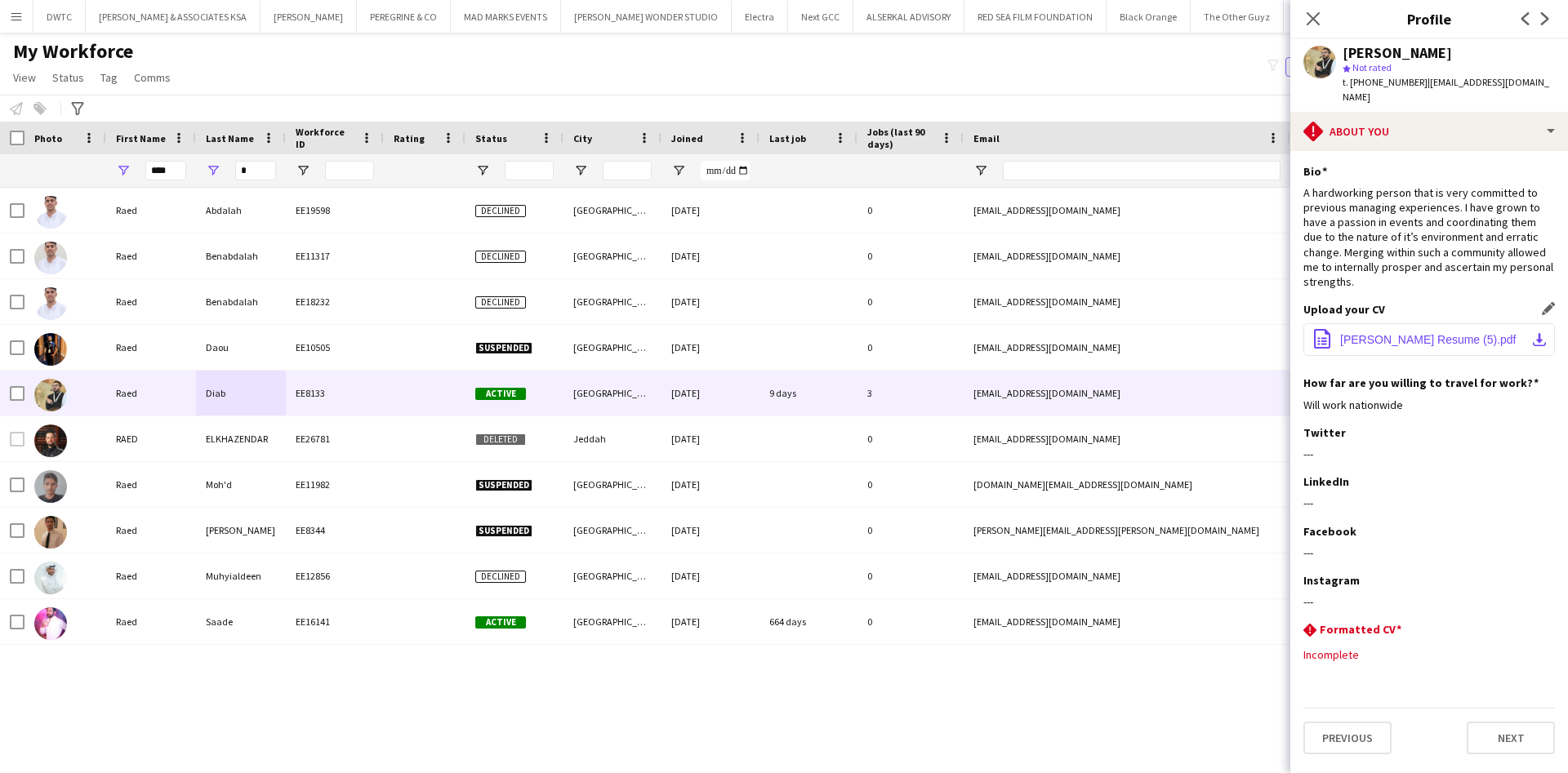
click at [1525, 324] on button "office-file-sheet Raed Diab's Resume (5).pdf download-bottom" at bounding box center [1429, 340] width 252 height 33
